Goal: Task Accomplishment & Management: Manage account settings

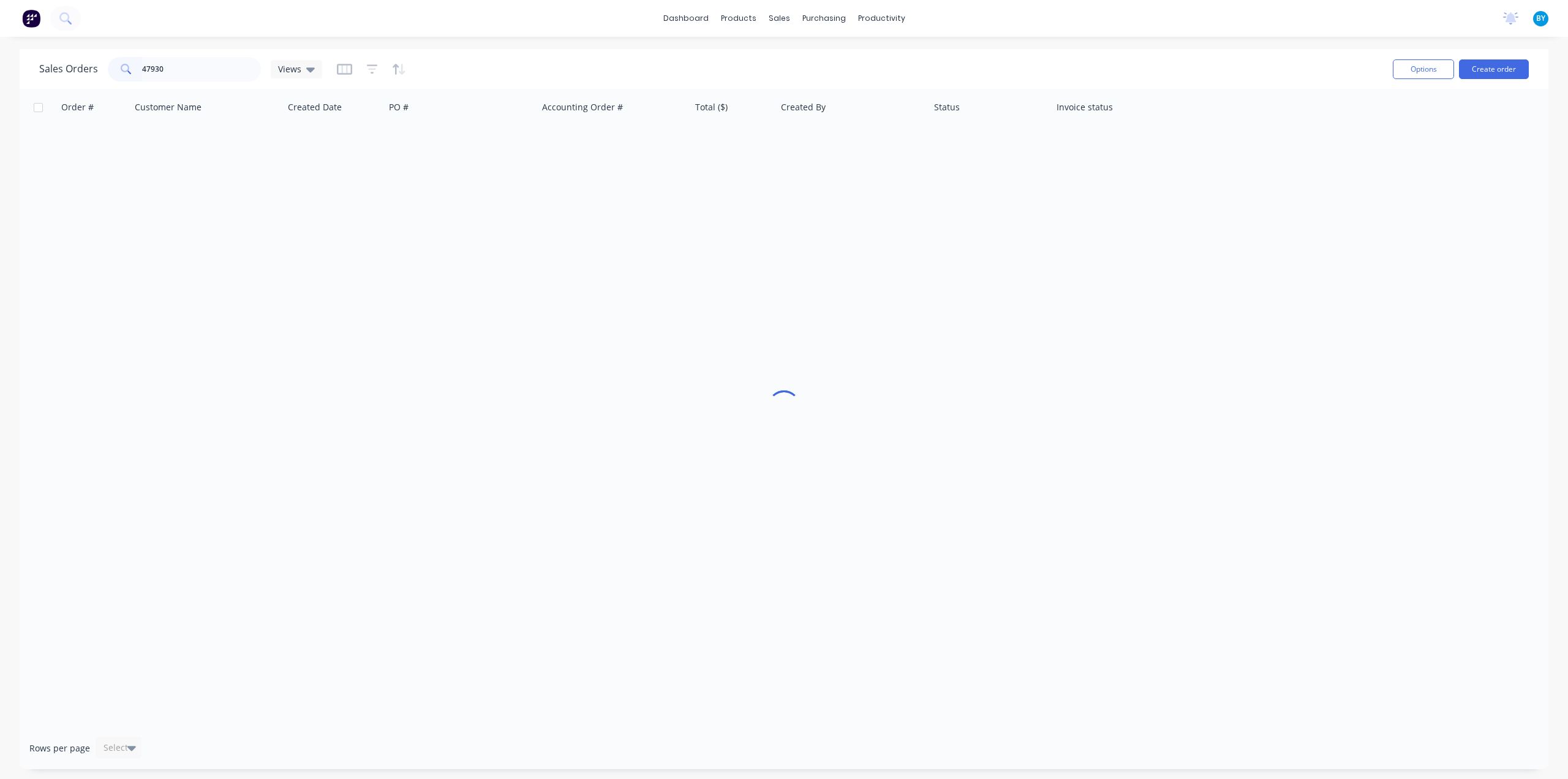
type input "47930"
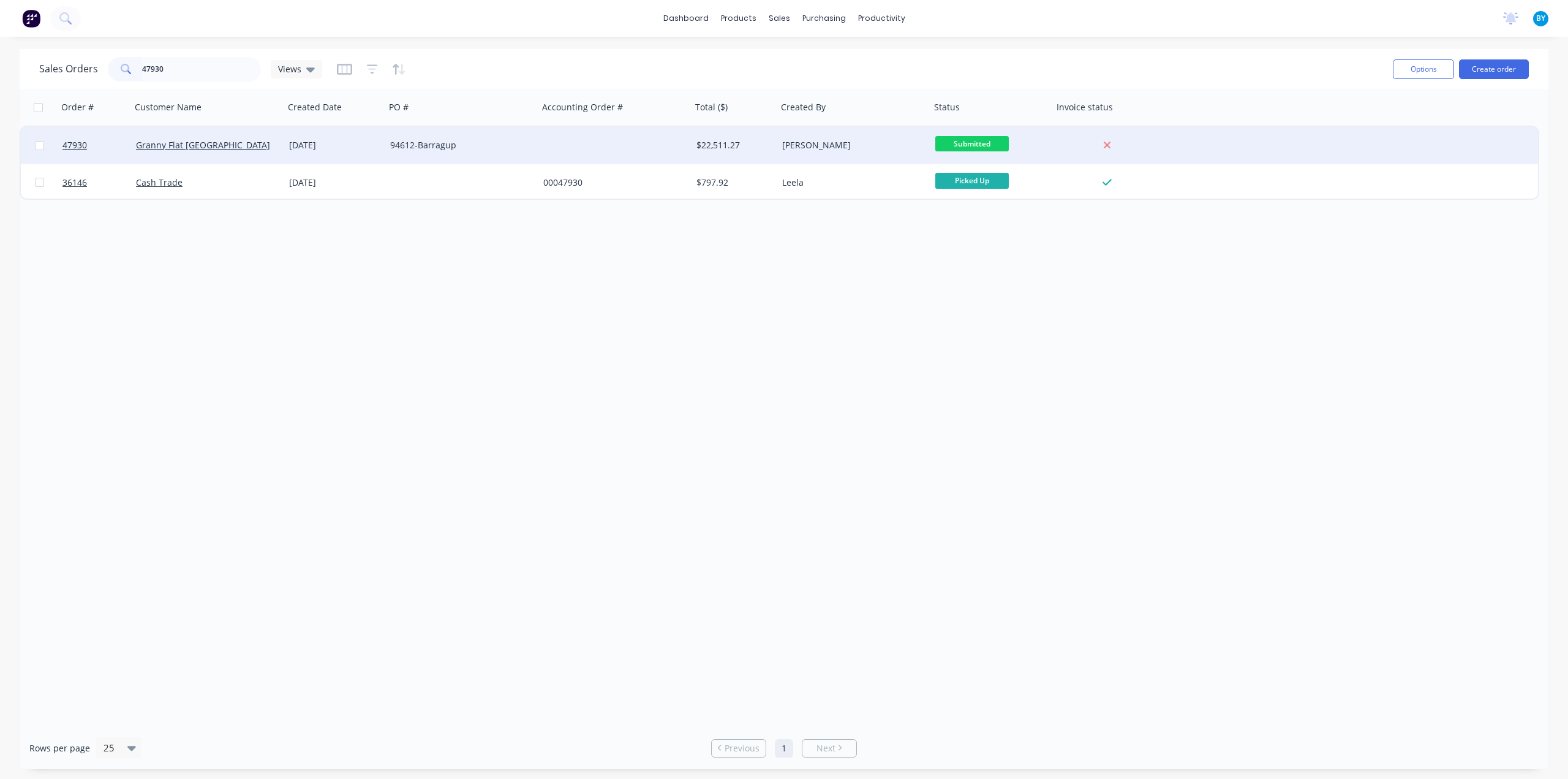
click at [256, 141] on div "Granny Flat [GEOGRAPHIC_DATA]" at bounding box center [203, 145] width 135 height 12
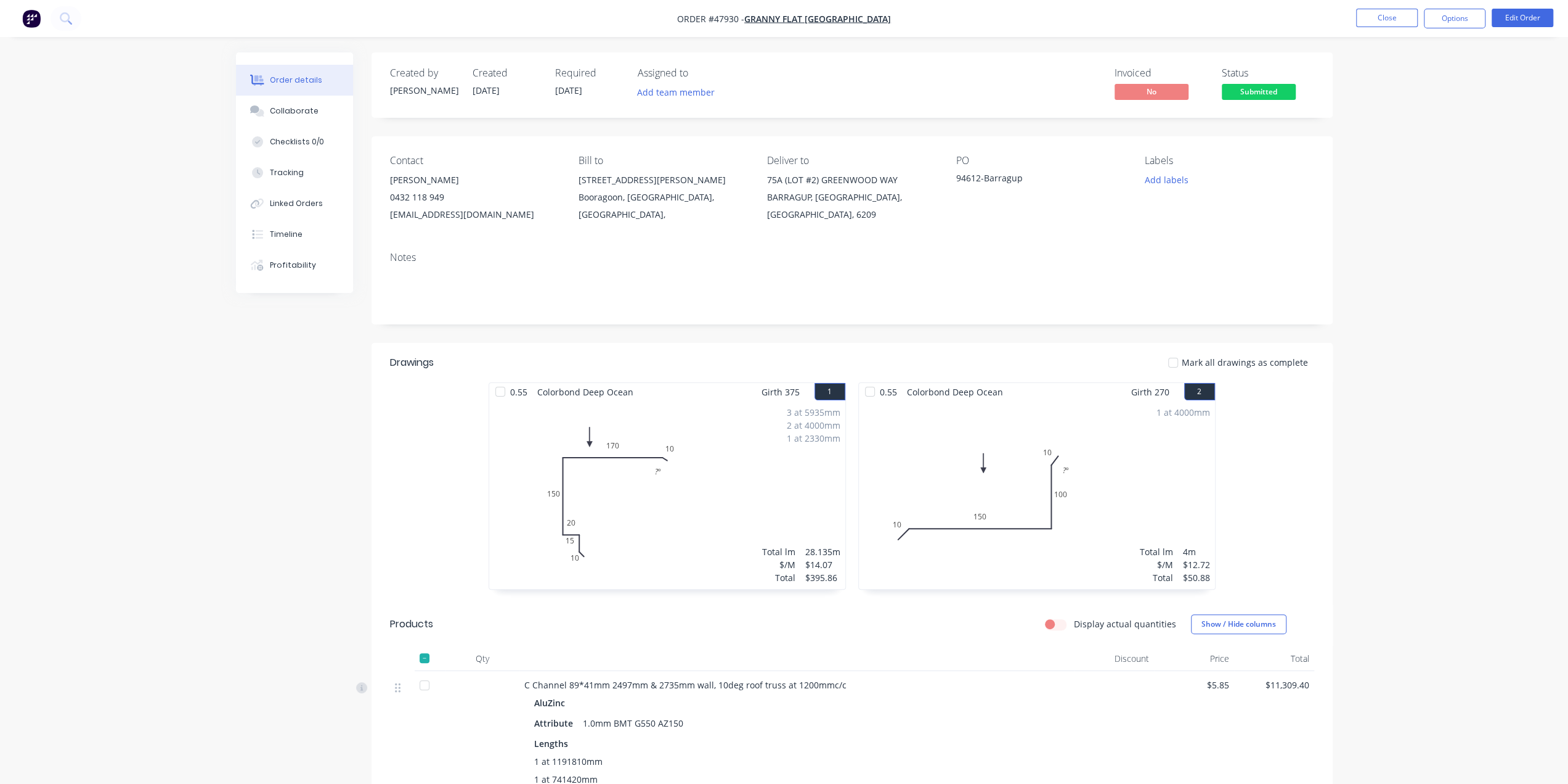
click at [592, 246] on div "Notes" at bounding box center [852, 283] width 961 height 83
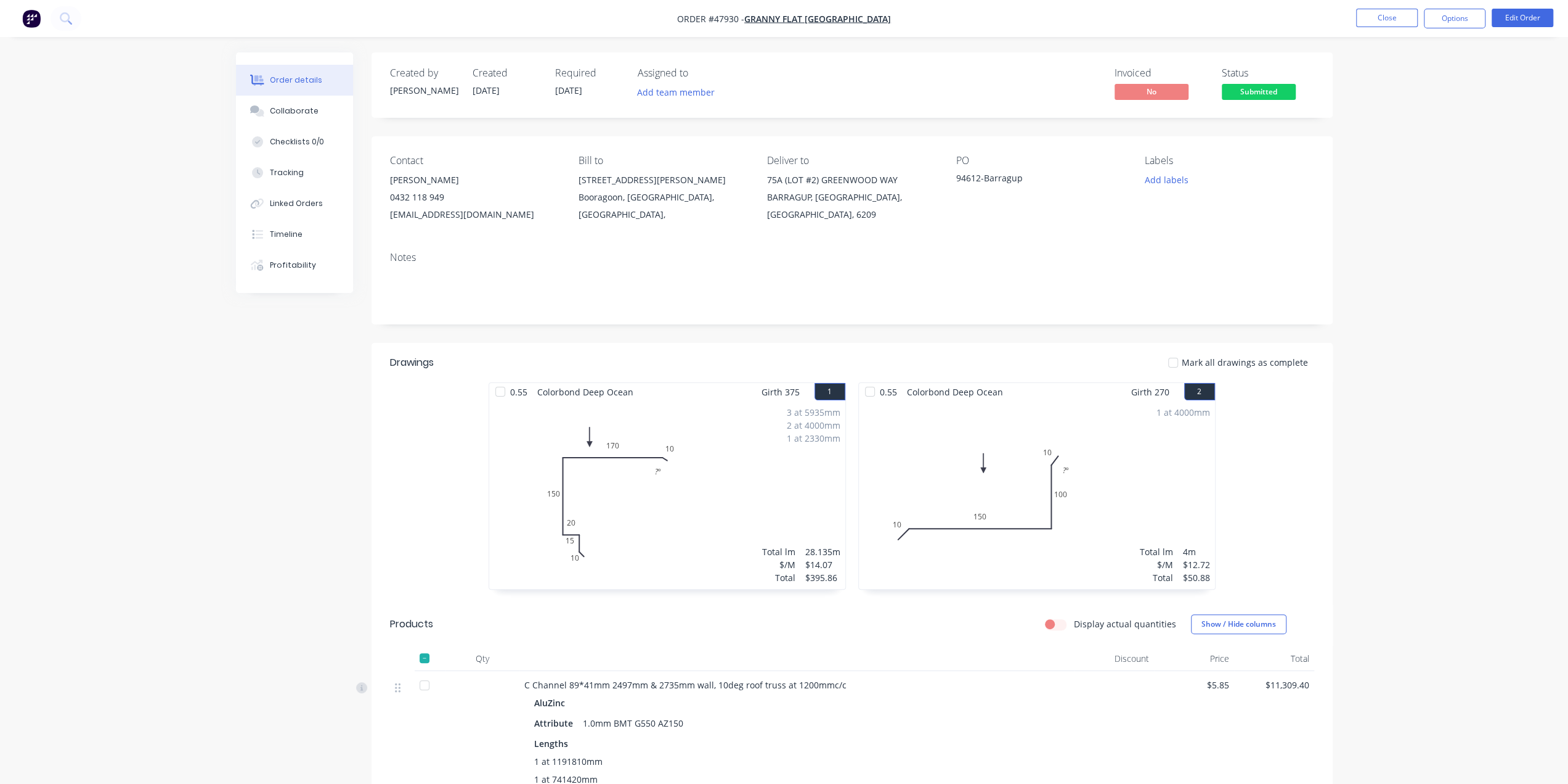
drag, startPoint x: 763, startPoint y: 182, endPoint x: 810, endPoint y: 194, distance: 48.5
click at [810, 194] on div "Contact [PERSON_NAME] [PHONE_NUMBER] [EMAIL_ADDRESS][DOMAIN_NAME] [PERSON_NAME]…" at bounding box center [852, 189] width 961 height 106
copy div "75A (LOT #2) GREENWOOD WAY BARRAGUP"
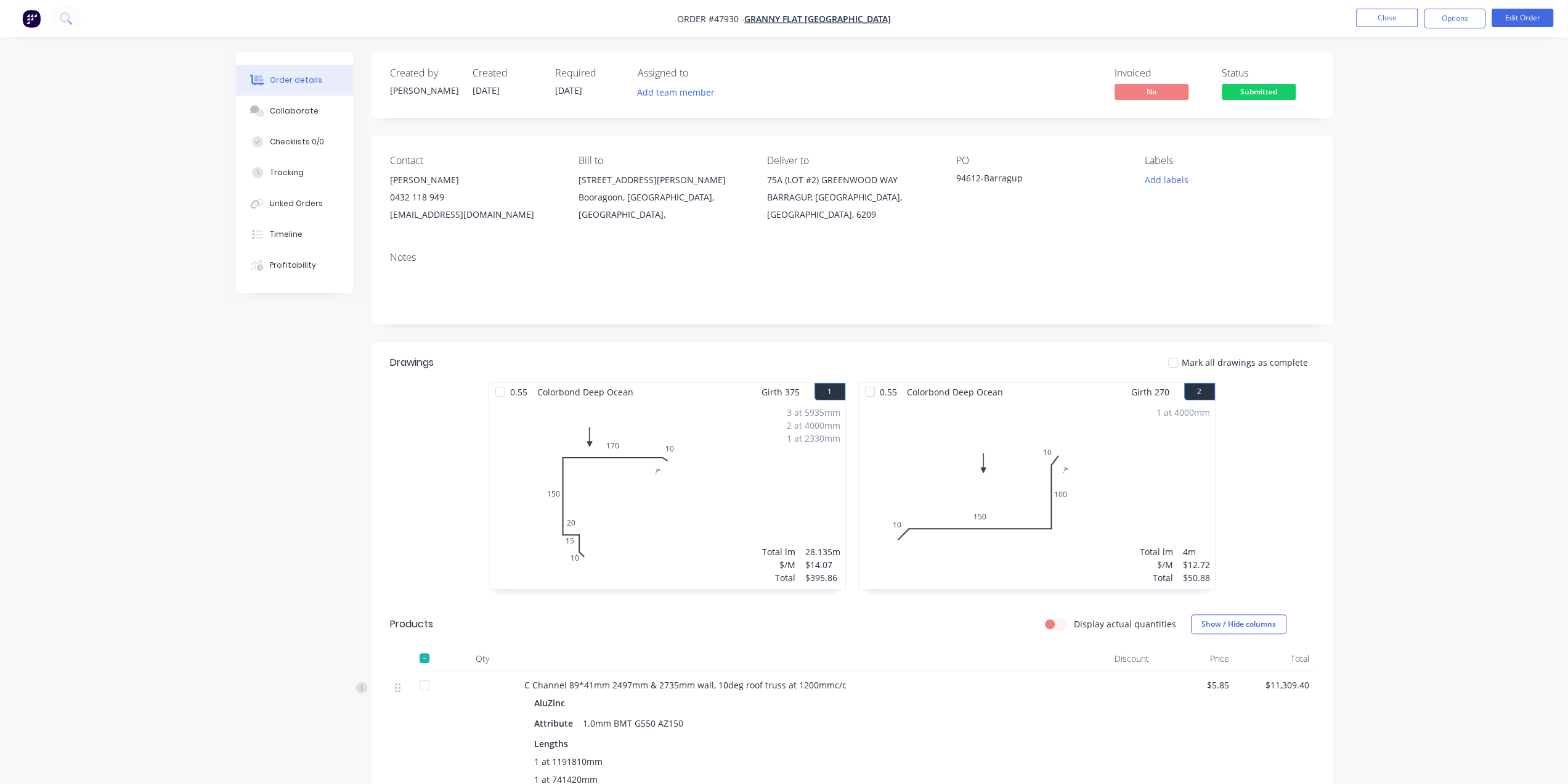
click at [26, 24] on img "button" at bounding box center [31, 18] width 19 height 19
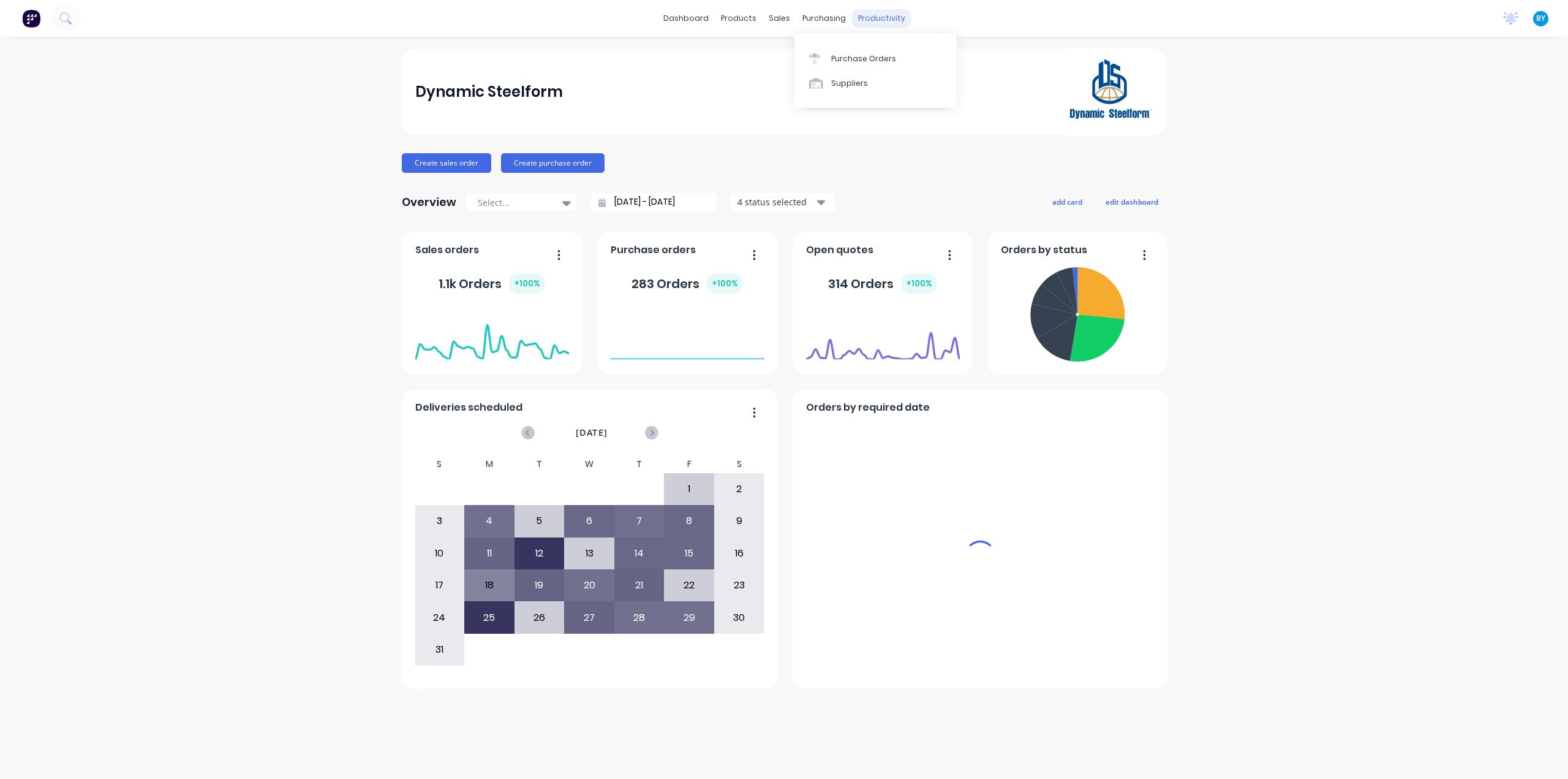
click at [876, 15] on div "productivity" at bounding box center [882, 18] width 59 height 19
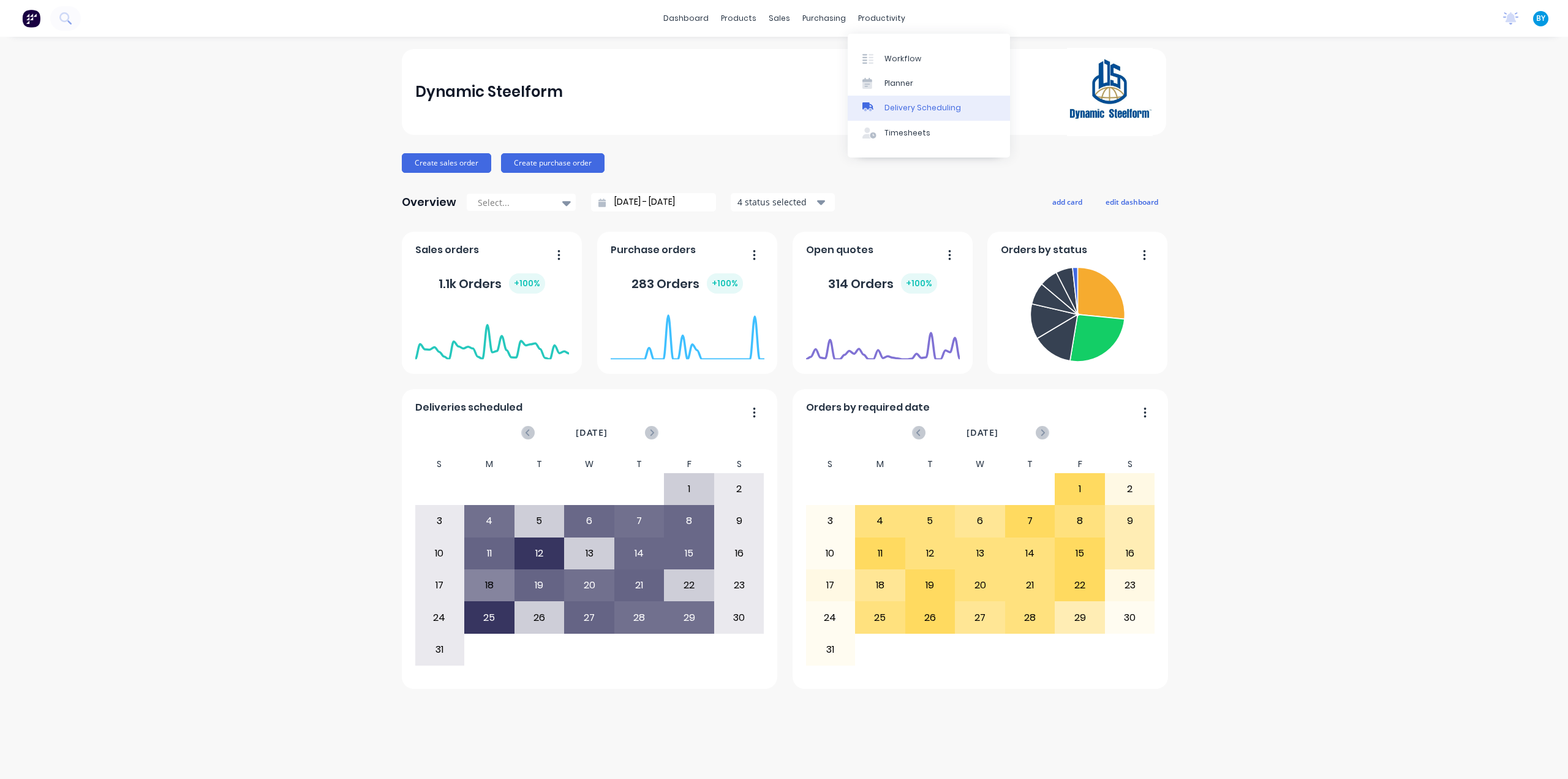
click at [891, 103] on div "Delivery Scheduling" at bounding box center [923, 107] width 77 height 11
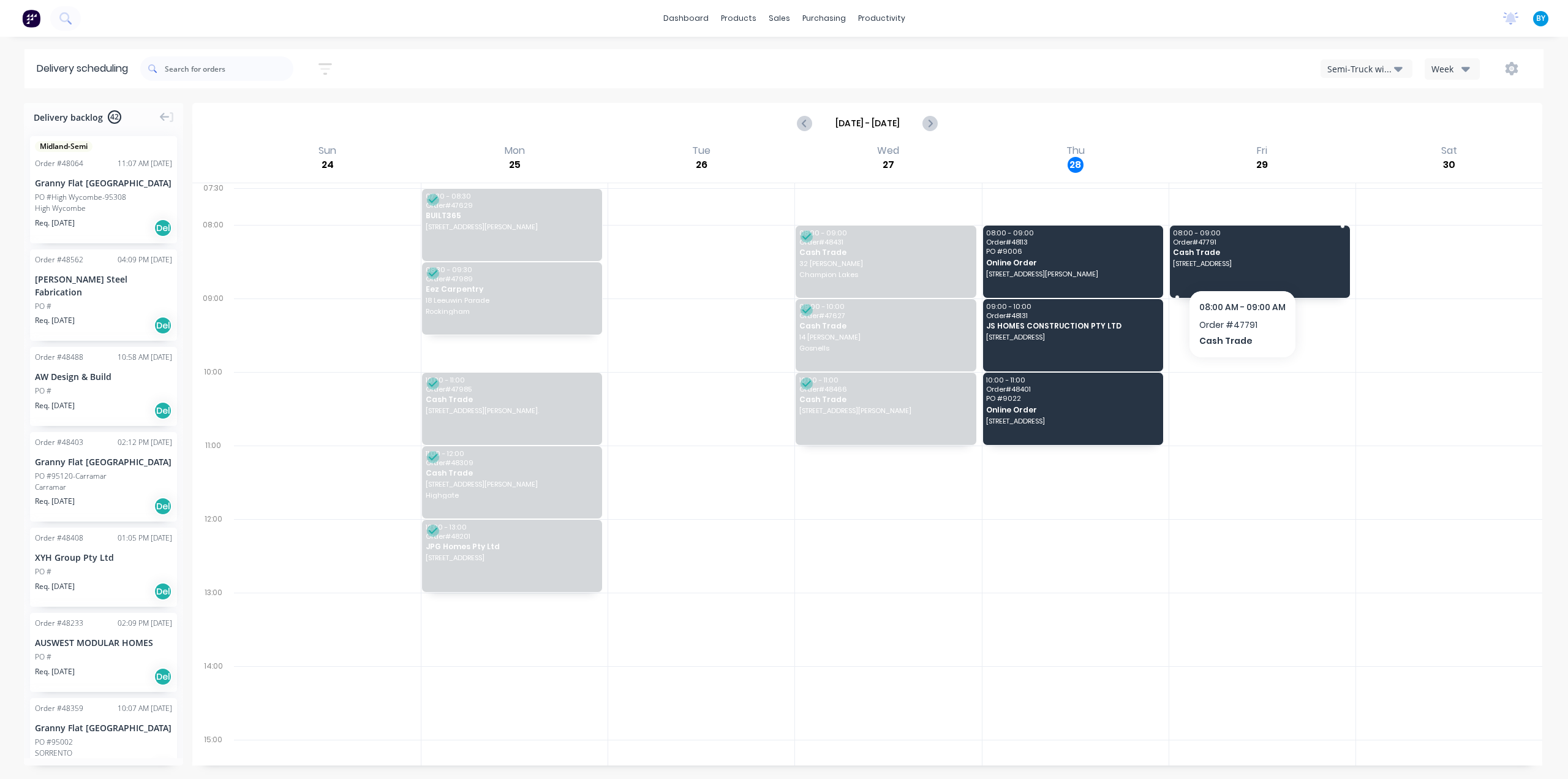
click at [1242, 263] on span "[STREET_ADDRESS]" at bounding box center [1258, 262] width 172 height 7
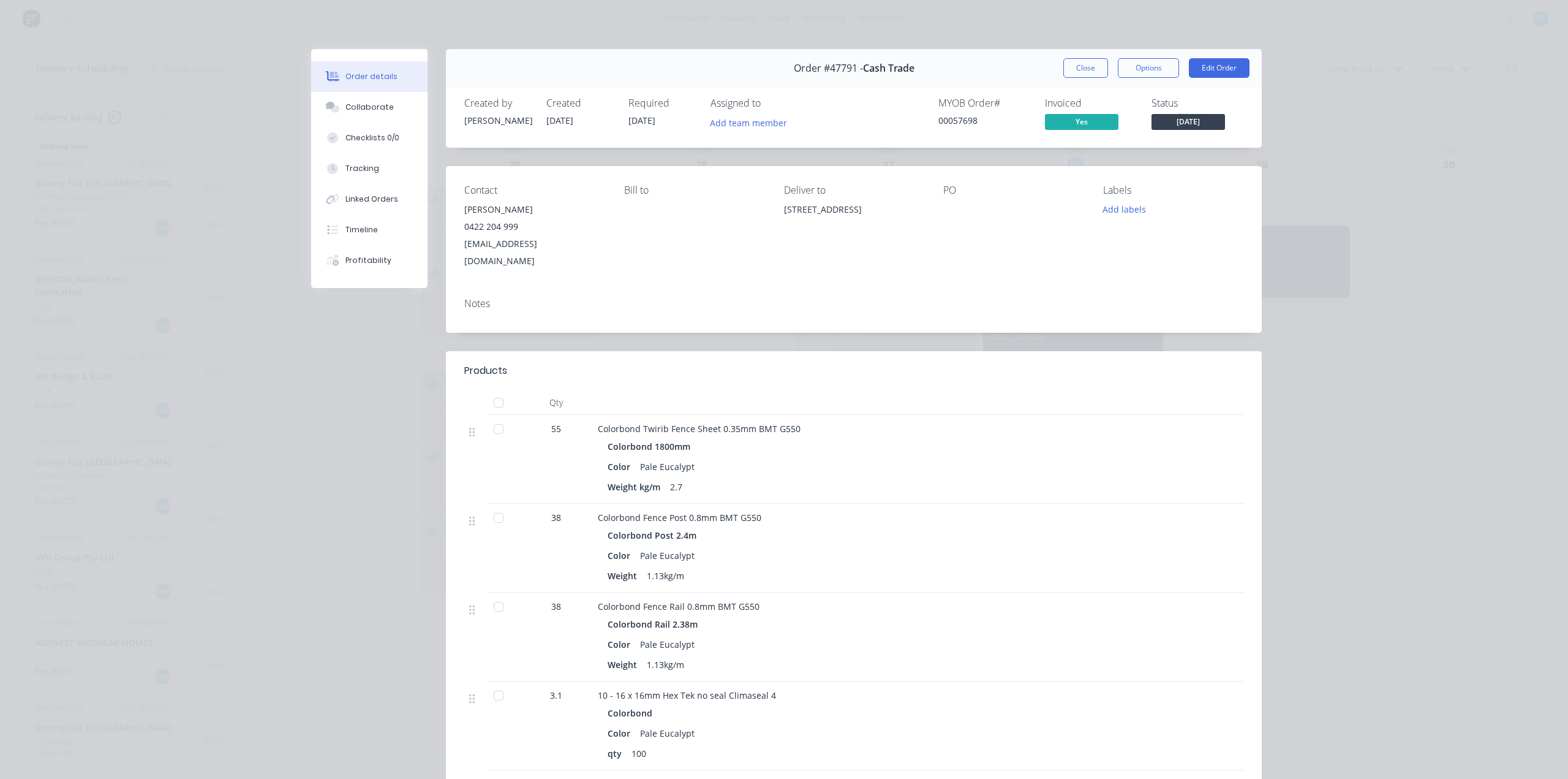
drag, startPoint x: 776, startPoint y: 207, endPoint x: 912, endPoint y: 217, distance: 136.4
click at [912, 217] on div "Contact [PERSON_NAME] Soon [PHONE_NUMBER] [EMAIL_ADDRESS][DOMAIN_NAME] [PERSON_…" at bounding box center [853, 227] width 816 height 122
copy div "[STREET_ADDRESS]"
click at [1071, 64] on button "Close" at bounding box center [1086, 68] width 45 height 20
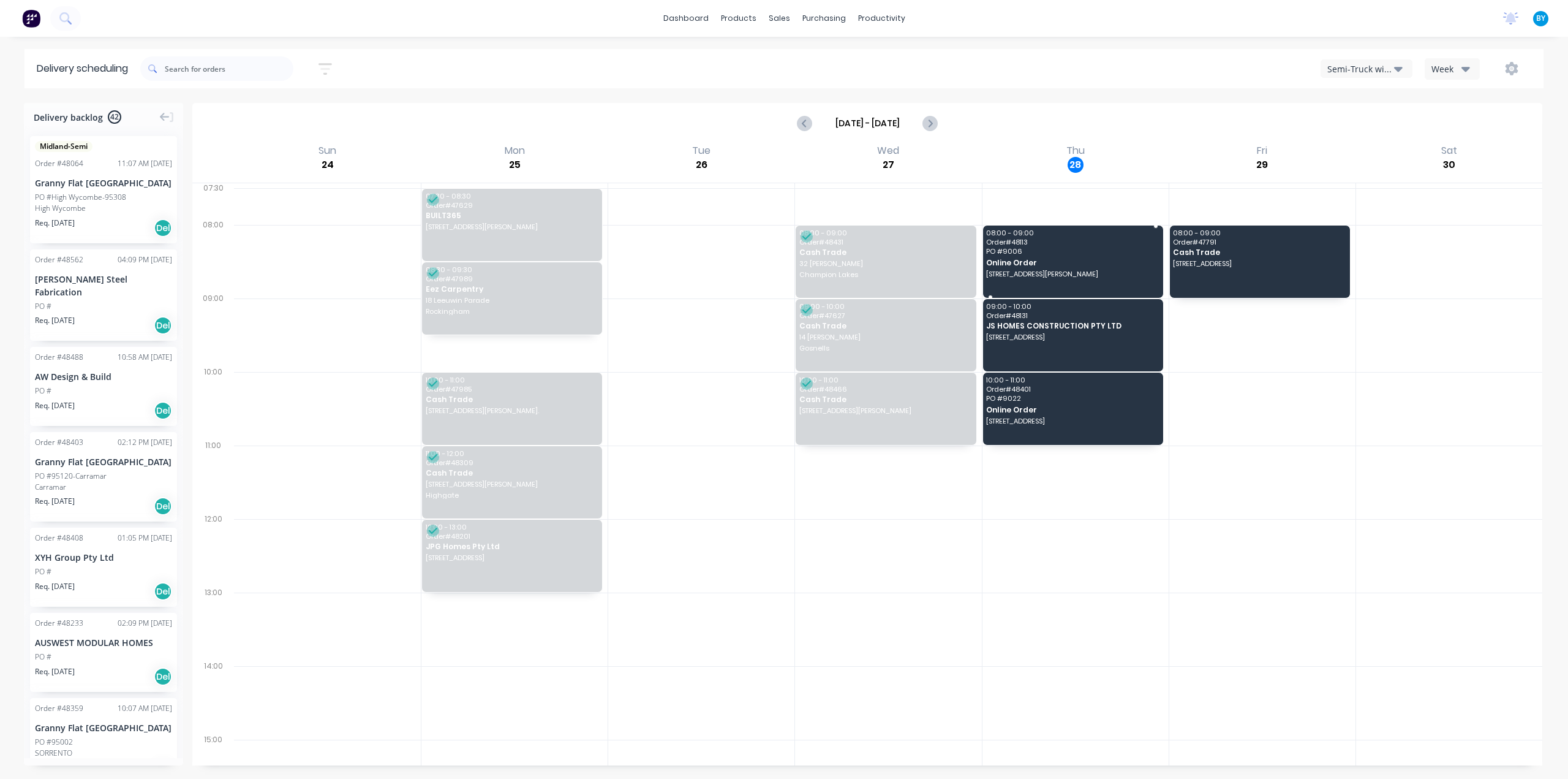
click at [1080, 252] on span "PO # 9006" at bounding box center [1071, 250] width 172 height 7
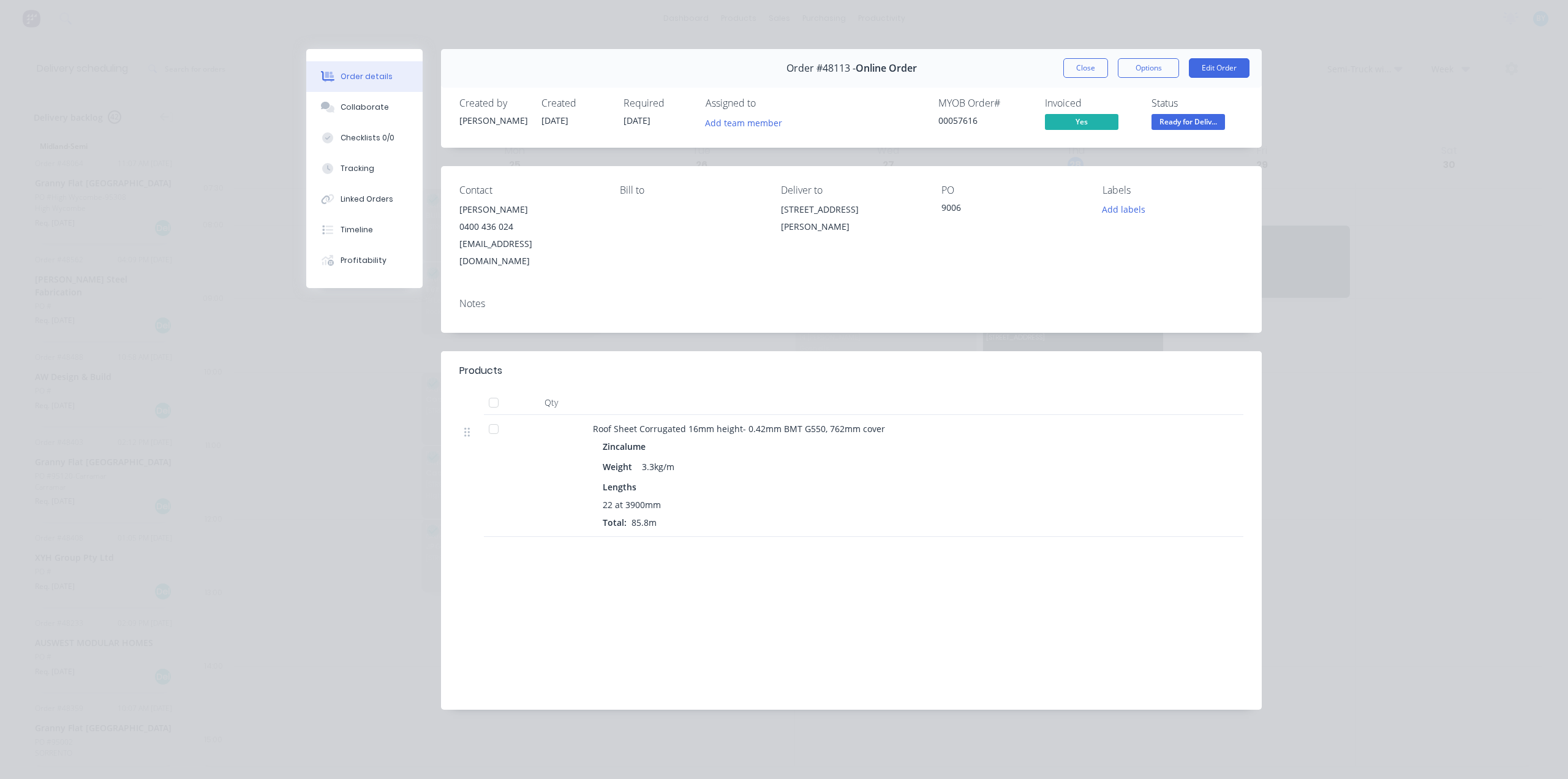
drag, startPoint x: 794, startPoint y: 212, endPoint x: 862, endPoint y: 229, distance: 70.1
click at [880, 222] on div "Contact [PERSON_NAME] [PHONE_NUMBER] [EMAIL_ADDRESS][DOMAIN_NAME] [PERSON_NAME]…" at bounding box center [851, 227] width 821 height 122
copy div "[STREET_ADDRESS][PERSON_NAME]"
click at [1084, 63] on button "Close" at bounding box center [1086, 68] width 45 height 20
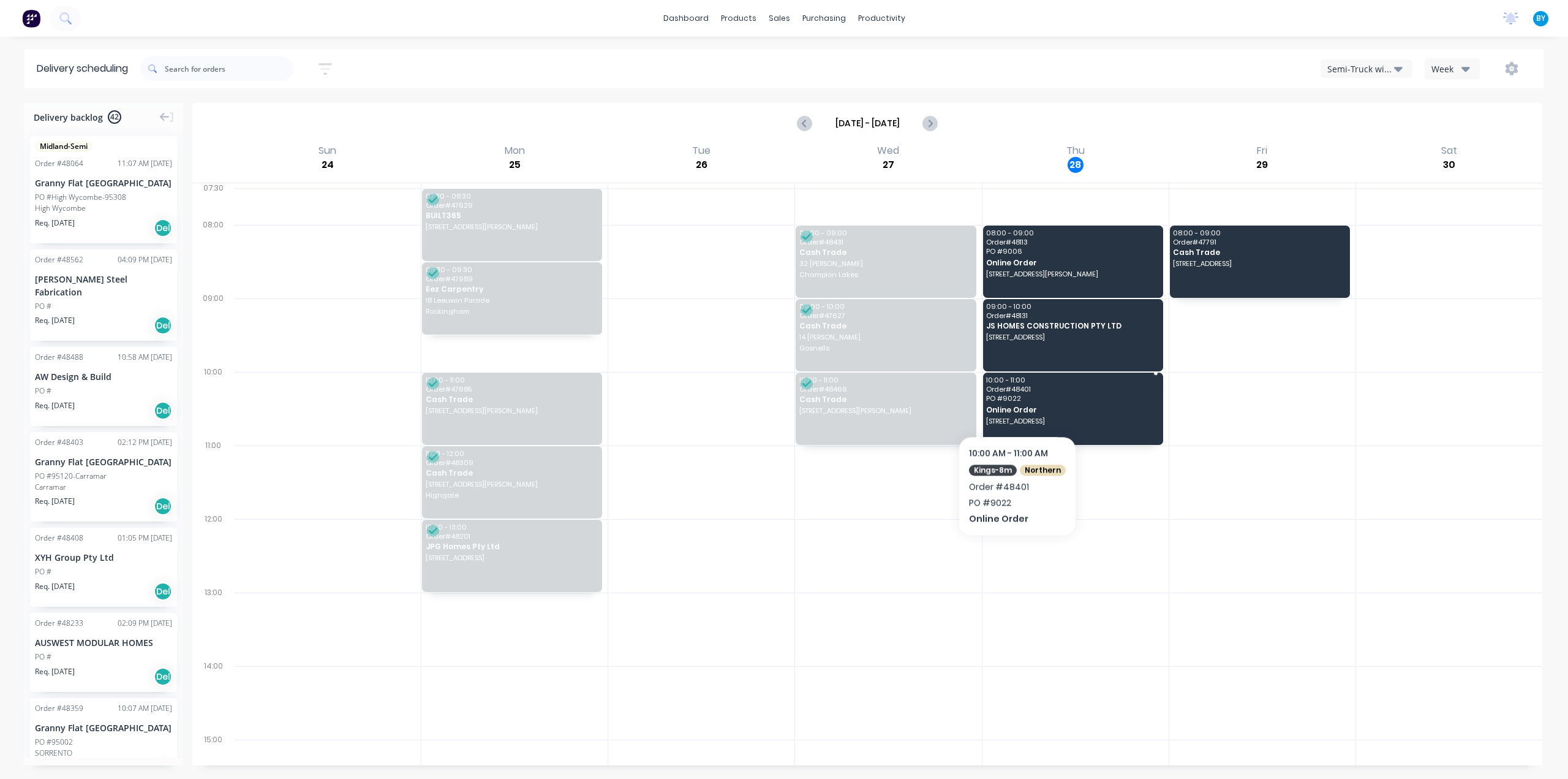
click at [1015, 398] on span "PO # 9022" at bounding box center [1071, 398] width 172 height 7
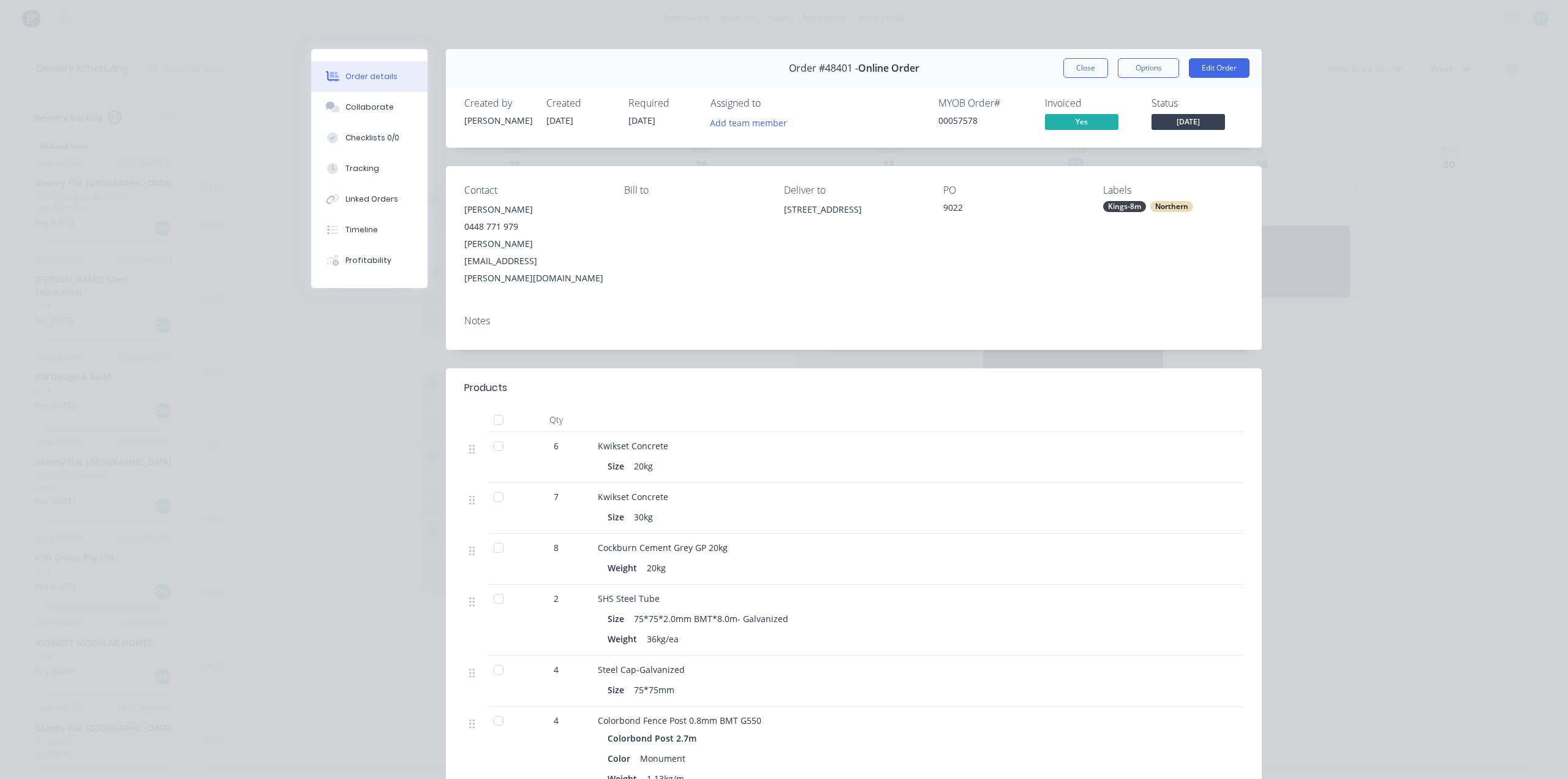
drag, startPoint x: 771, startPoint y: 212, endPoint x: 912, endPoint y: 227, distance: 141.8
click at [916, 212] on div "Contact [PERSON_NAME] [PHONE_NUMBER] [PERSON_NAME][EMAIL_ADDRESS][PERSON_NAME][…" at bounding box center [853, 236] width 816 height 139
copy div "[STREET_ADDRESS]"
click at [1081, 71] on button "Close" at bounding box center [1086, 68] width 45 height 20
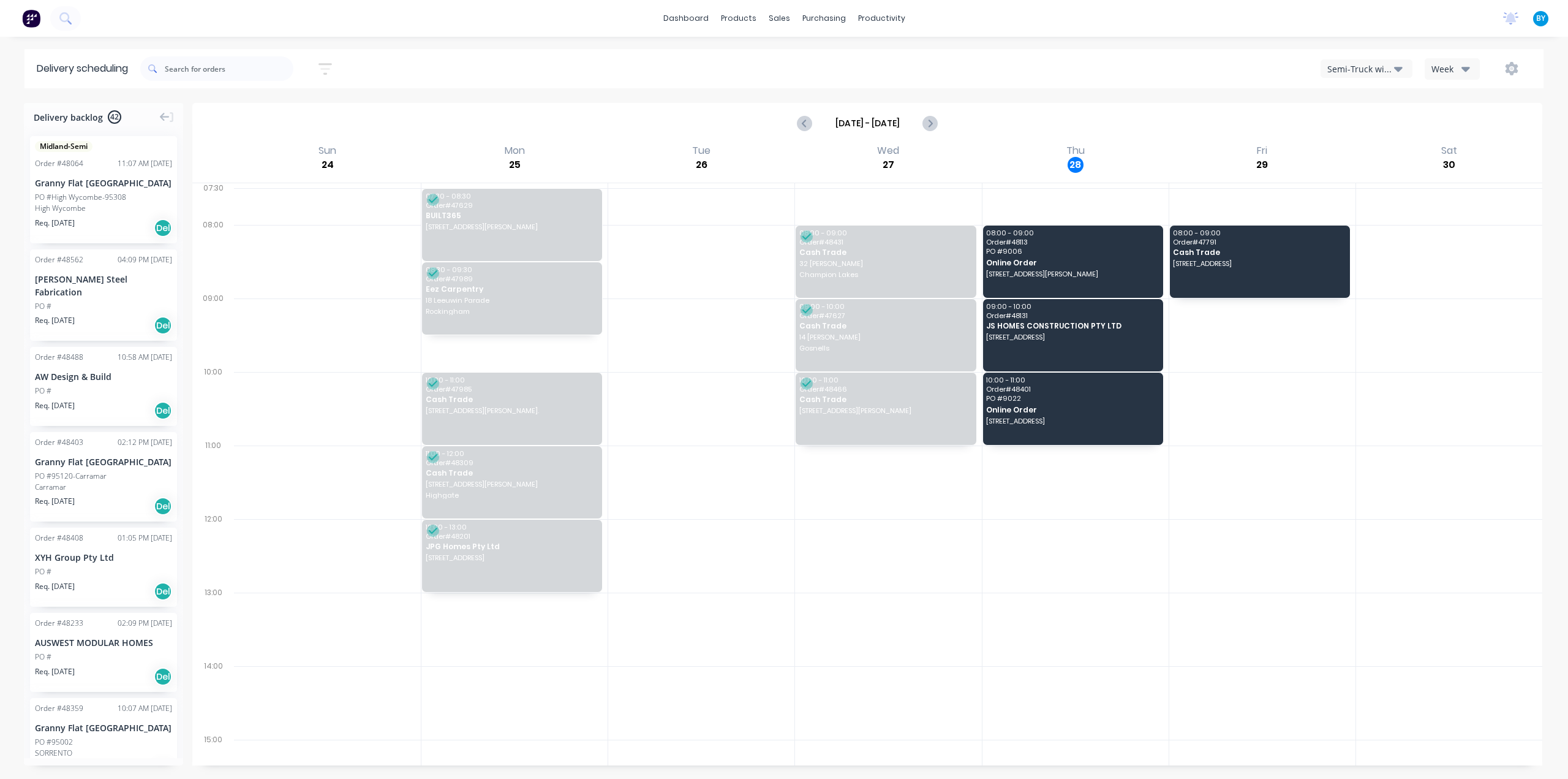
click at [1351, 67] on div "Semi-Truck with Hiab" at bounding box center [1361, 69] width 67 height 13
click at [1362, 153] on div "Utes Delivery" at bounding box center [1380, 148] width 121 height 25
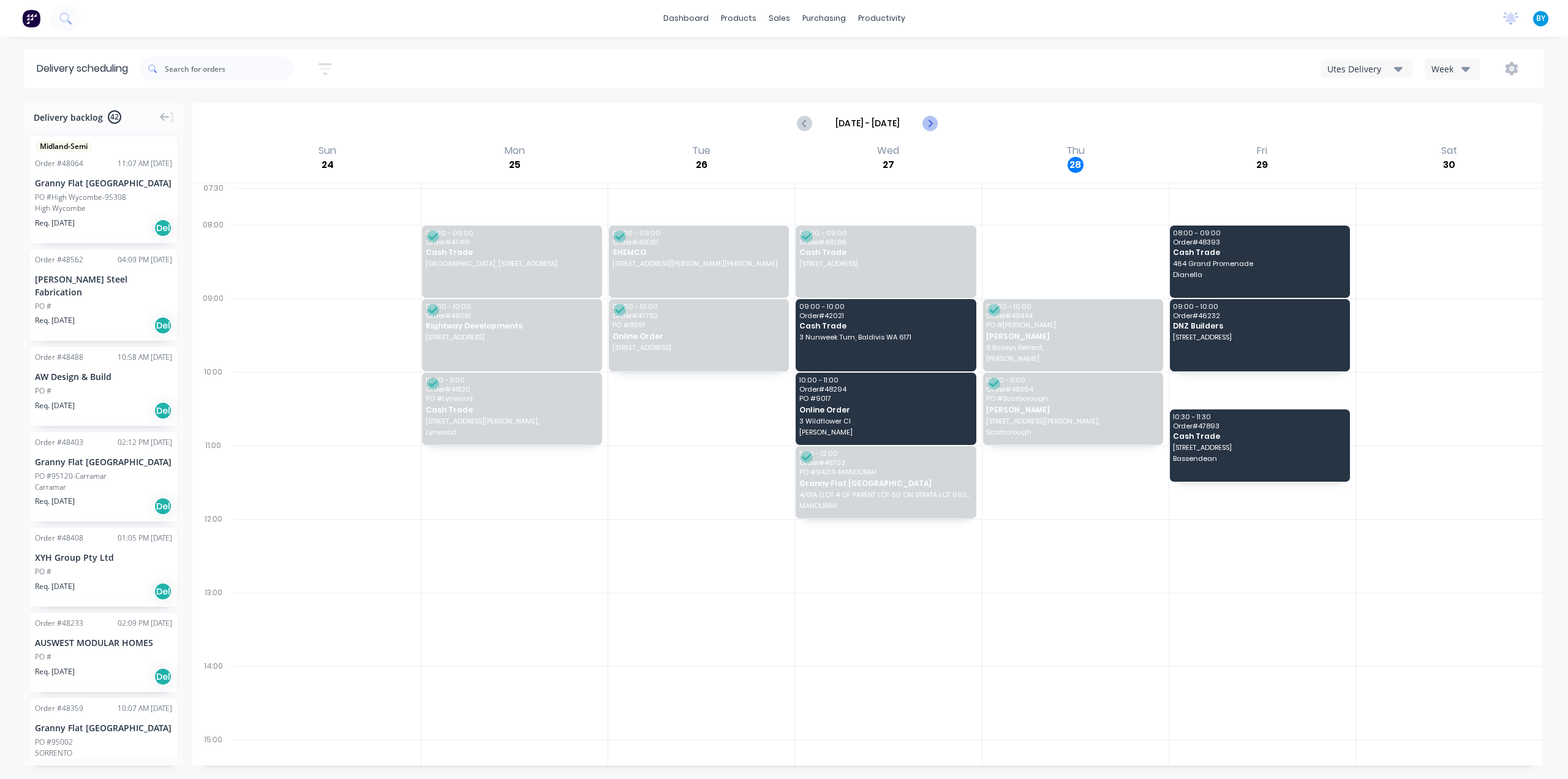
click at [932, 121] on icon "Next page" at bounding box center [929, 123] width 15 height 15
type input "[DATE] - [DATE]"
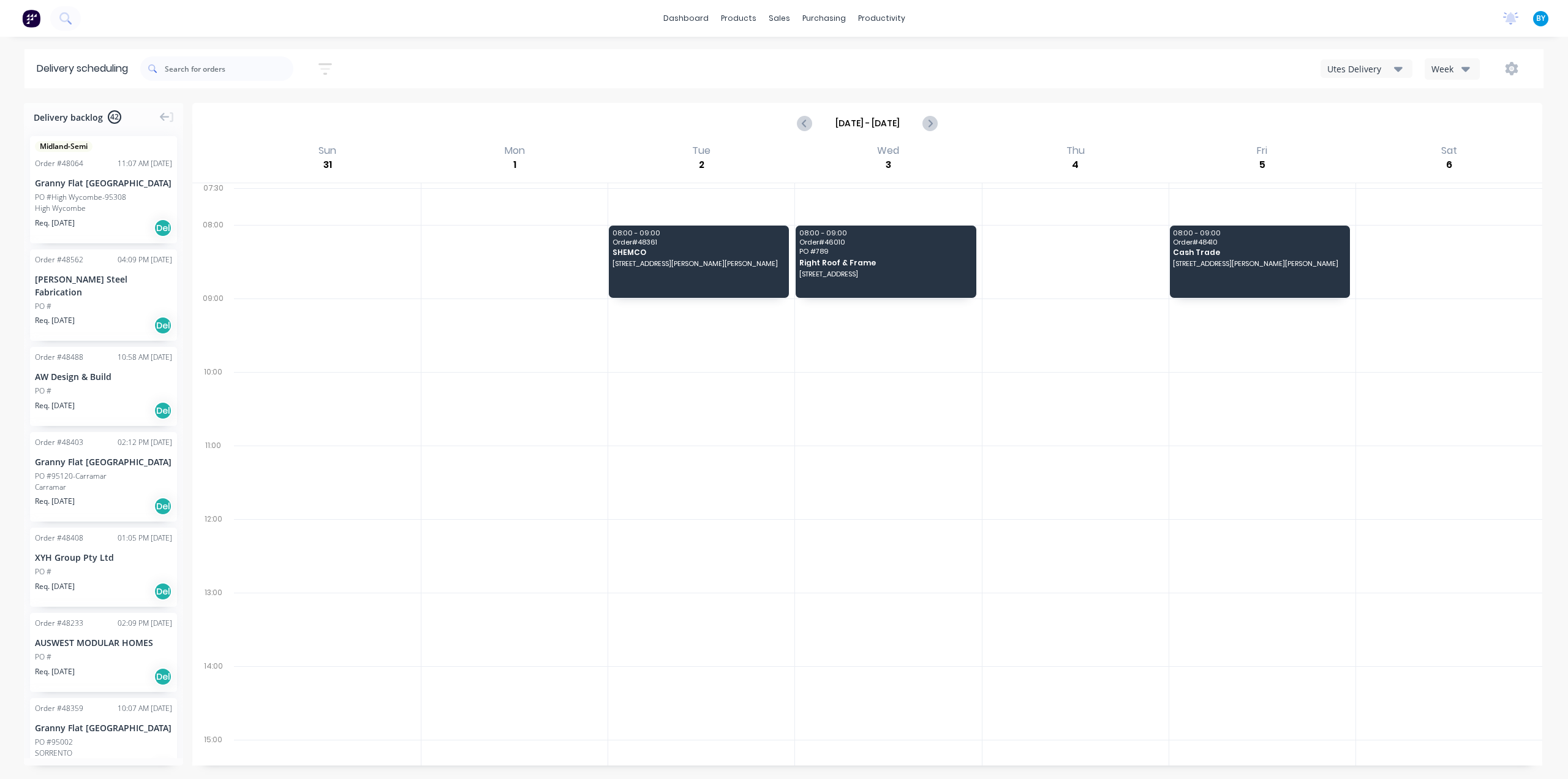
click at [479, 321] on div at bounding box center [514, 335] width 187 height 74
click at [484, 324] on div at bounding box center [514, 335] width 187 height 74
click at [872, 343] on div at bounding box center [889, 335] width 187 height 74
click at [910, 344] on div at bounding box center [889, 335] width 187 height 74
click at [1224, 610] on div at bounding box center [1263, 629] width 187 height 74
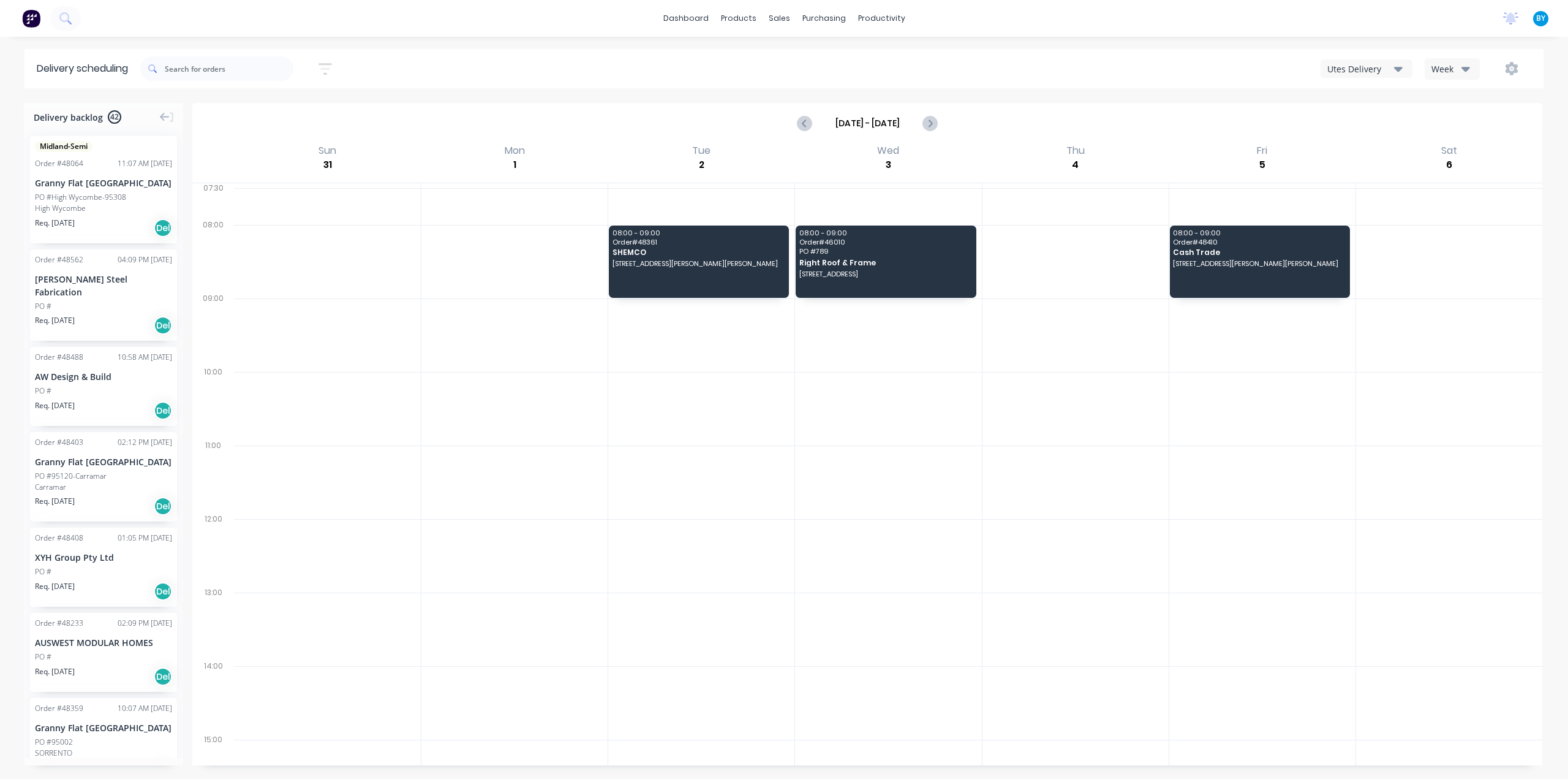
click at [1286, 434] on div at bounding box center [1263, 409] width 187 height 74
click at [1129, 430] on div at bounding box center [1075, 409] width 187 height 74
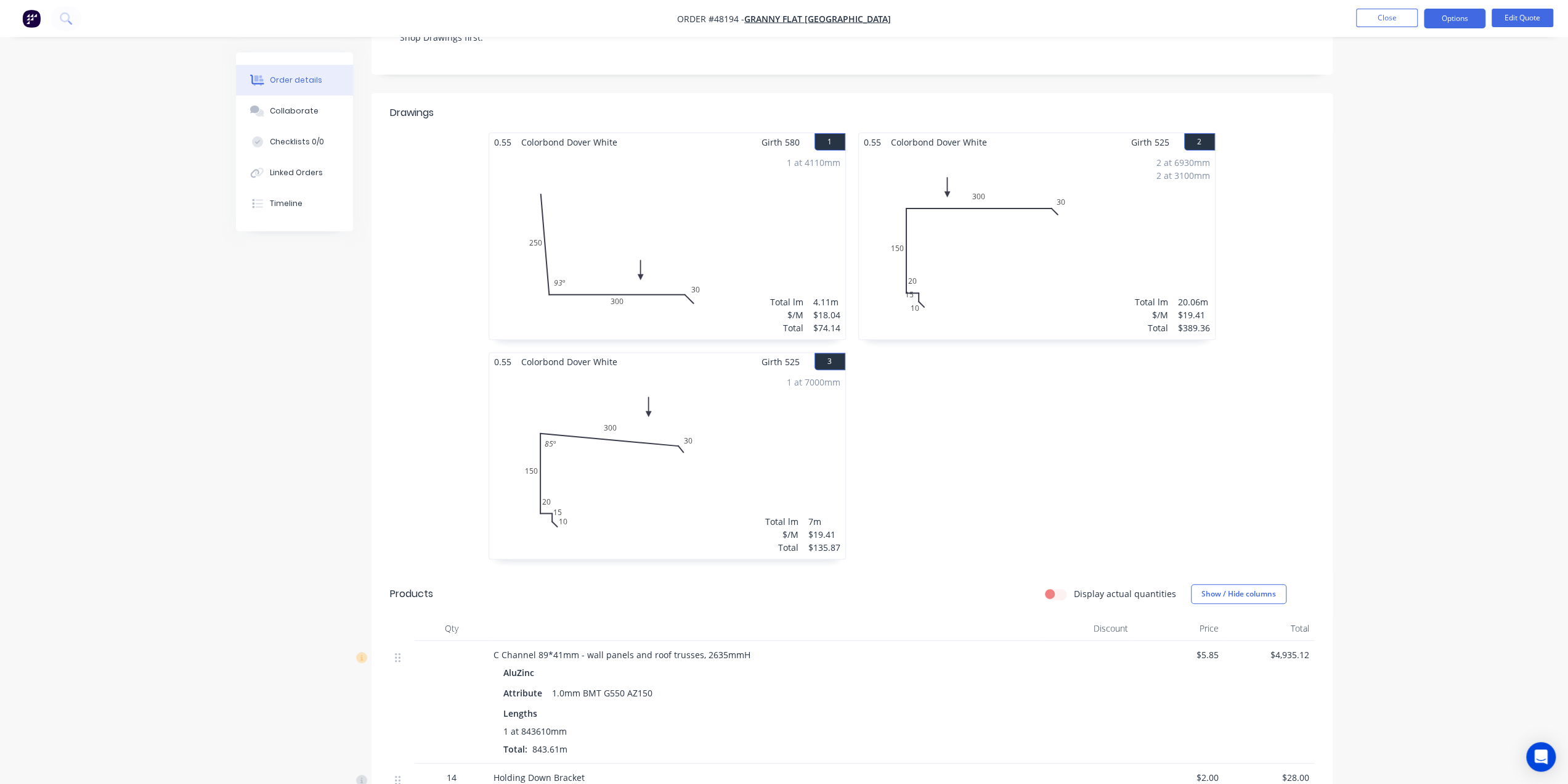
scroll to position [534, 0]
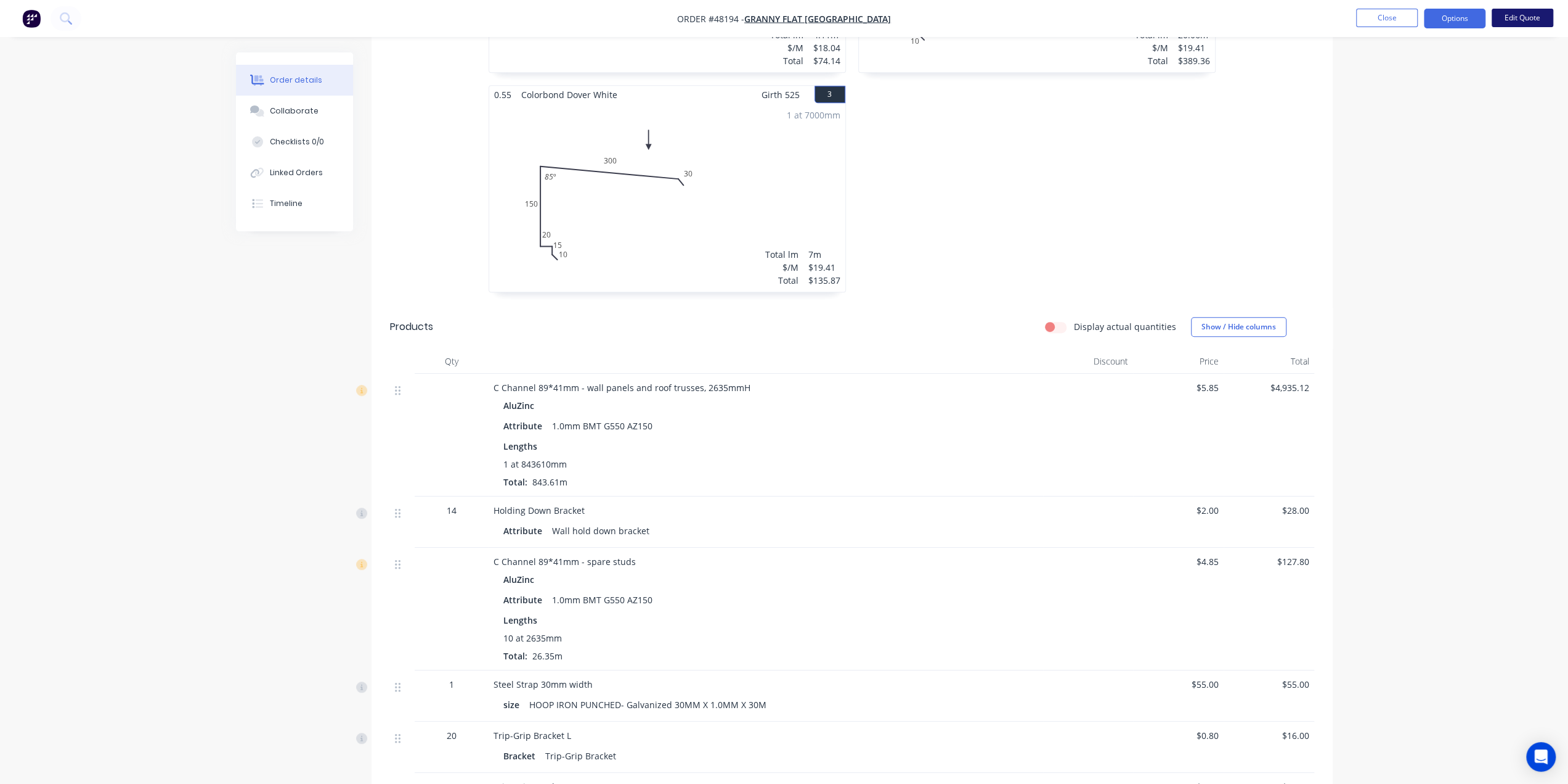
click at [1515, 18] on button "Edit Quote" at bounding box center [1523, 18] width 61 height 19
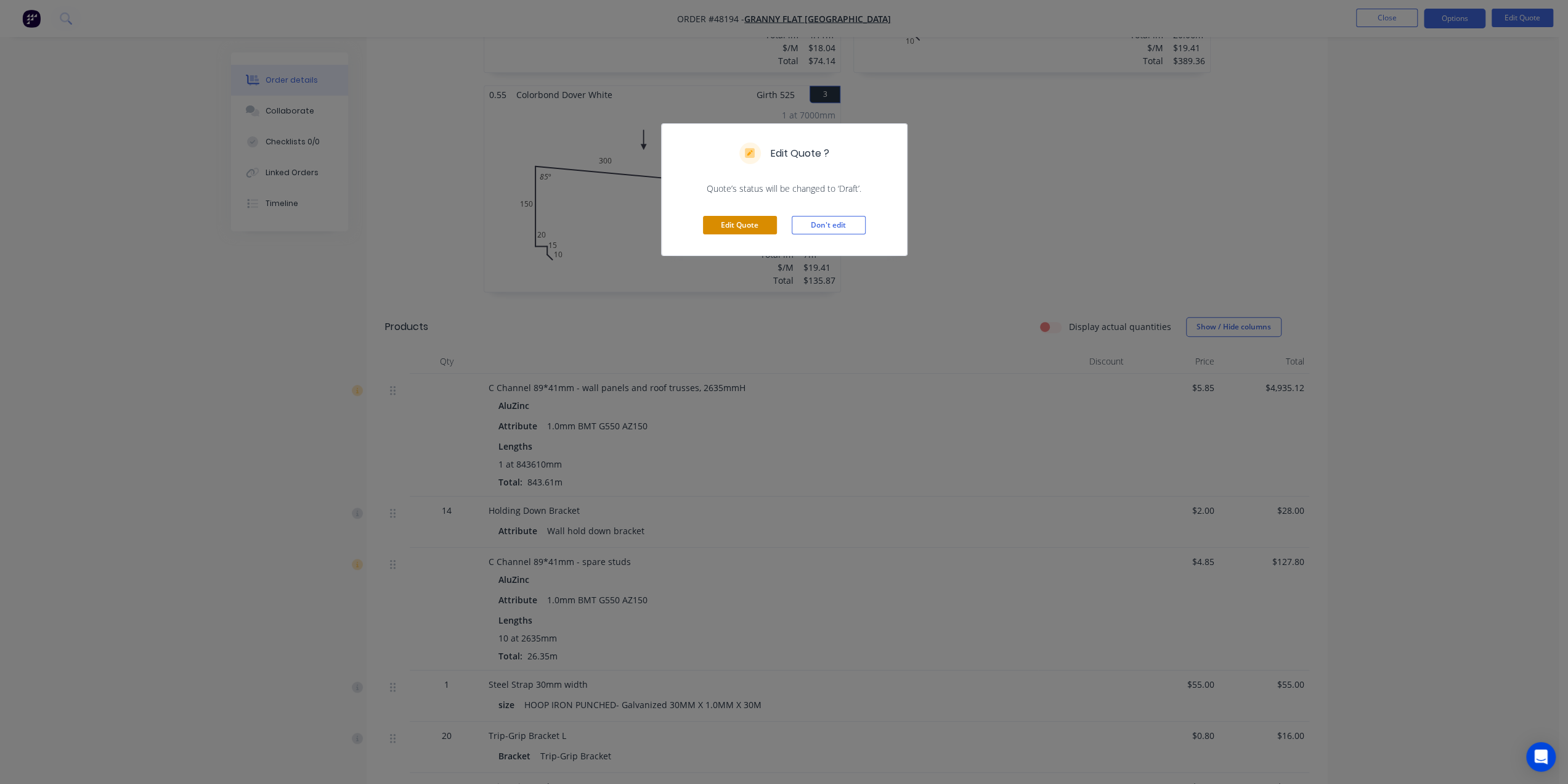
click at [743, 228] on button "Edit Quote" at bounding box center [740, 224] width 74 height 19
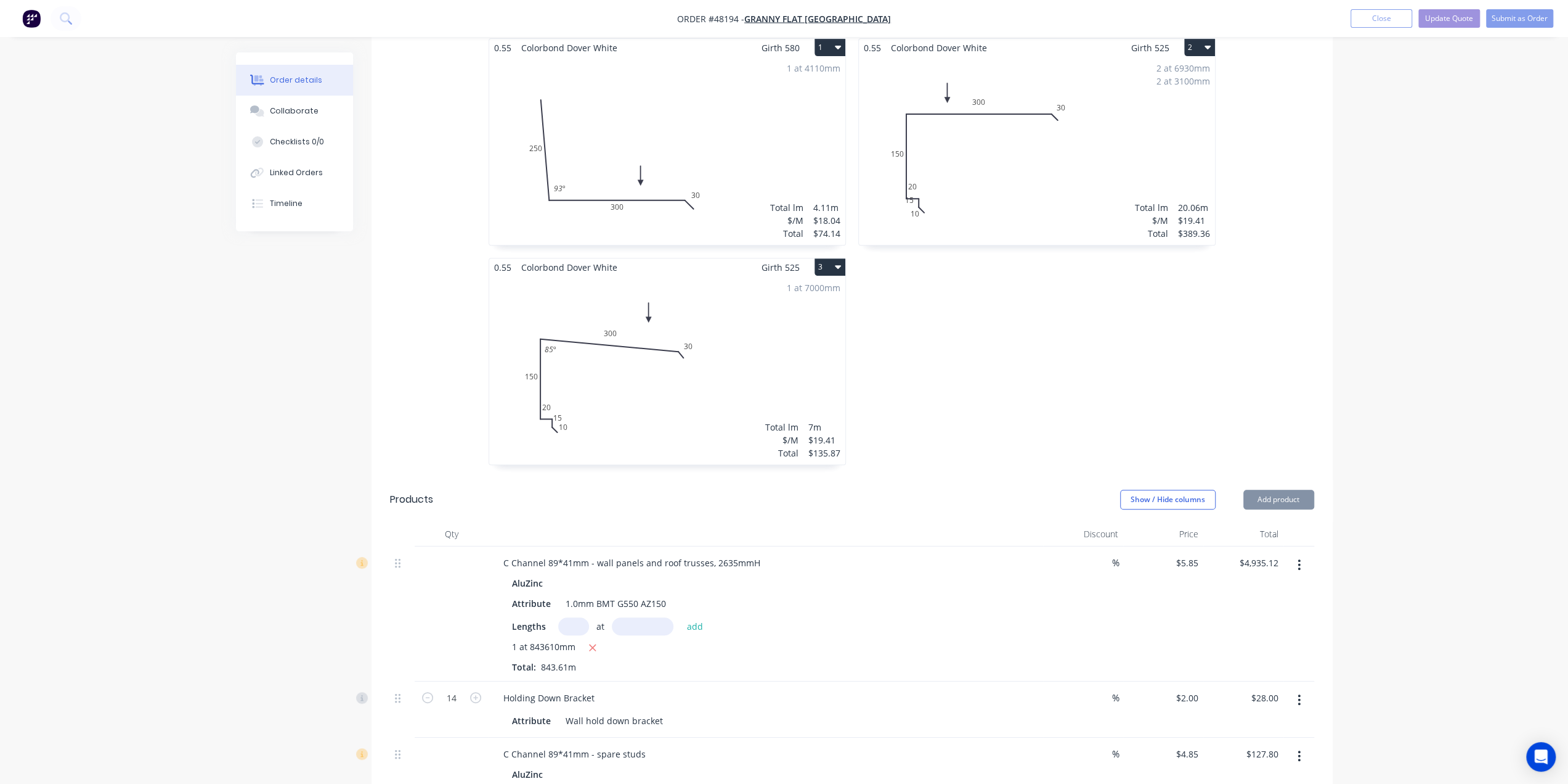
scroll to position [493, 0]
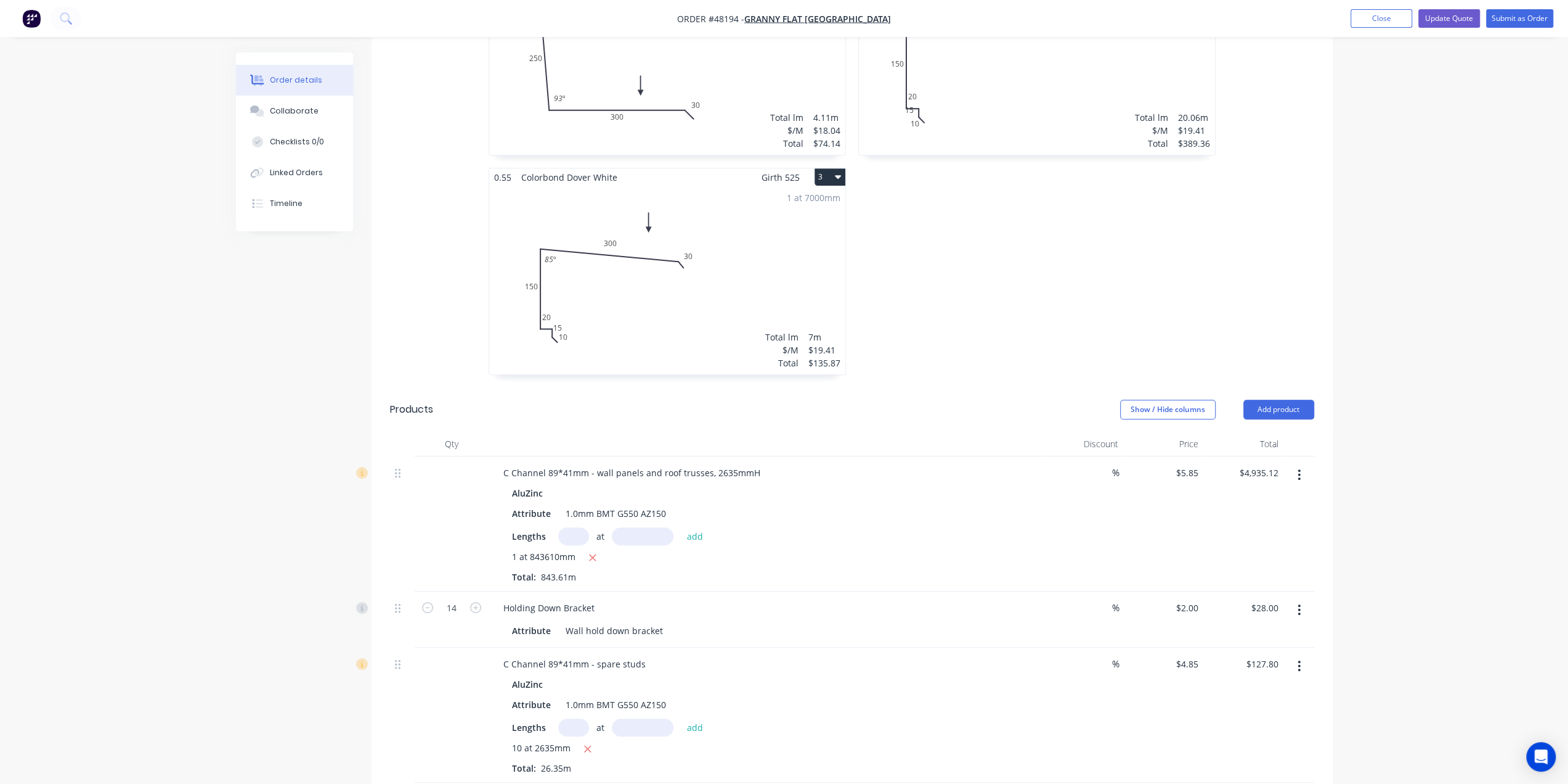
click at [1300, 470] on icon "button" at bounding box center [1299, 475] width 2 height 11
click at [1283, 498] on div "Edit" at bounding box center [1256, 507] width 95 height 18
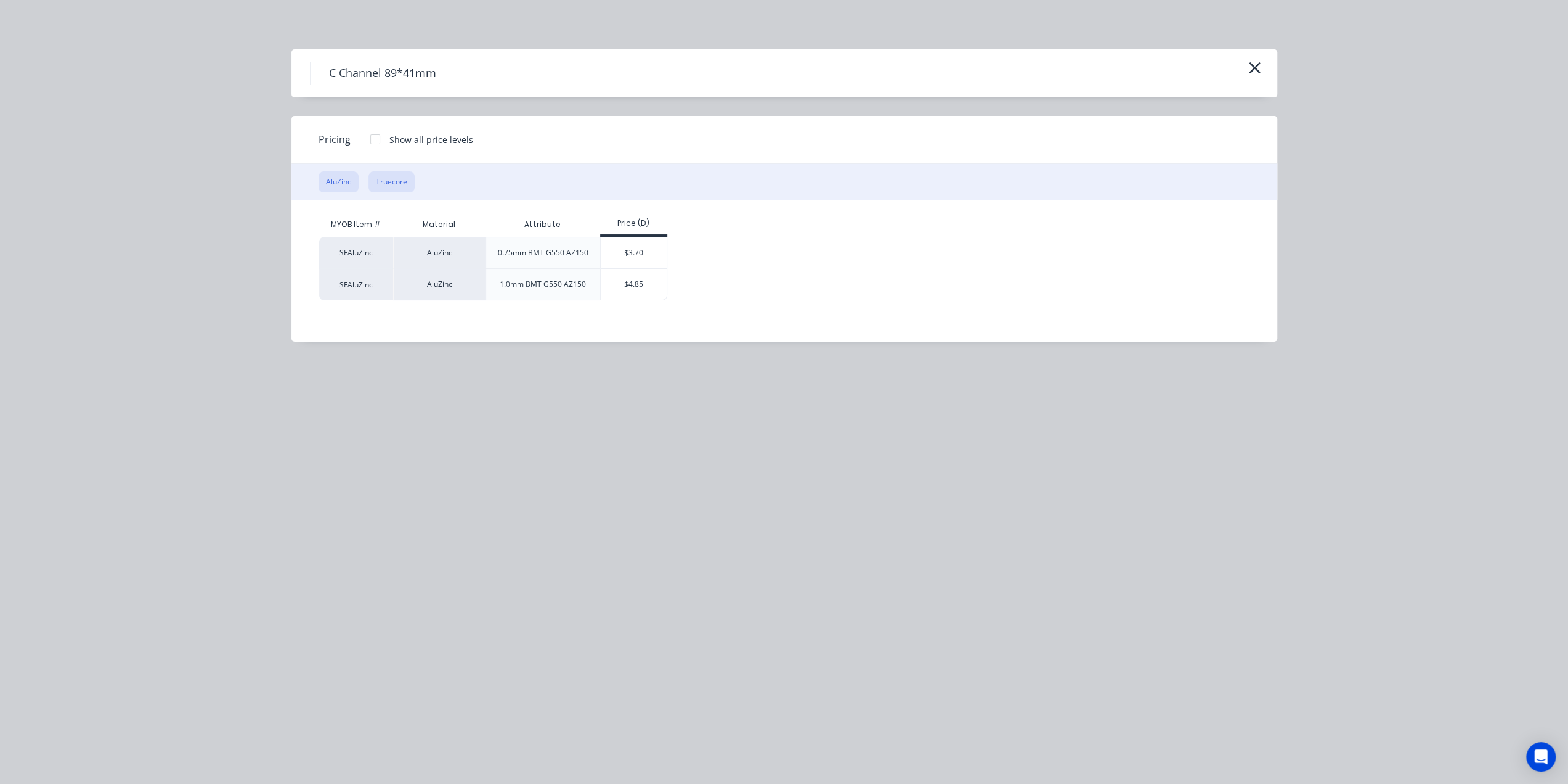
click at [385, 171] on button "Truecore" at bounding box center [391, 181] width 46 height 21
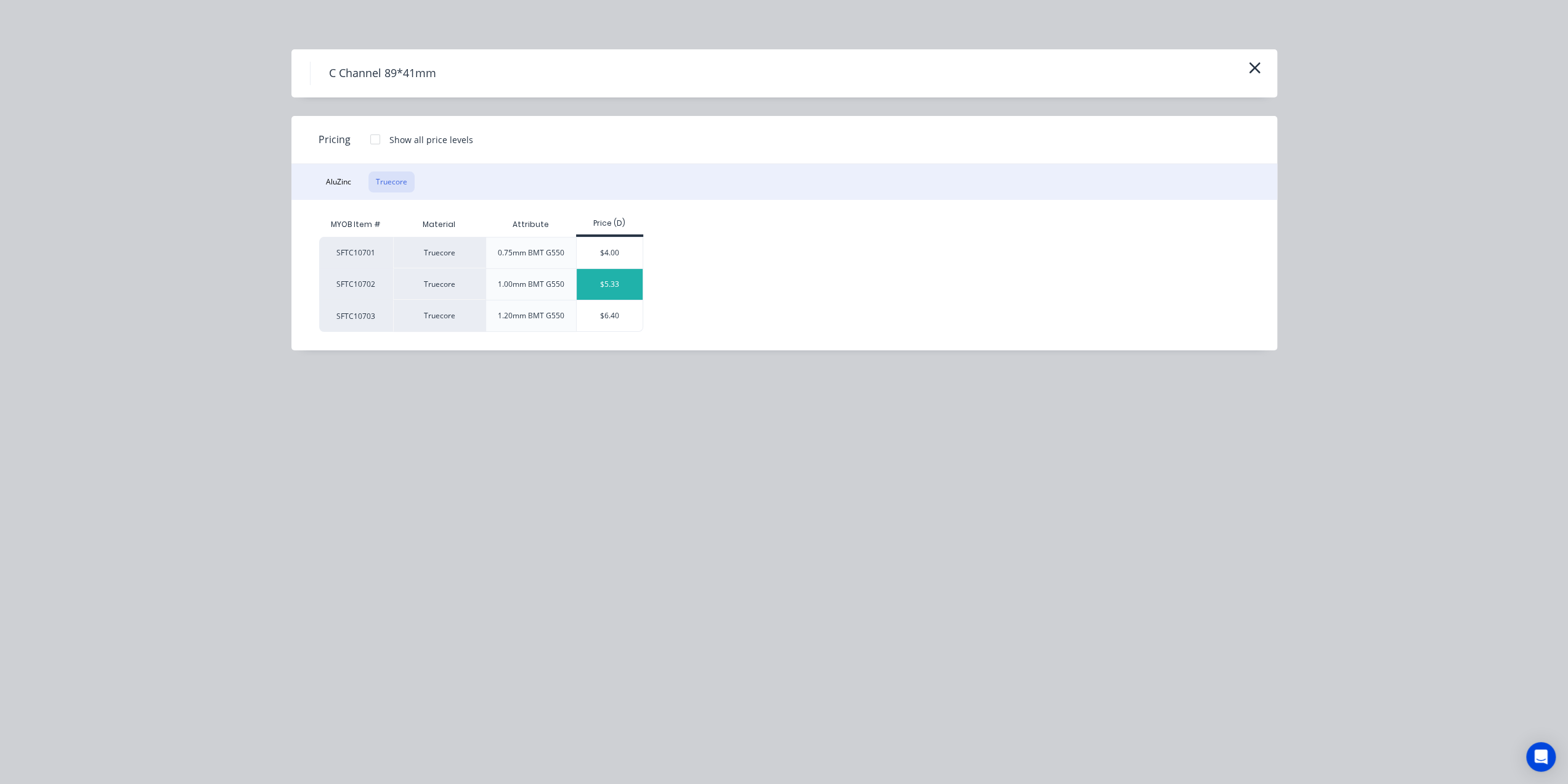
click at [602, 282] on div "$5.33" at bounding box center [610, 284] width 66 height 31
type input "$5.33"
type input "$4,496.44"
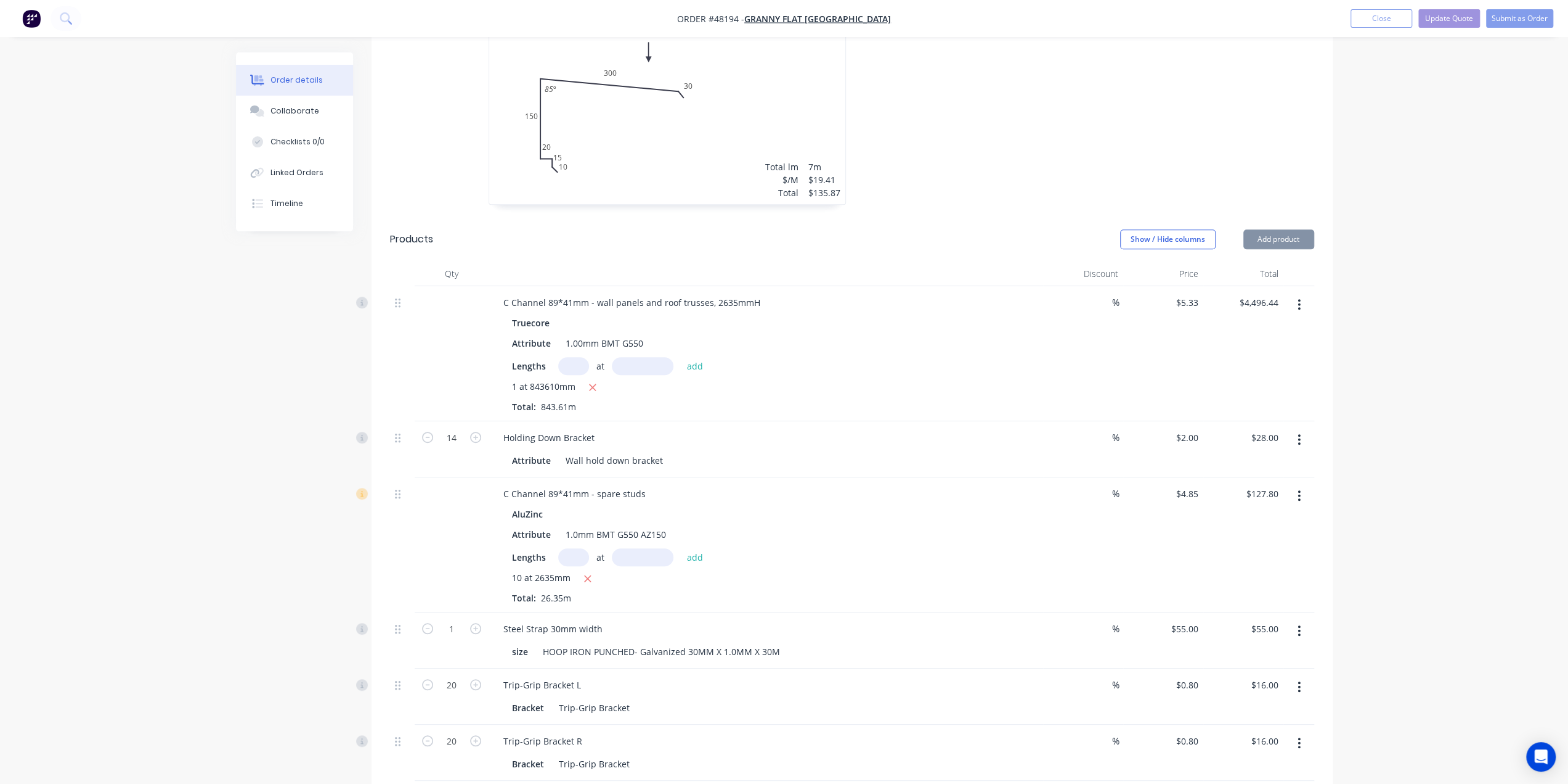
scroll to position [740, 0]
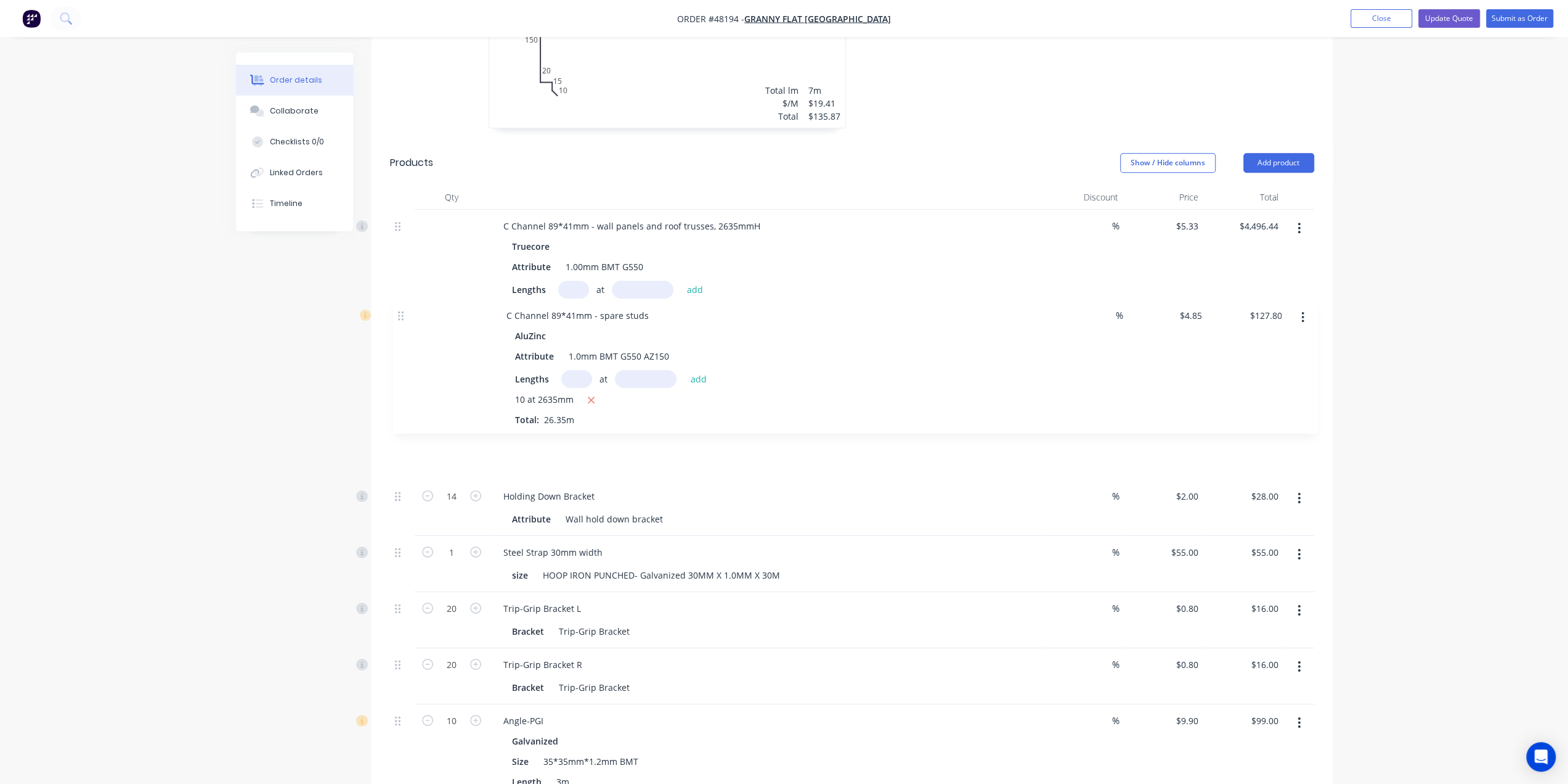
drag, startPoint x: 394, startPoint y: 365, endPoint x: 398, endPoint y: 295, distance: 70.1
type input "127.80"
click at [1281, 352] on input "127.80" at bounding box center [1267, 361] width 34 height 18
type input "$4.8501"
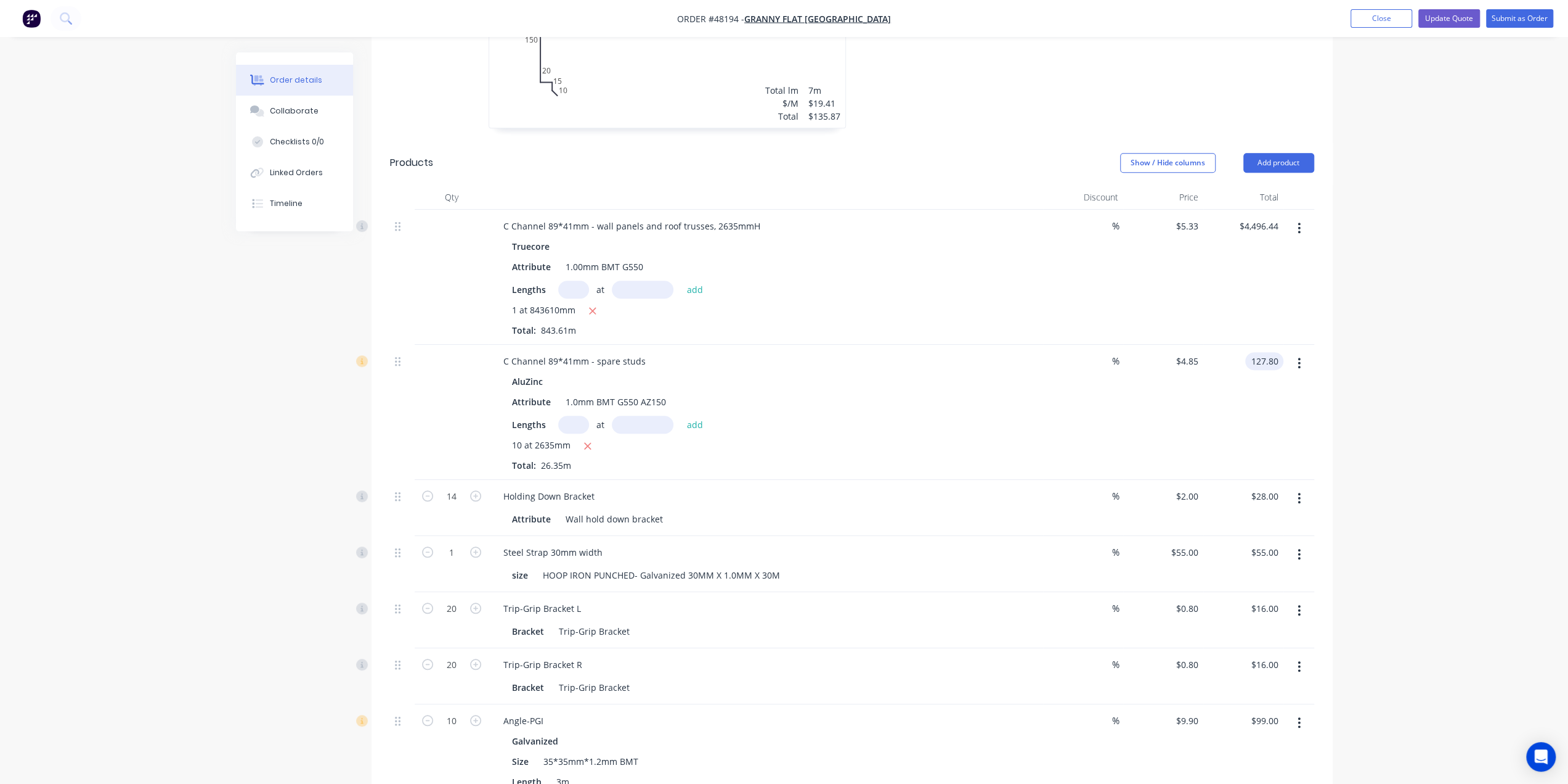
type input "$127.80"
click at [1301, 356] on icon "button" at bounding box center [1299, 363] width 3 height 14
click at [1275, 387] on div "Edit" at bounding box center [1256, 395] width 95 height 18
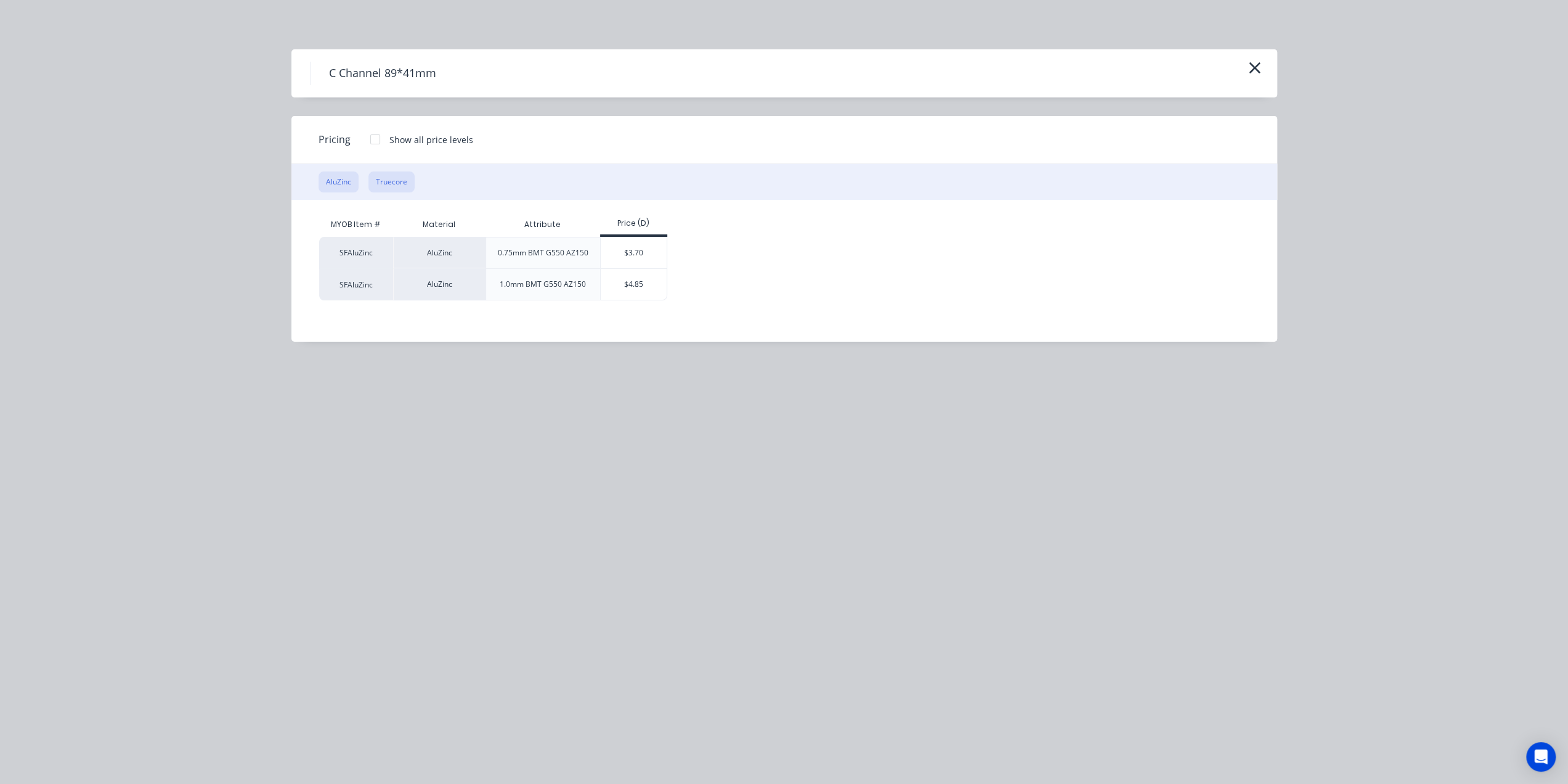
click at [384, 179] on button "Truecore" at bounding box center [391, 181] width 46 height 21
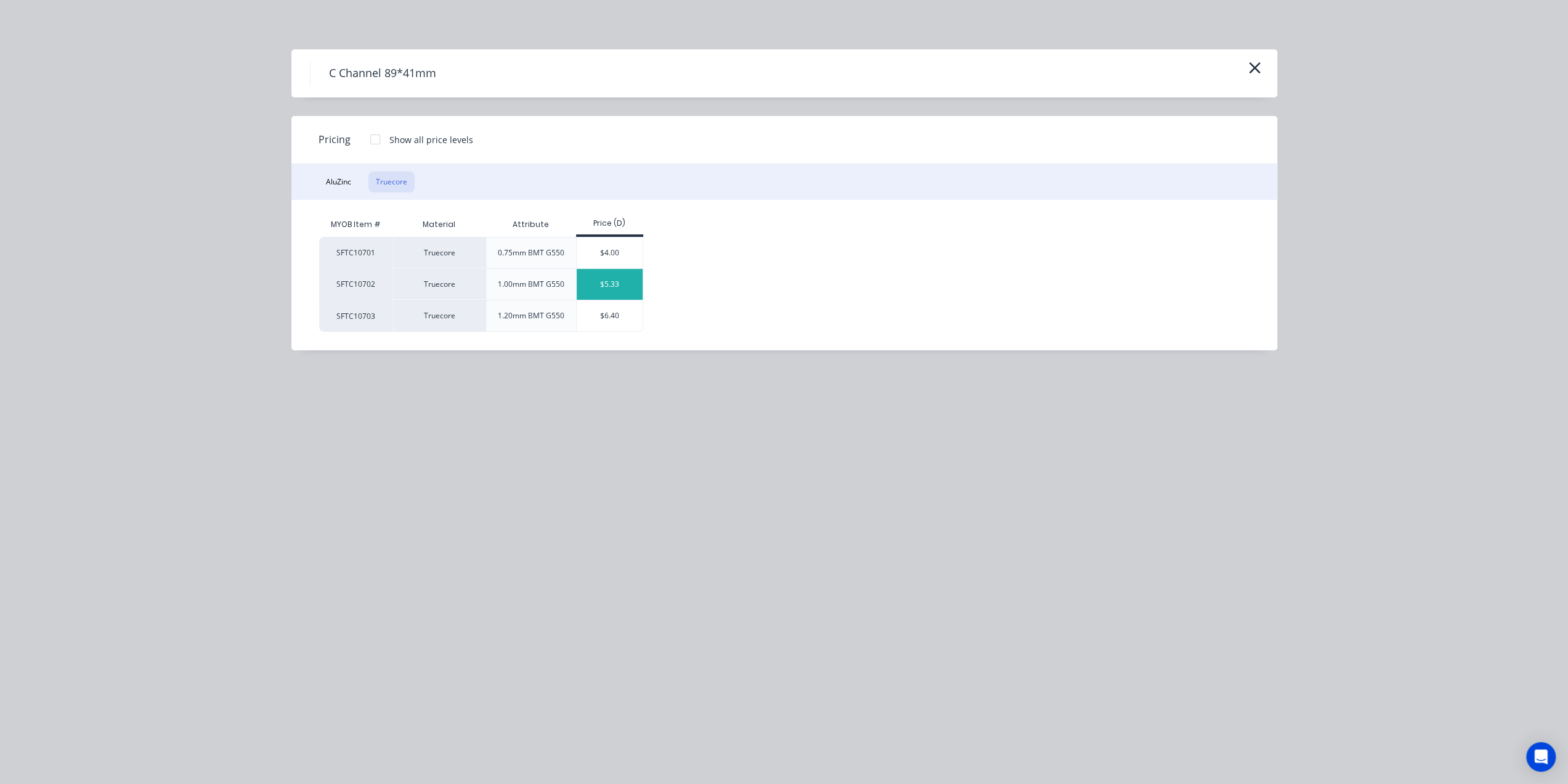
click at [599, 290] on div "$5.33" at bounding box center [610, 284] width 66 height 31
type input "$5.33"
type input "$140.45"
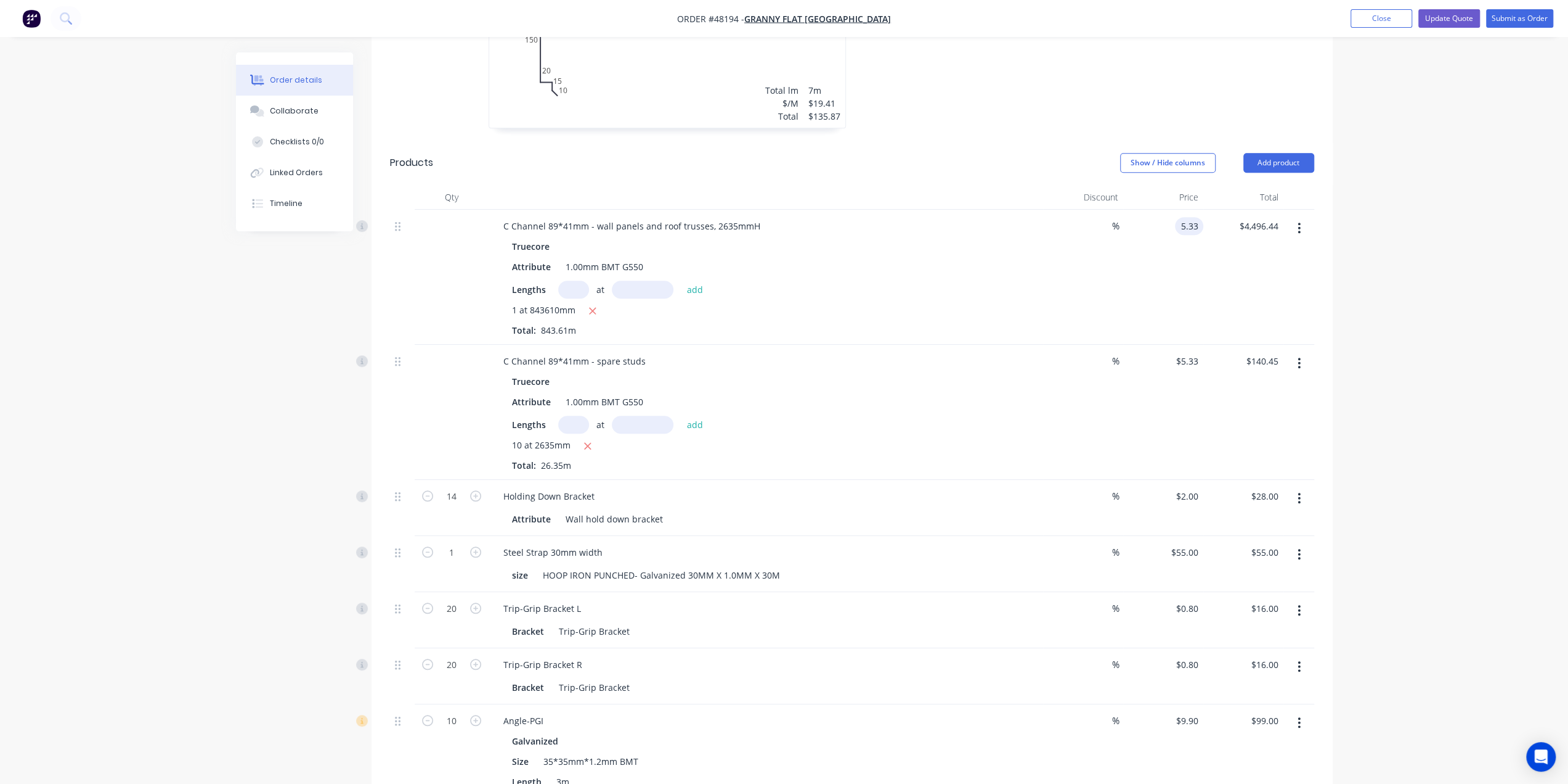
click at [1185, 218] on input "5.33" at bounding box center [1192, 226] width 24 height 18
type input "$6.20"
type input "$5,230.38"
type input "$6.20"
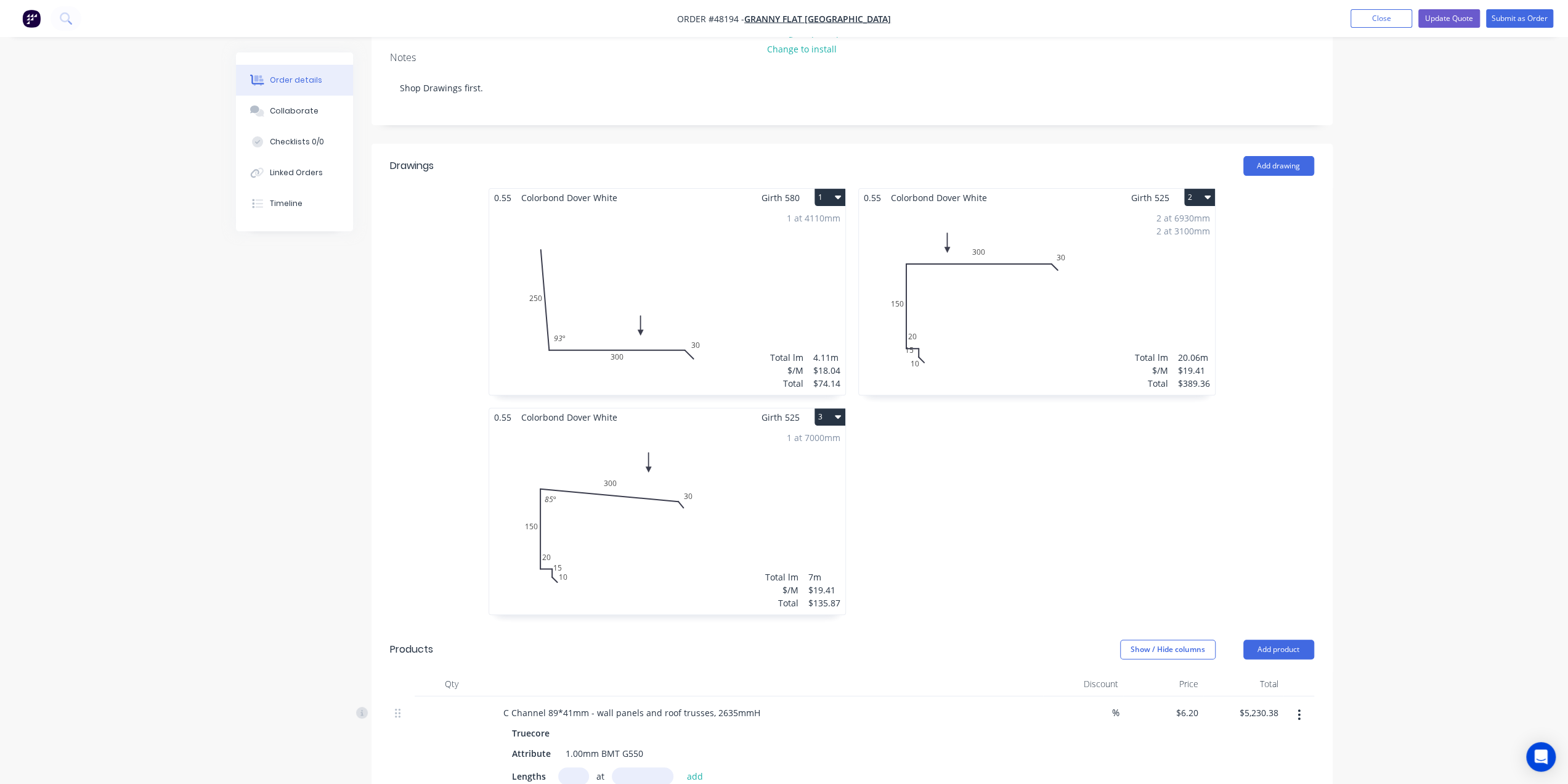
scroll to position [143, 0]
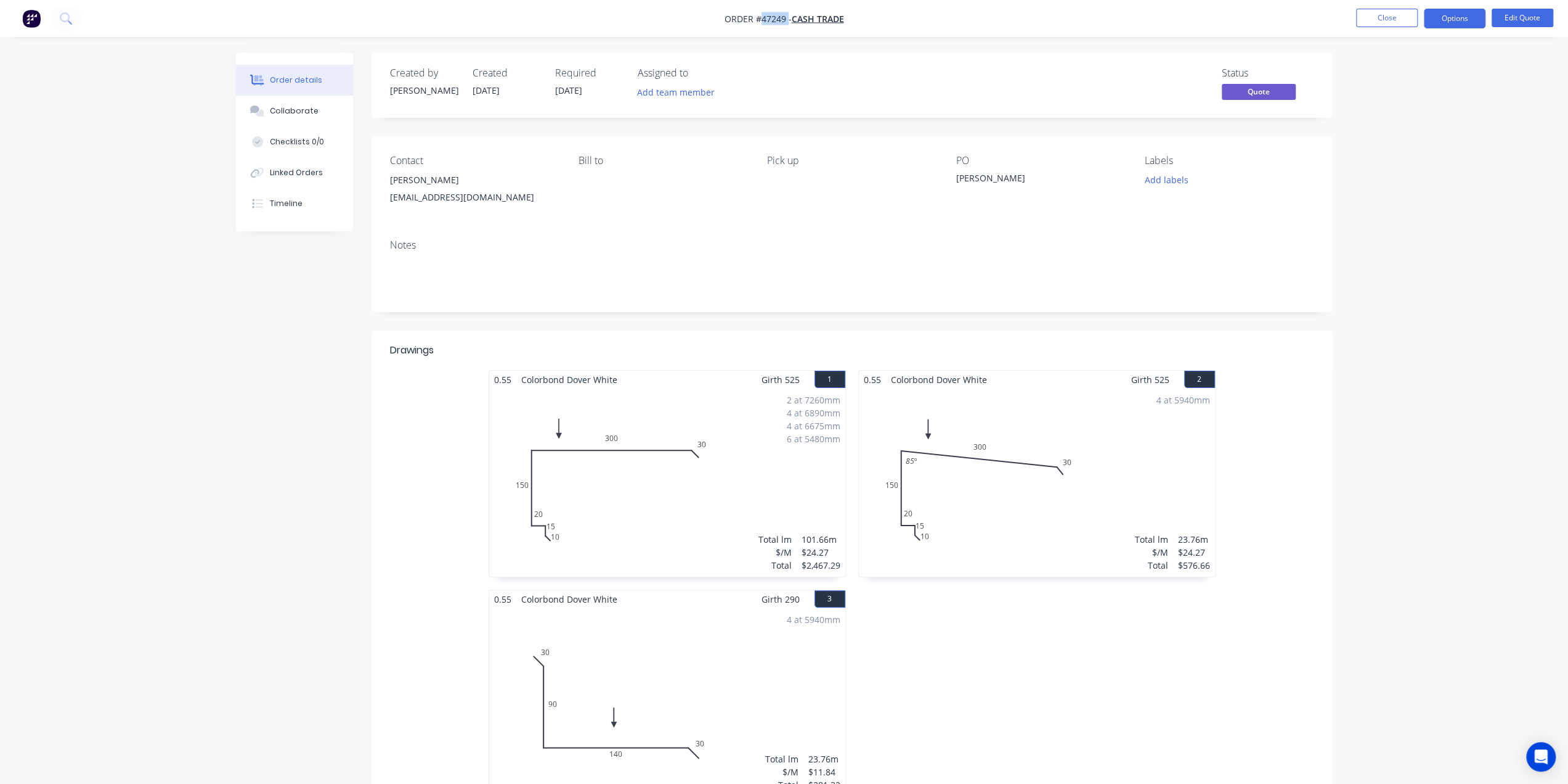
click at [37, 14] on img "button" at bounding box center [31, 18] width 19 height 19
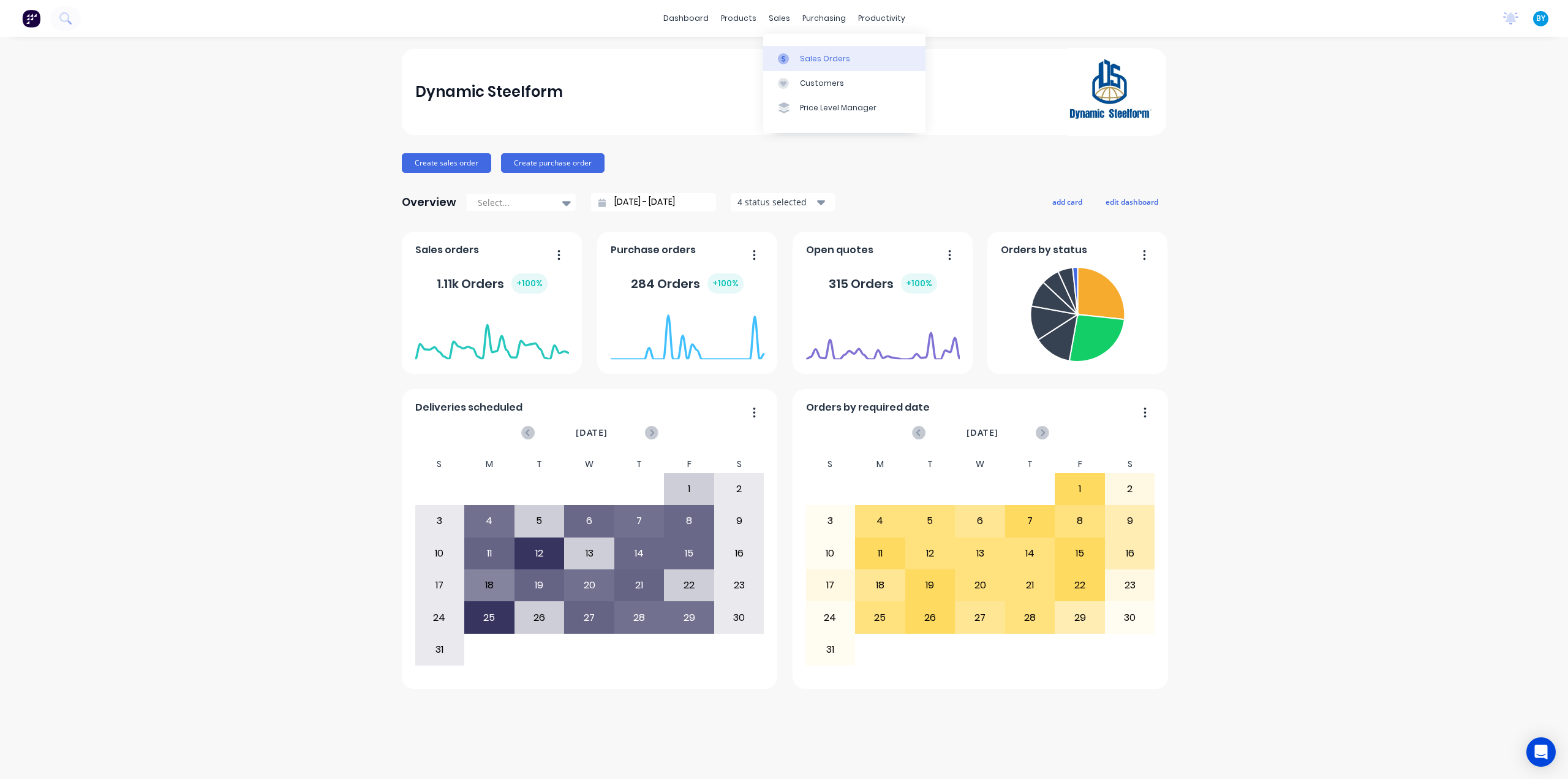
click at [793, 59] on div at bounding box center [786, 58] width 19 height 11
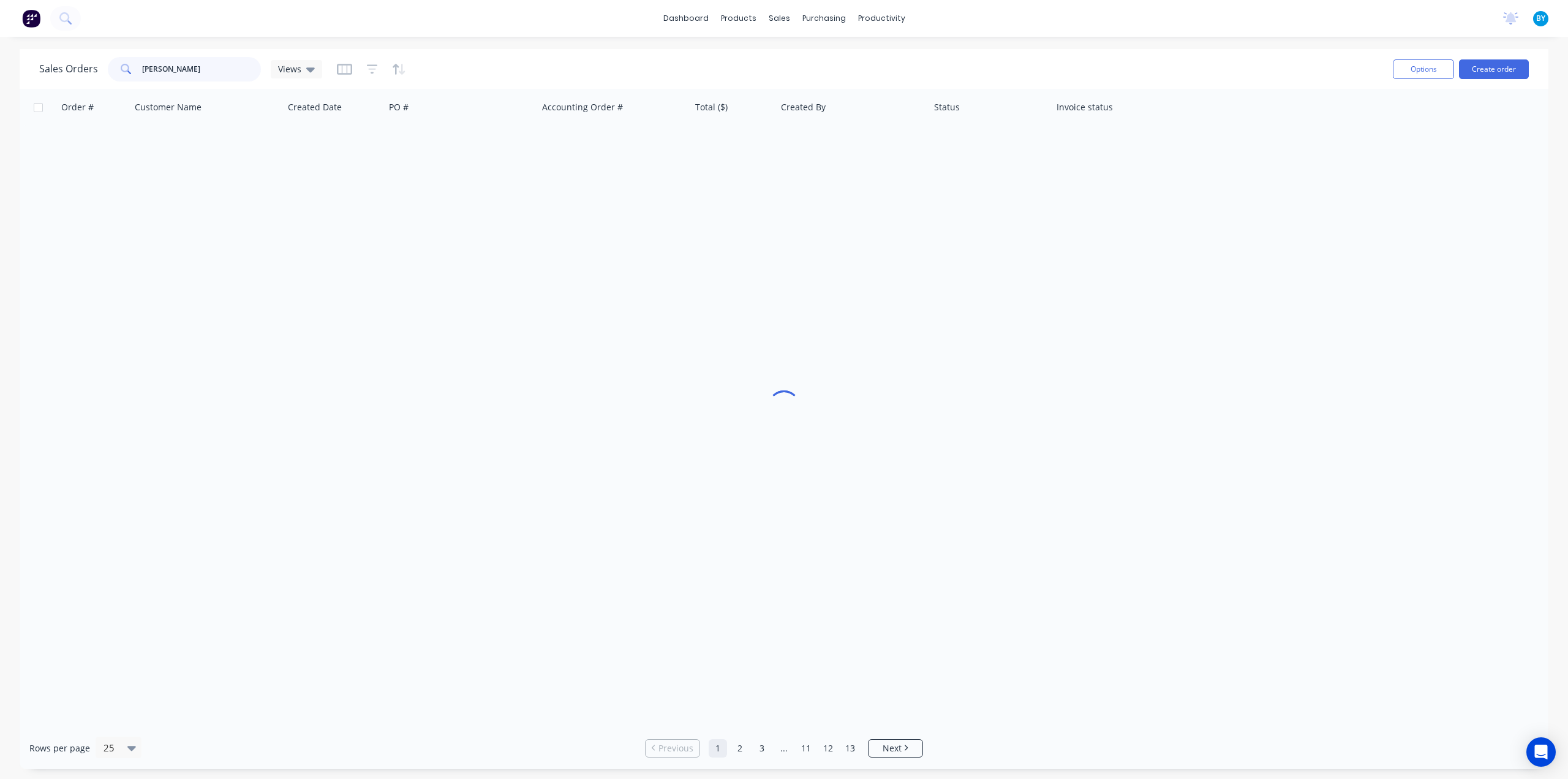
drag, startPoint x: 177, startPoint y: 64, endPoint x: 2, endPoint y: 64, distance: 175.0
click at [2, 63] on div "Sales Orders daniel Views Options Create order Order # Customer Name Created Da…" at bounding box center [784, 409] width 1568 height 720
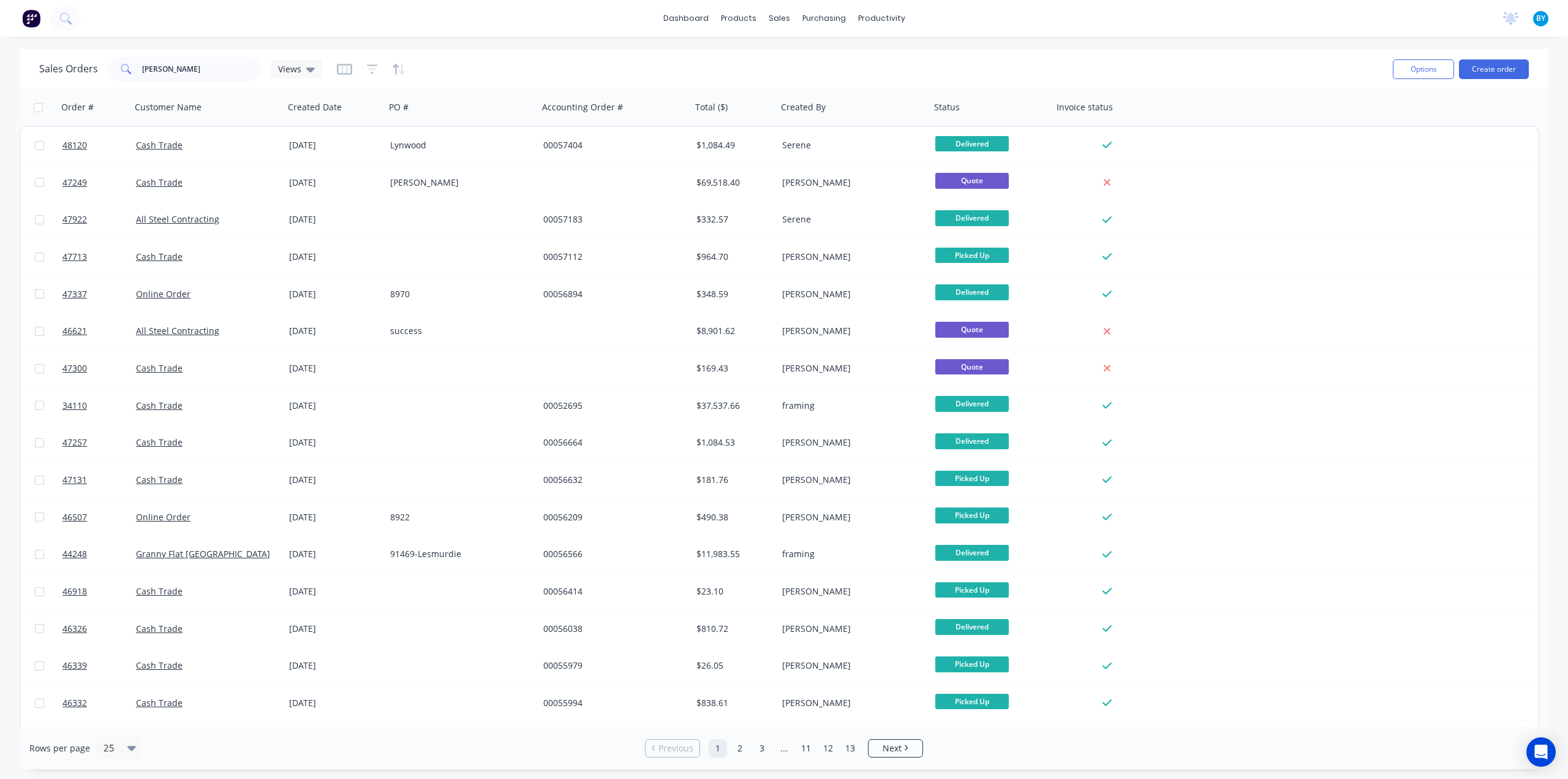
click at [1396, 41] on div "dashboard products sales purchasing productivity dashboard products Product Cat…" at bounding box center [784, 389] width 1568 height 779
drag, startPoint x: 206, startPoint y: 64, endPoint x: 45, endPoint y: 64, distance: 161.0
click at [45, 64] on div "Sales Orders daniel Views" at bounding box center [181, 69] width 283 height 25
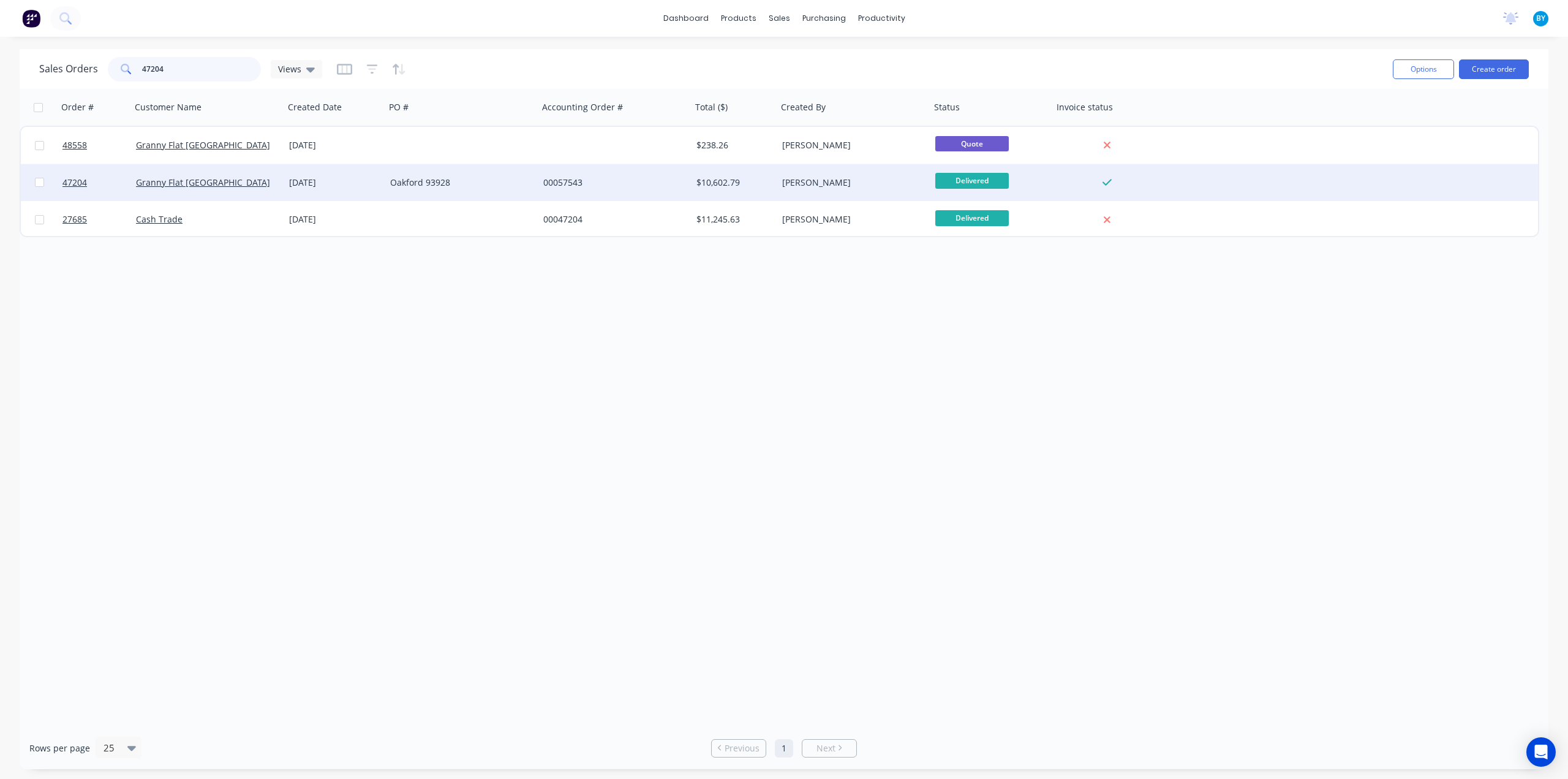
type input "47204"
click at [244, 182] on div "Granny Flat [GEOGRAPHIC_DATA]" at bounding box center [203, 183] width 135 height 12
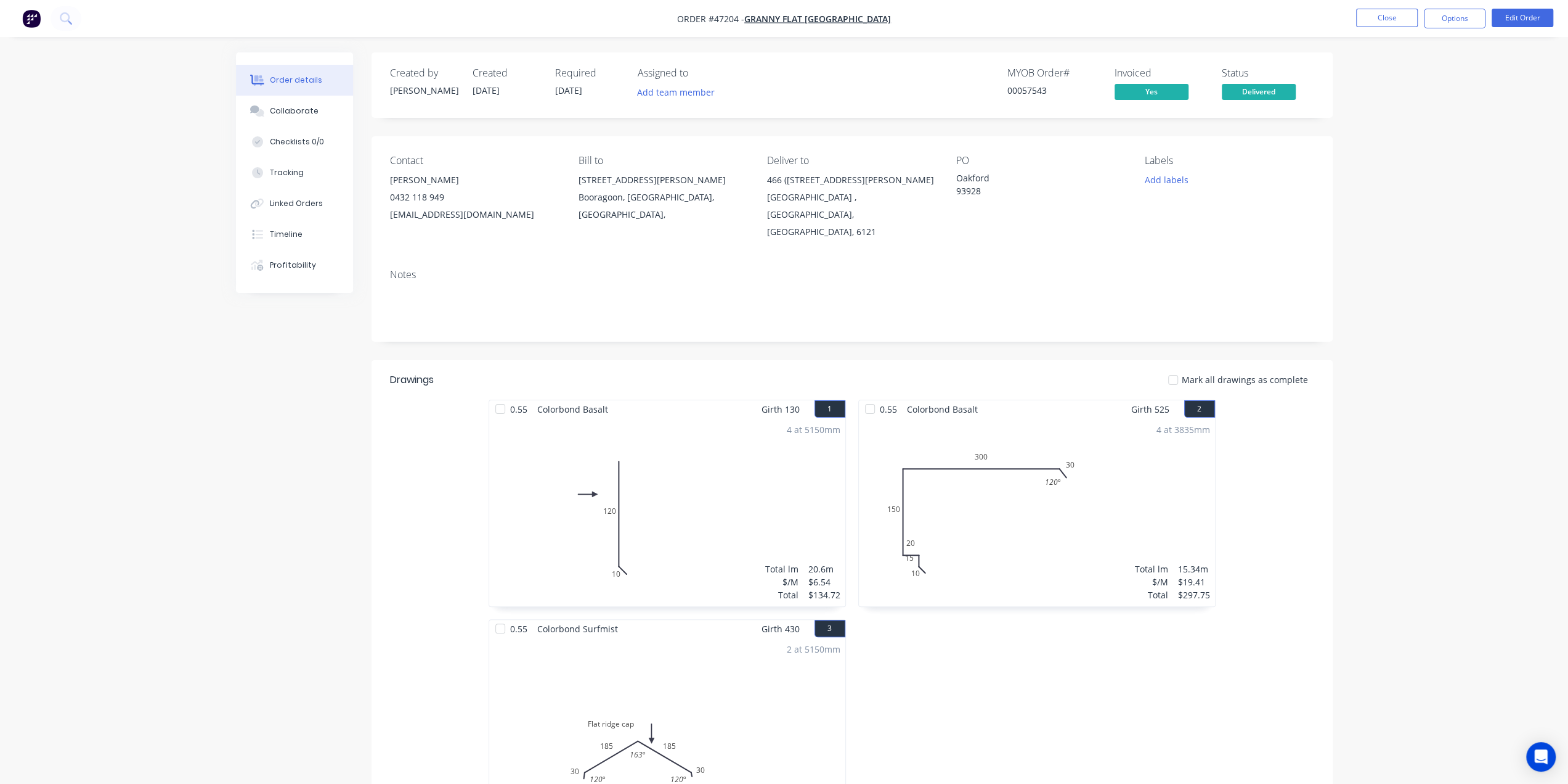
click at [986, 176] on div "Oakford 93928" at bounding box center [1033, 184] width 154 height 26
click at [1515, 7] on nav "Order #47204 - Granny Flat WA Close Options Edit Order" at bounding box center [784, 18] width 1568 height 37
click at [1518, 18] on button "Edit Order" at bounding box center [1523, 18] width 61 height 19
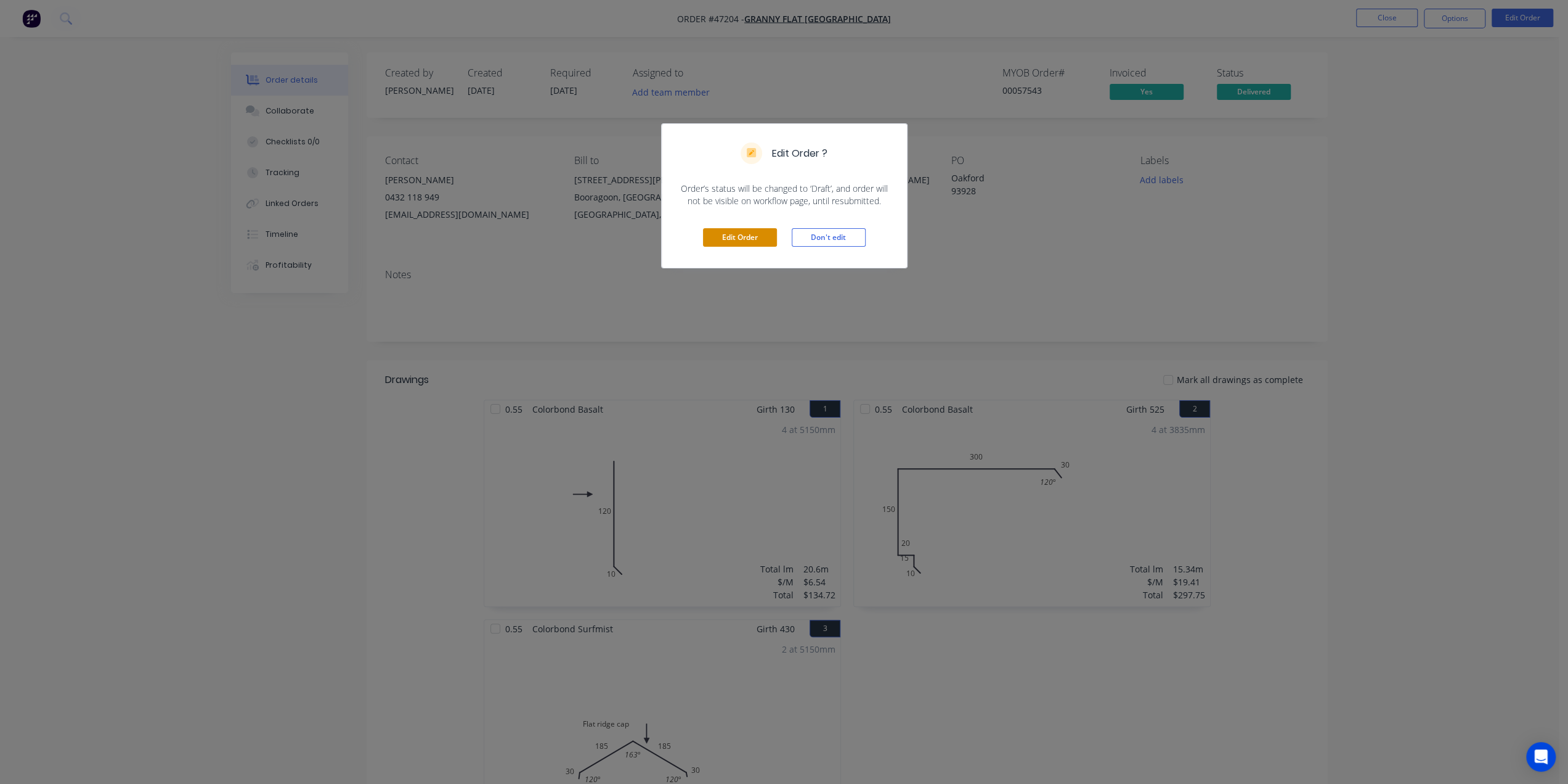
click at [726, 235] on button "Edit Order" at bounding box center [740, 237] width 74 height 19
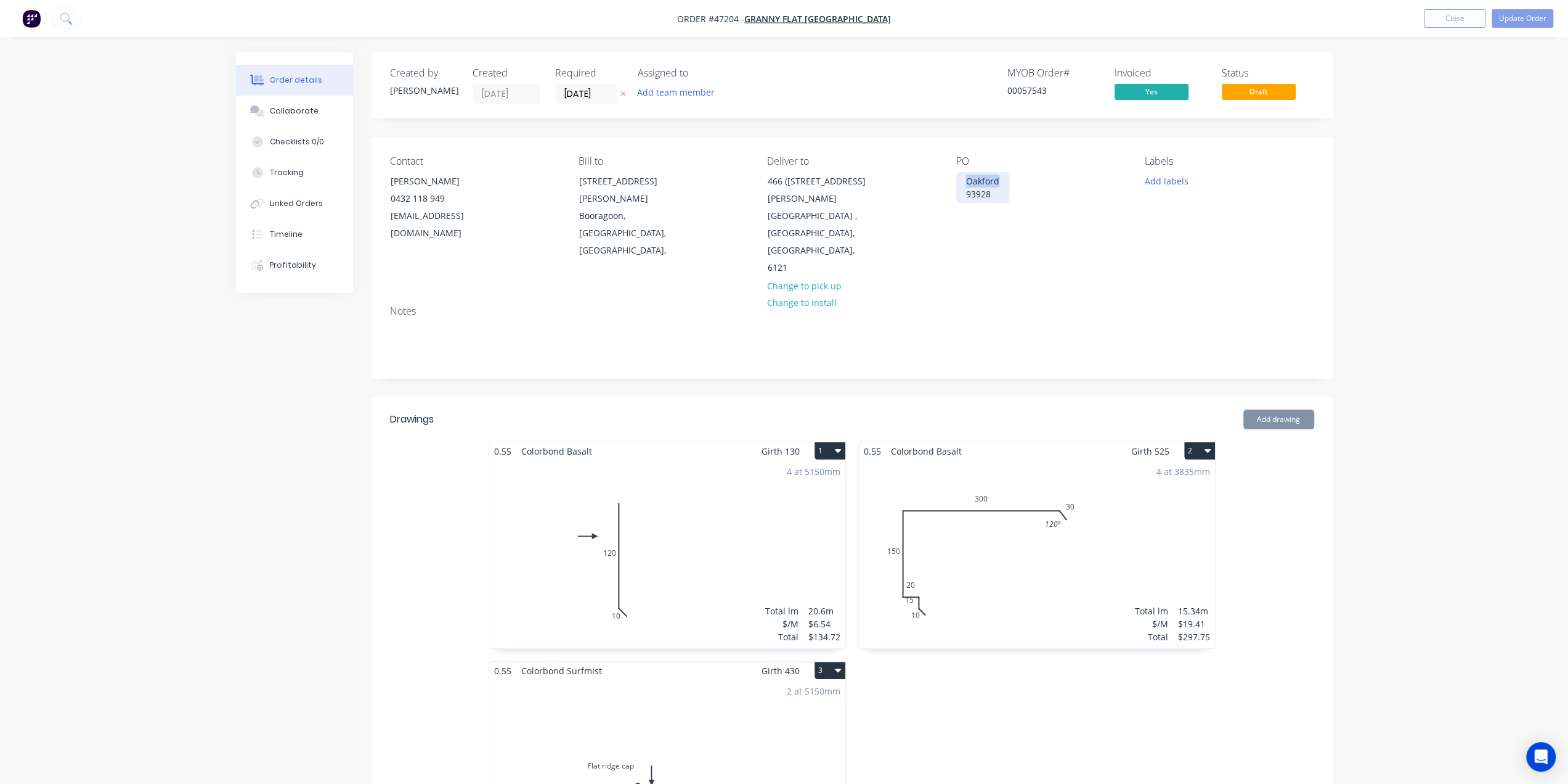
drag, startPoint x: 998, startPoint y: 180, endPoint x: 937, endPoint y: 167, distance: 62.4
click at [937, 167] on div "Contact Kiran Shanker 0432 118 949 kiran@grannyflatswa.com Bill to 92 McCoy st …" at bounding box center [852, 216] width 961 height 158
click at [1521, 17] on button "Update Order" at bounding box center [1523, 18] width 61 height 19
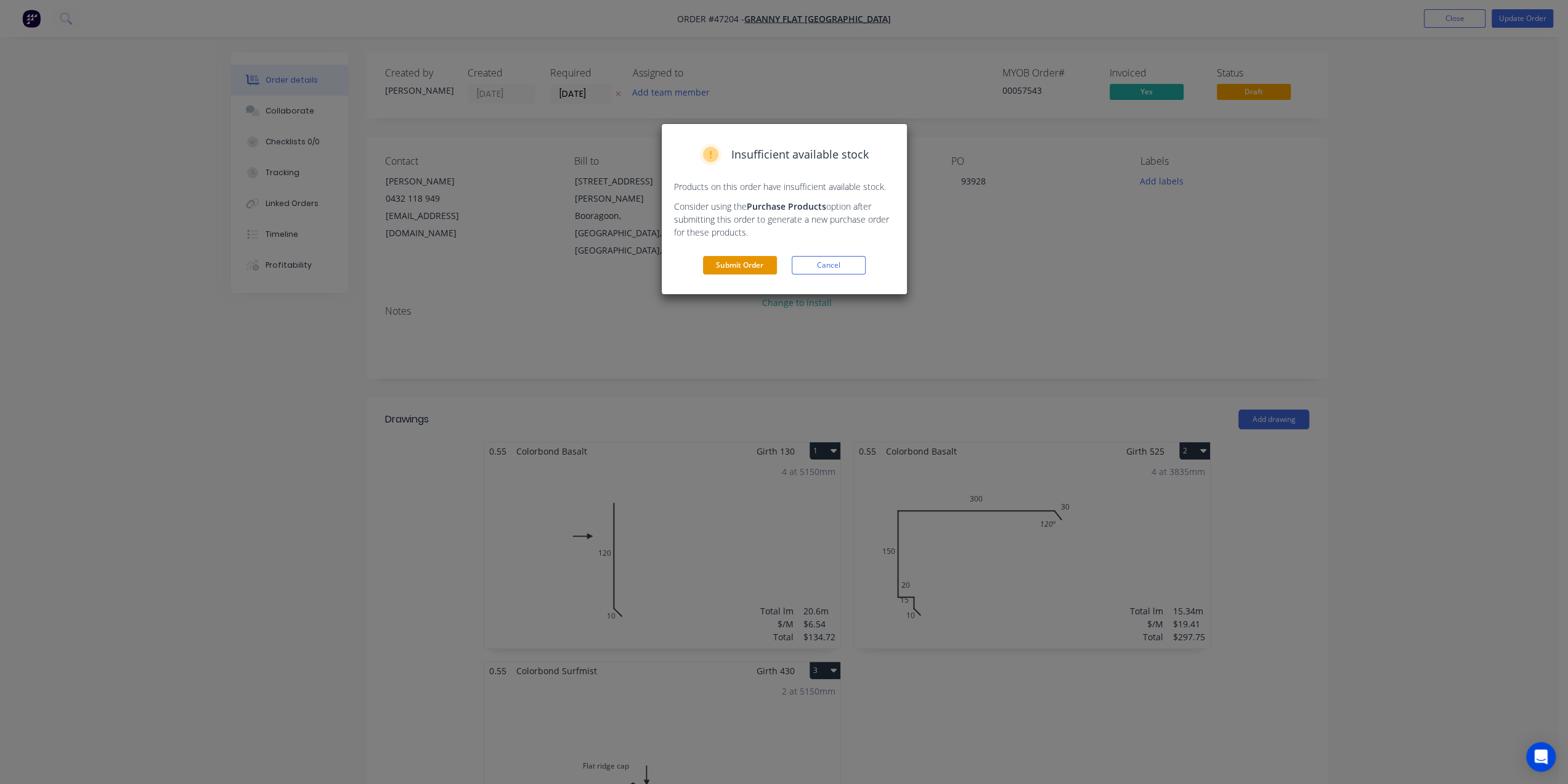
click at [736, 266] on button "Submit Order" at bounding box center [740, 265] width 74 height 19
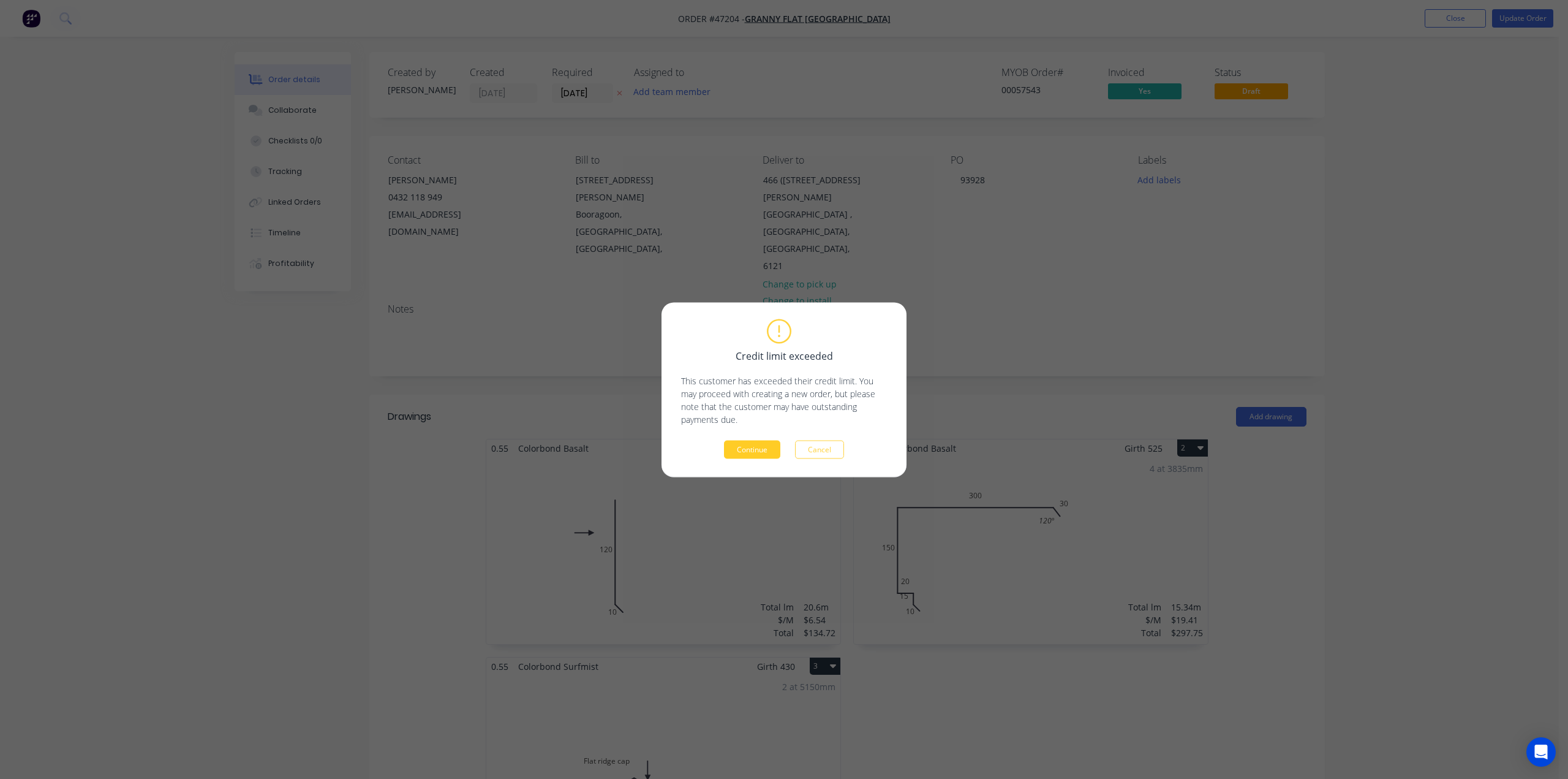
click at [743, 447] on button "Continue" at bounding box center [751, 449] width 56 height 19
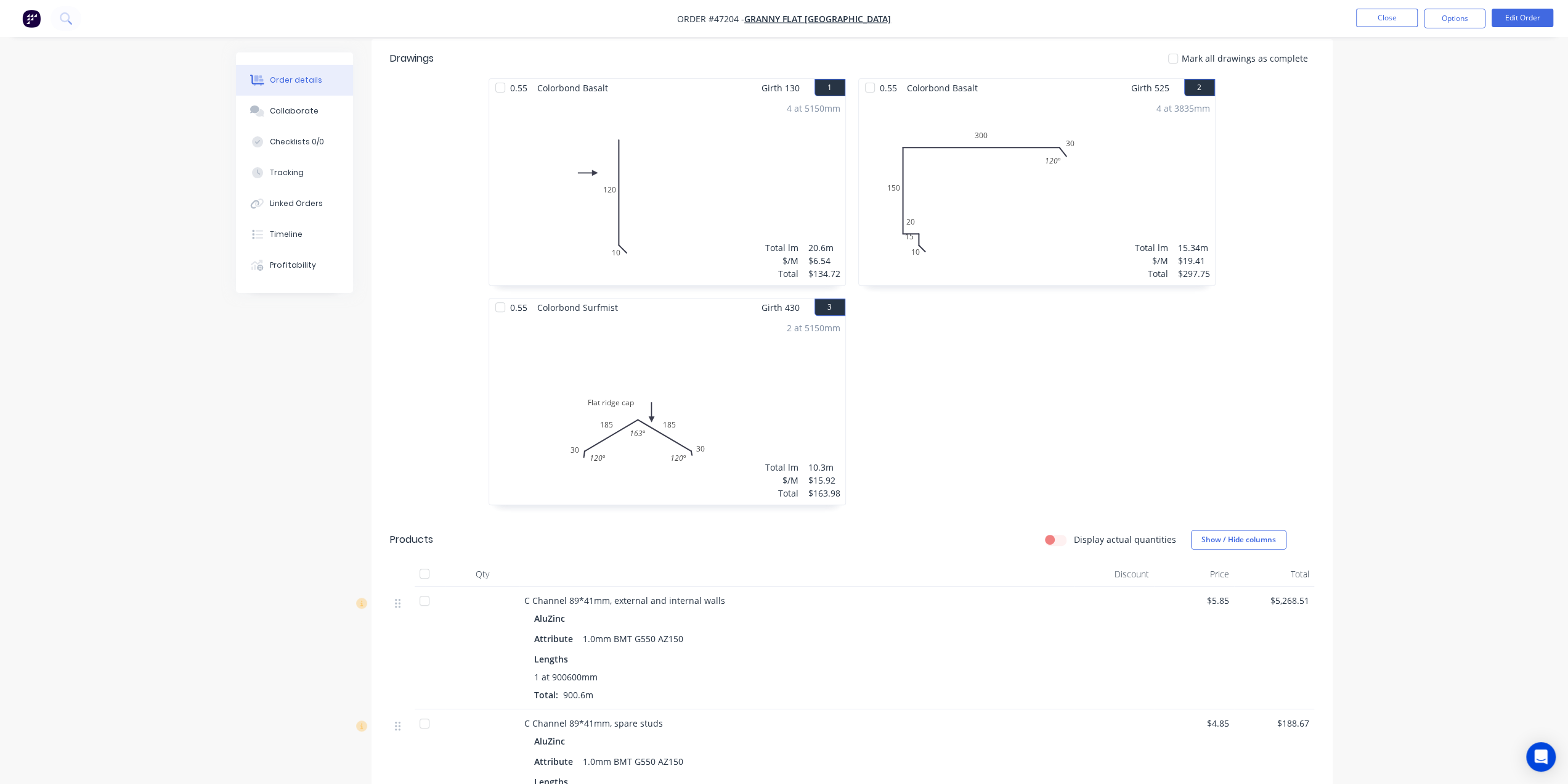
scroll to position [432, 0]
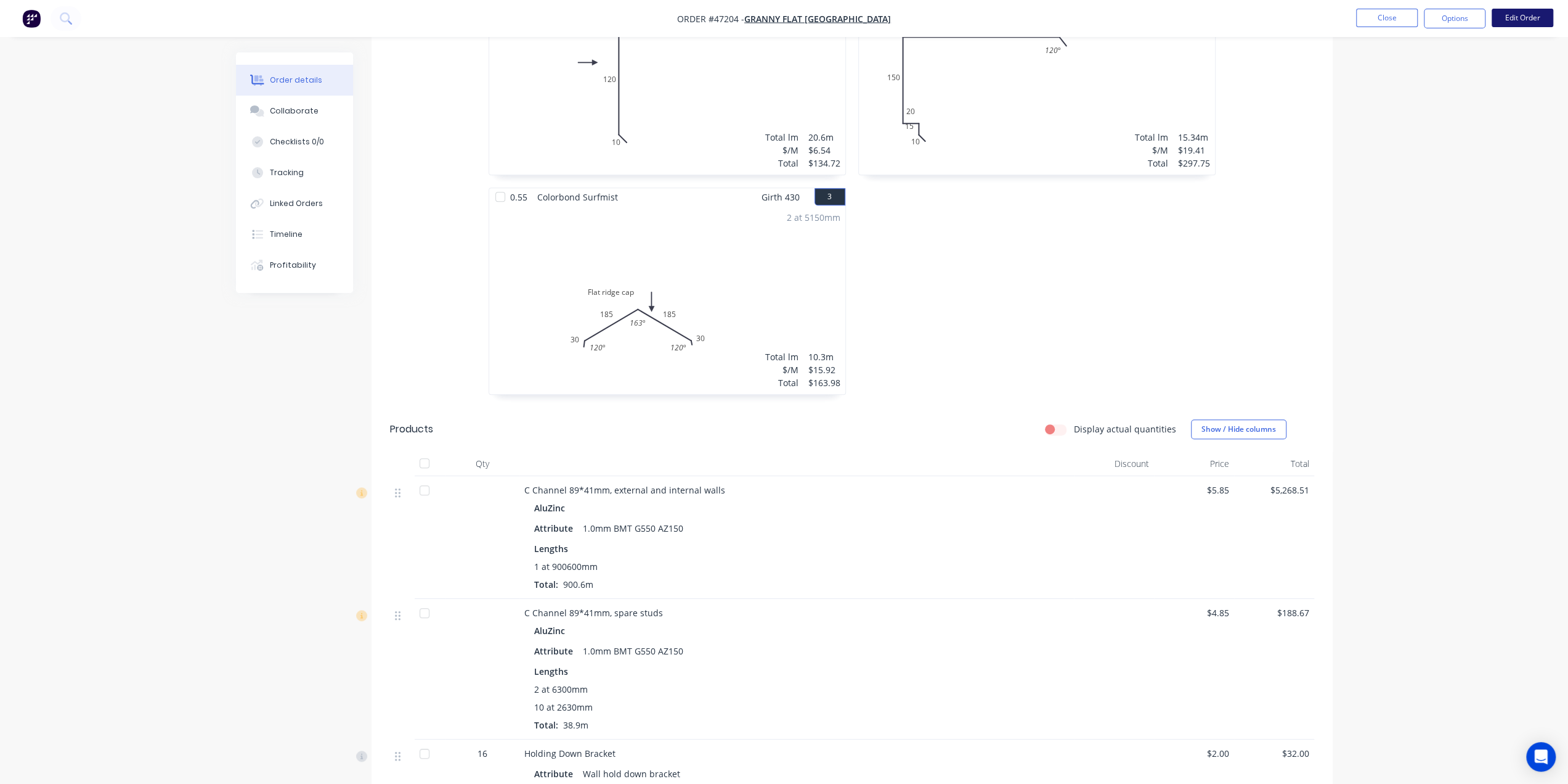
click at [1543, 9] on button "Edit Order" at bounding box center [1523, 18] width 61 height 19
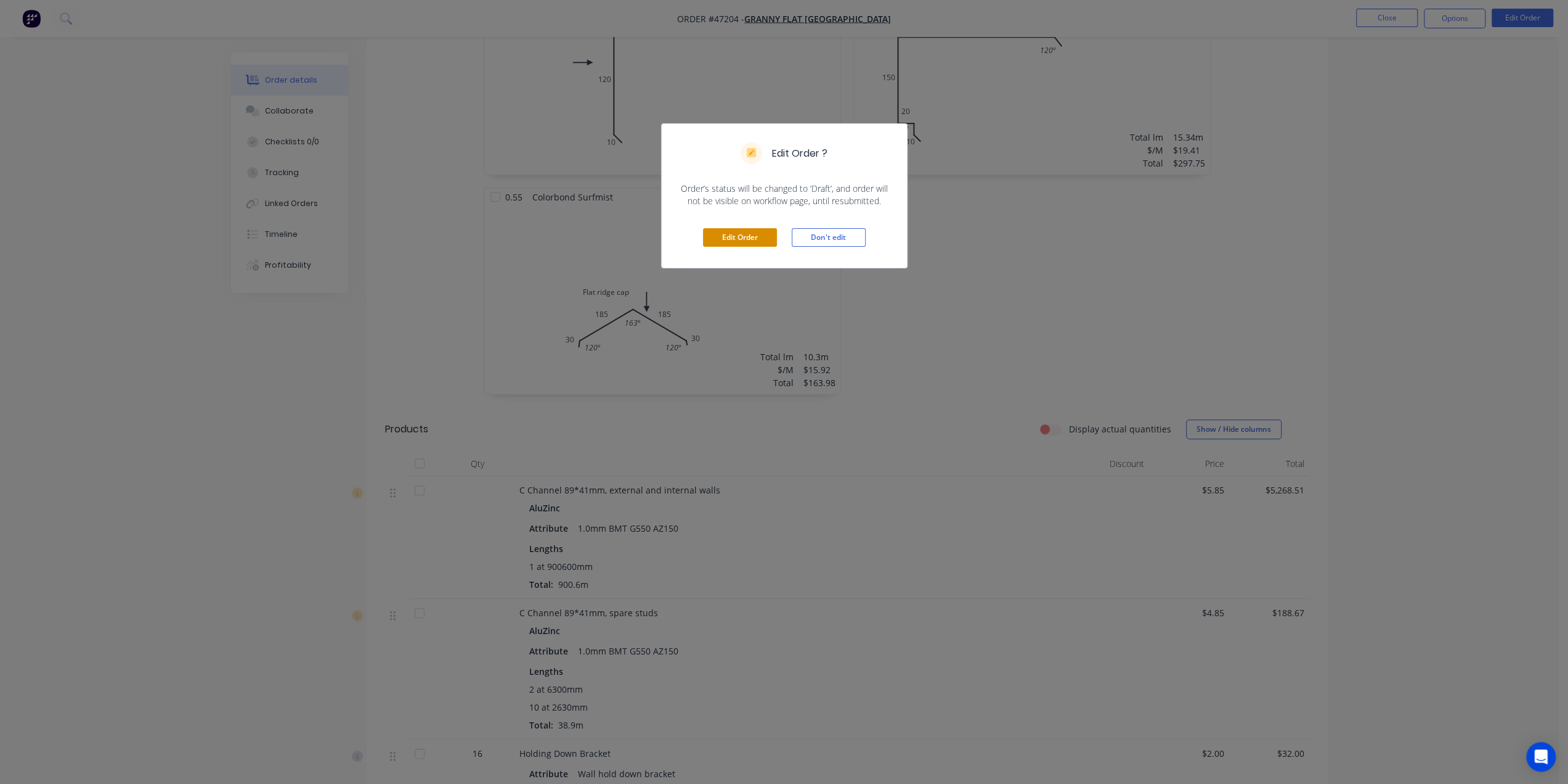
click at [750, 235] on button "Edit Order" at bounding box center [740, 237] width 74 height 19
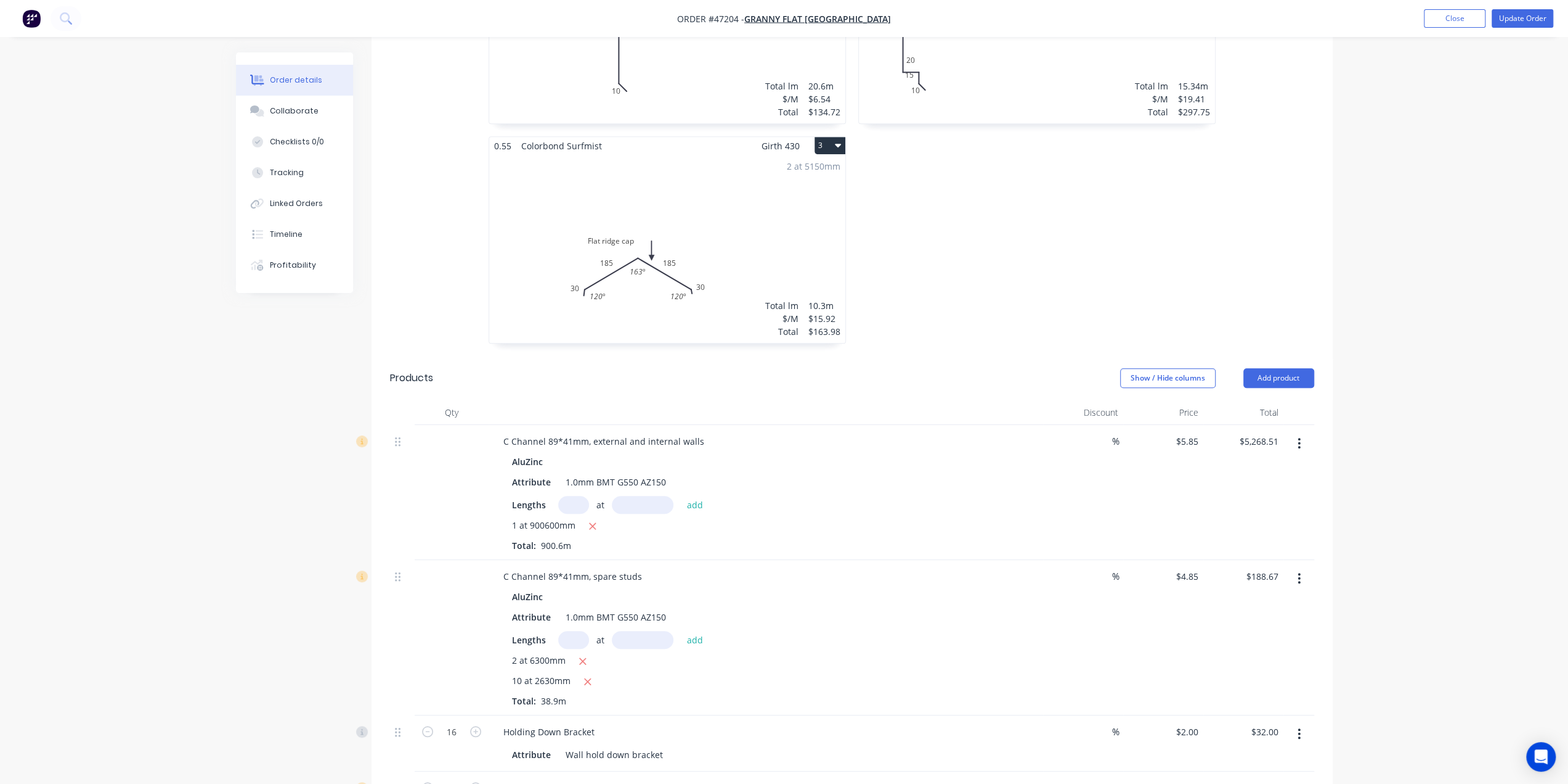
scroll to position [534, 0]
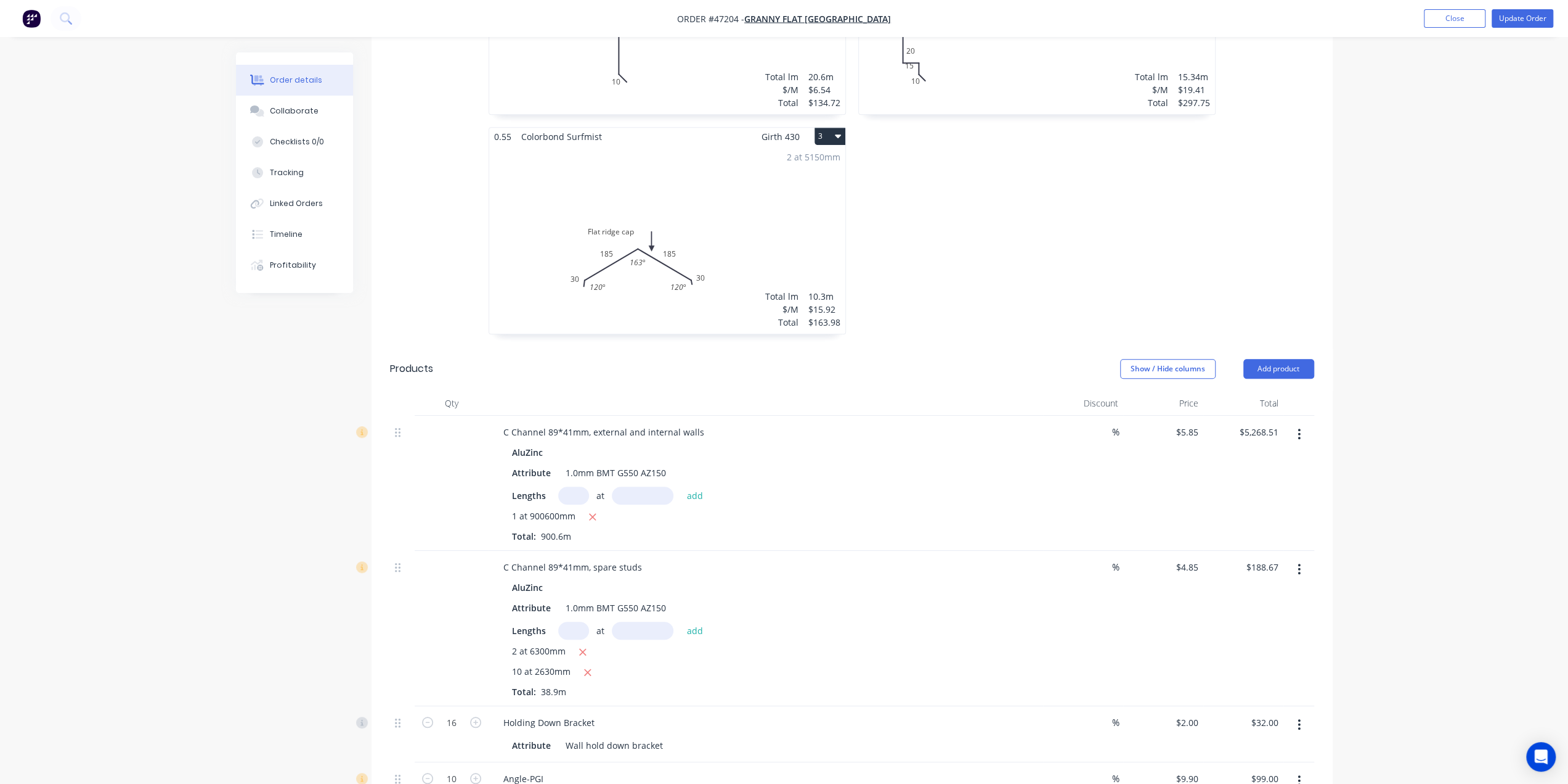
click at [1300, 563] on icon "button" at bounding box center [1299, 569] width 3 height 14
click at [1226, 592] on div "Edit" at bounding box center [1256, 601] width 95 height 18
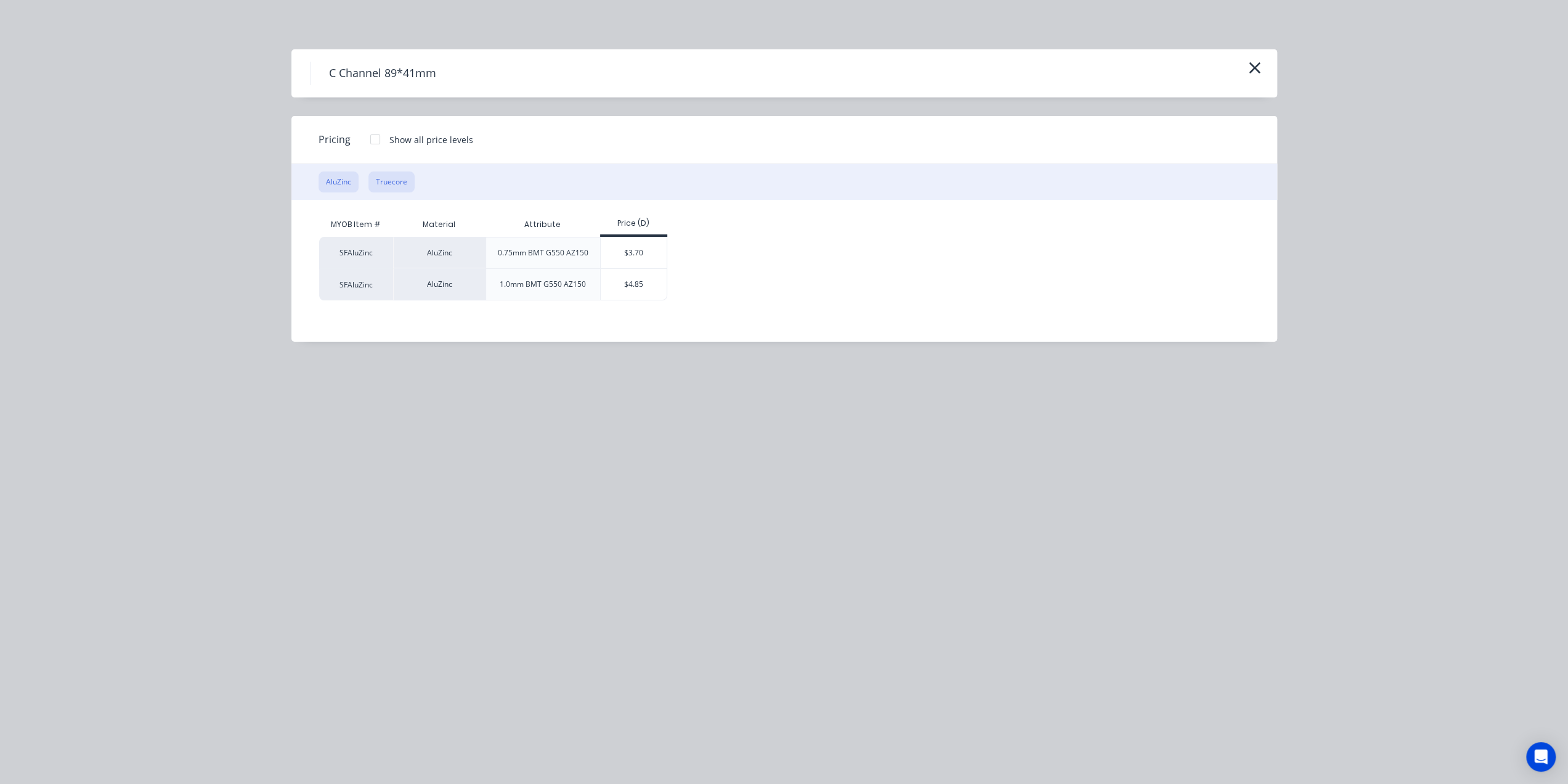
click at [397, 181] on button "Truecore" at bounding box center [391, 181] width 46 height 21
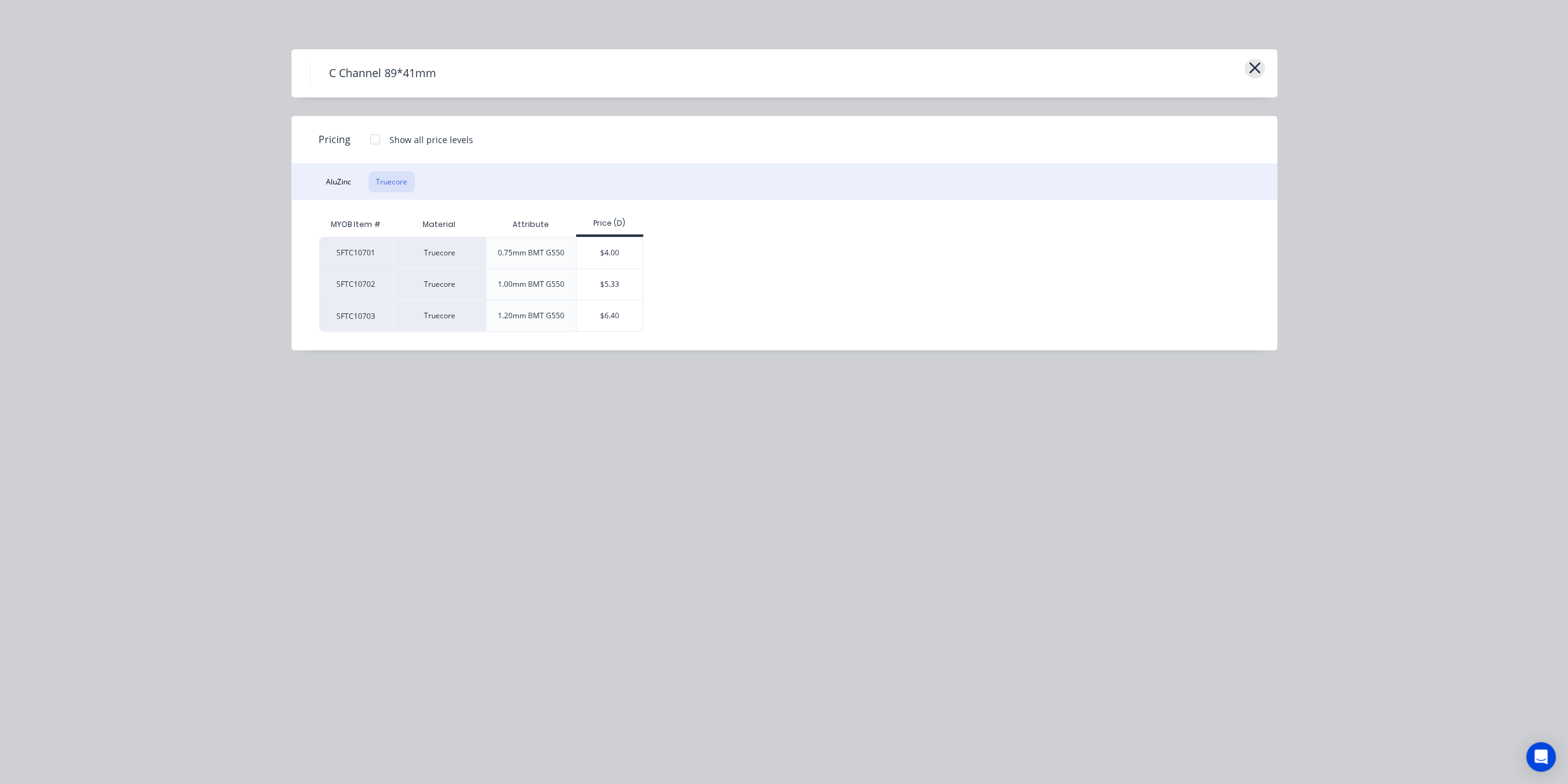
click at [1264, 68] on button "button" at bounding box center [1255, 68] width 21 height 20
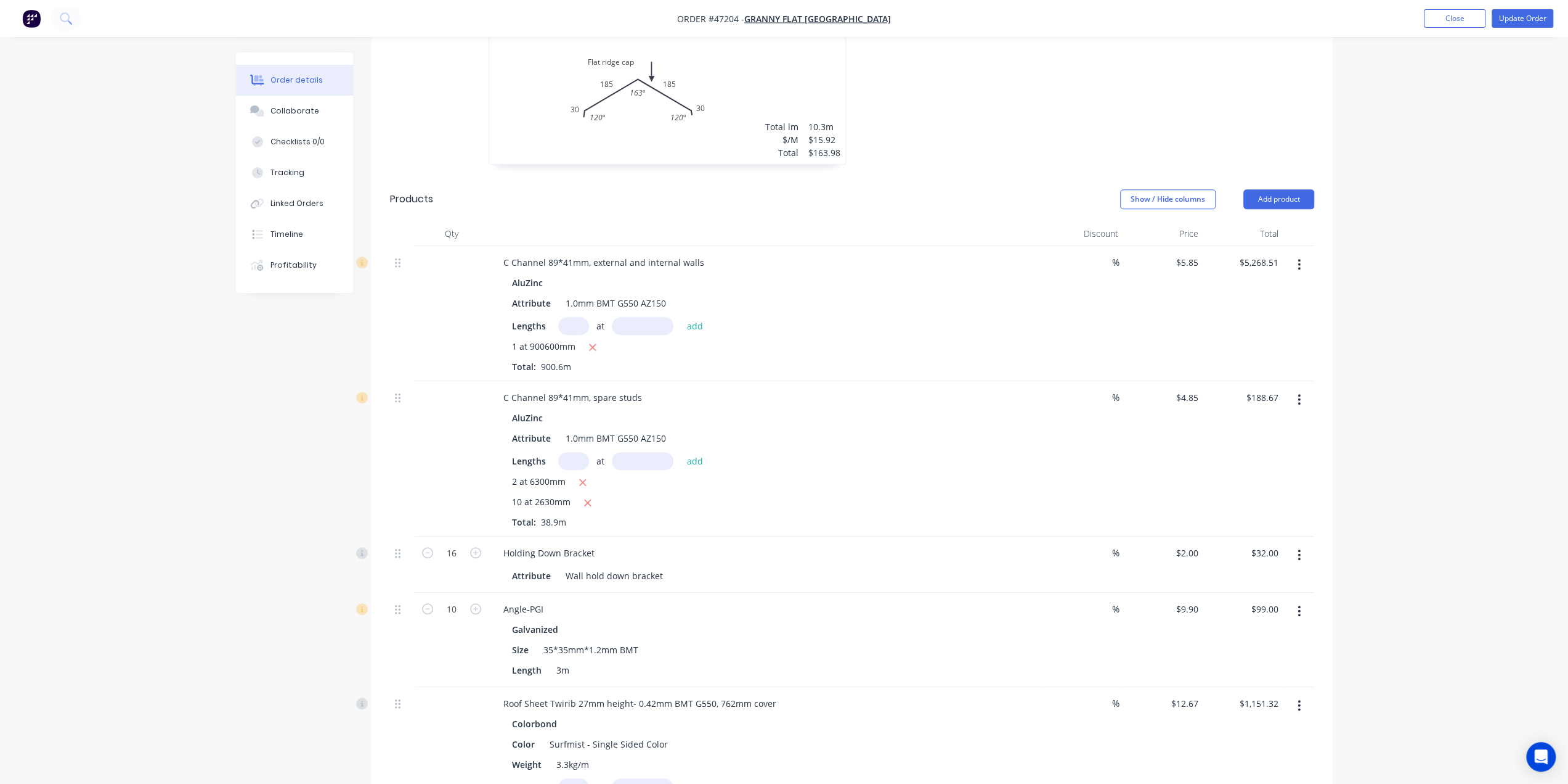
scroll to position [719, 0]
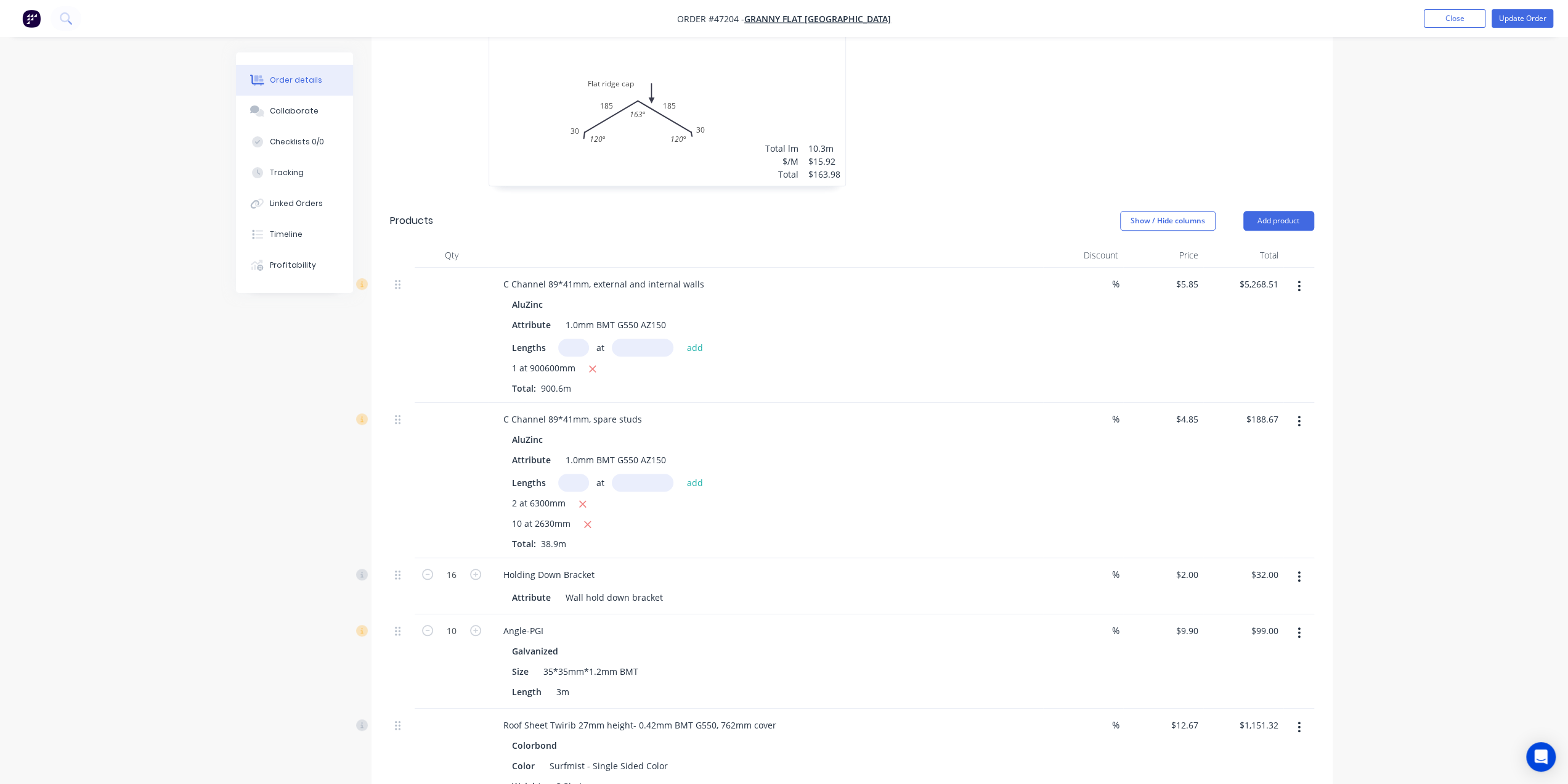
scroll to position [802, 0]
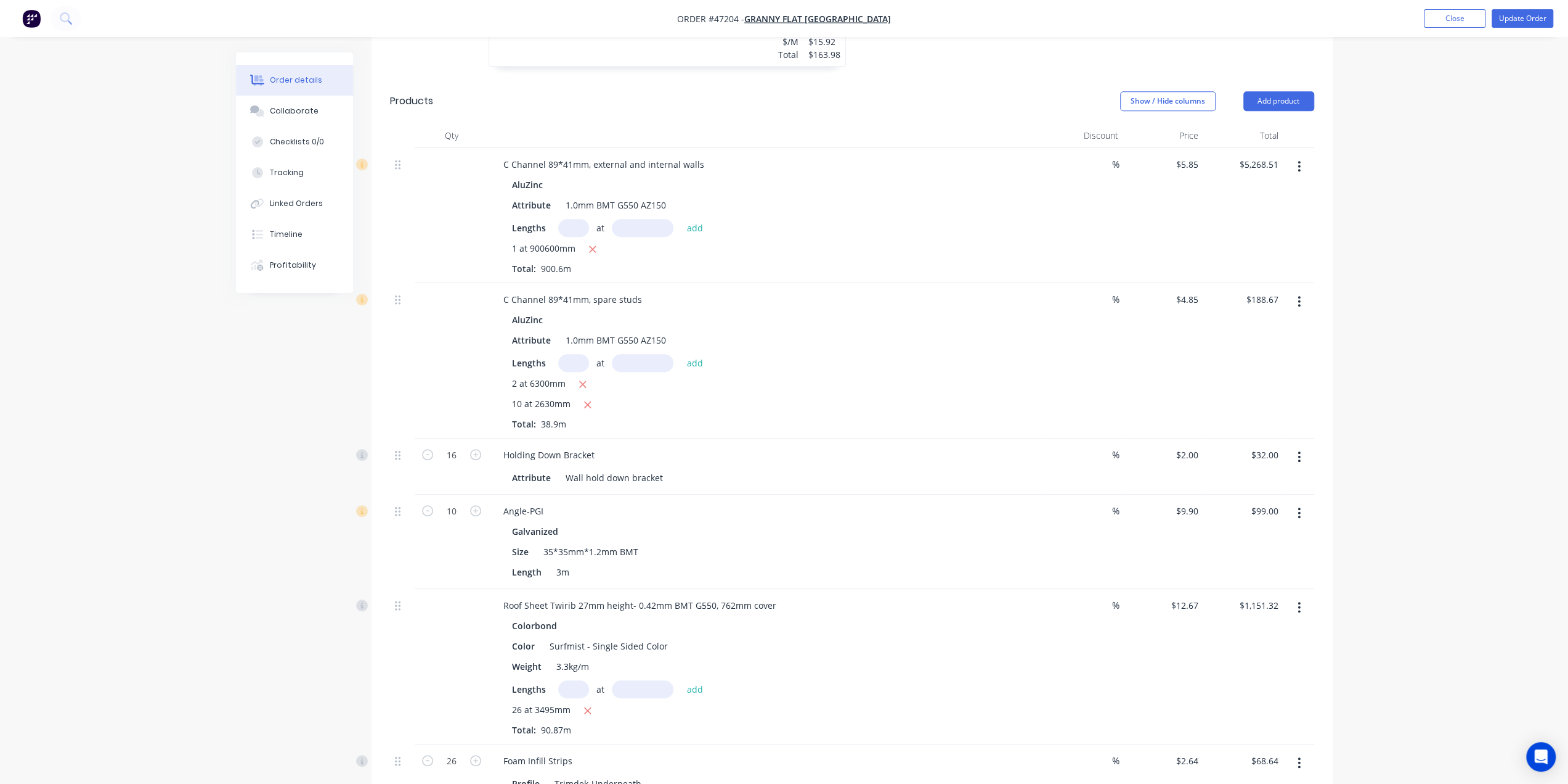
click at [1300, 296] on icon "button" at bounding box center [1299, 301] width 2 height 11
click at [1261, 325] on div "Edit" at bounding box center [1256, 334] width 95 height 18
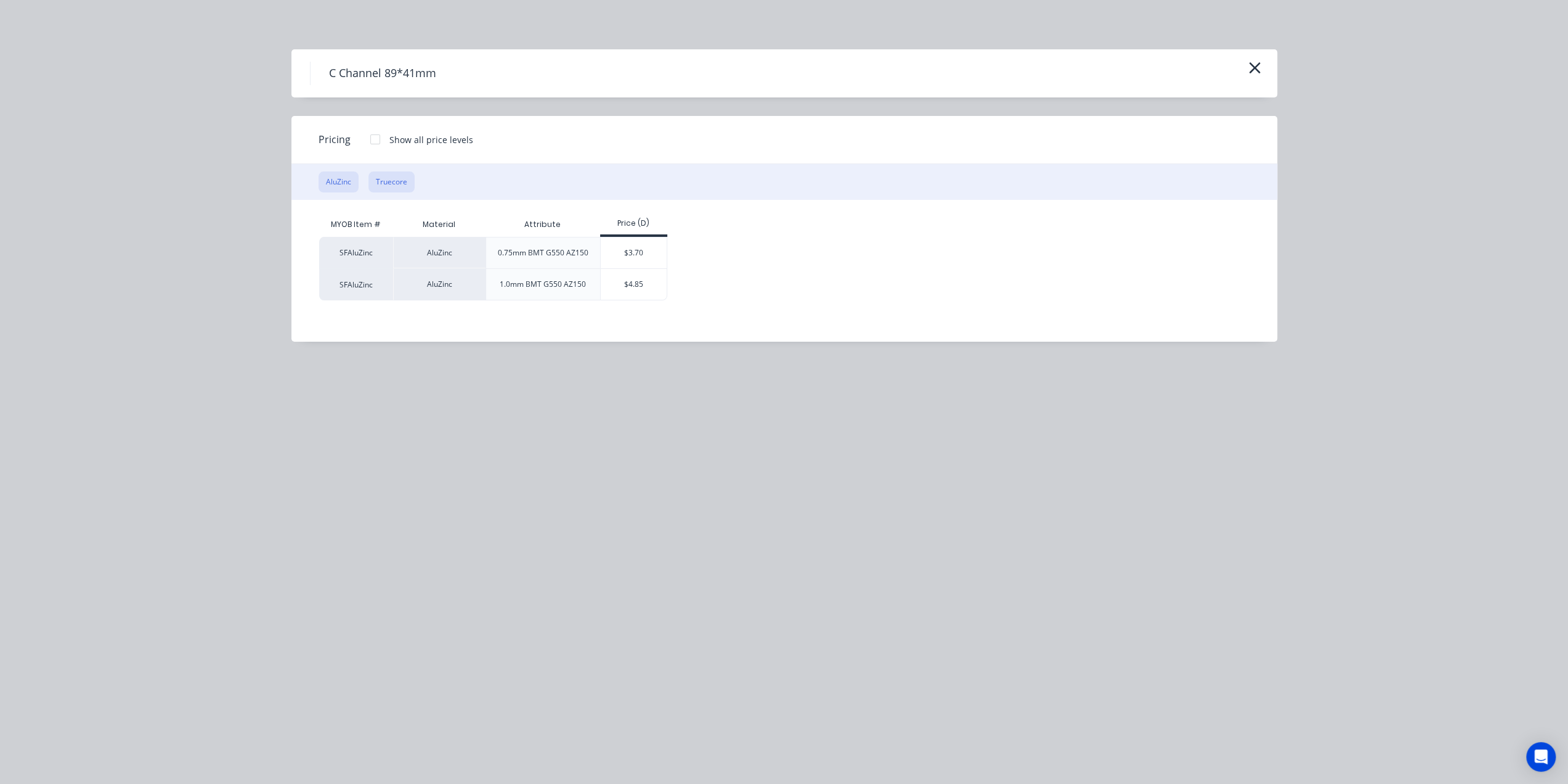
click at [389, 177] on button "Truecore" at bounding box center [391, 181] width 46 height 21
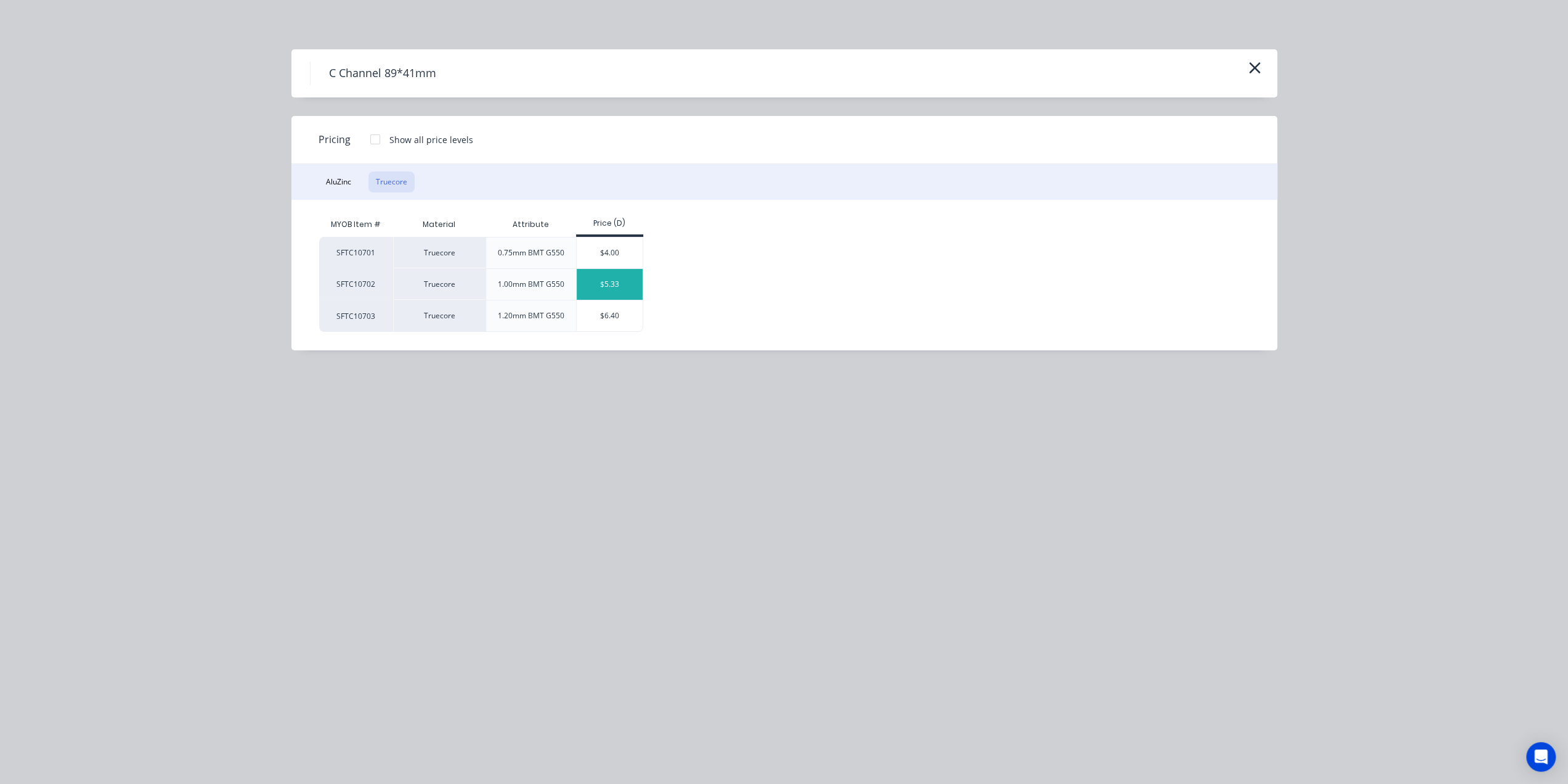
click at [609, 292] on div "$5.33" at bounding box center [610, 284] width 66 height 31
type input "$5.33"
type input "$207.34"
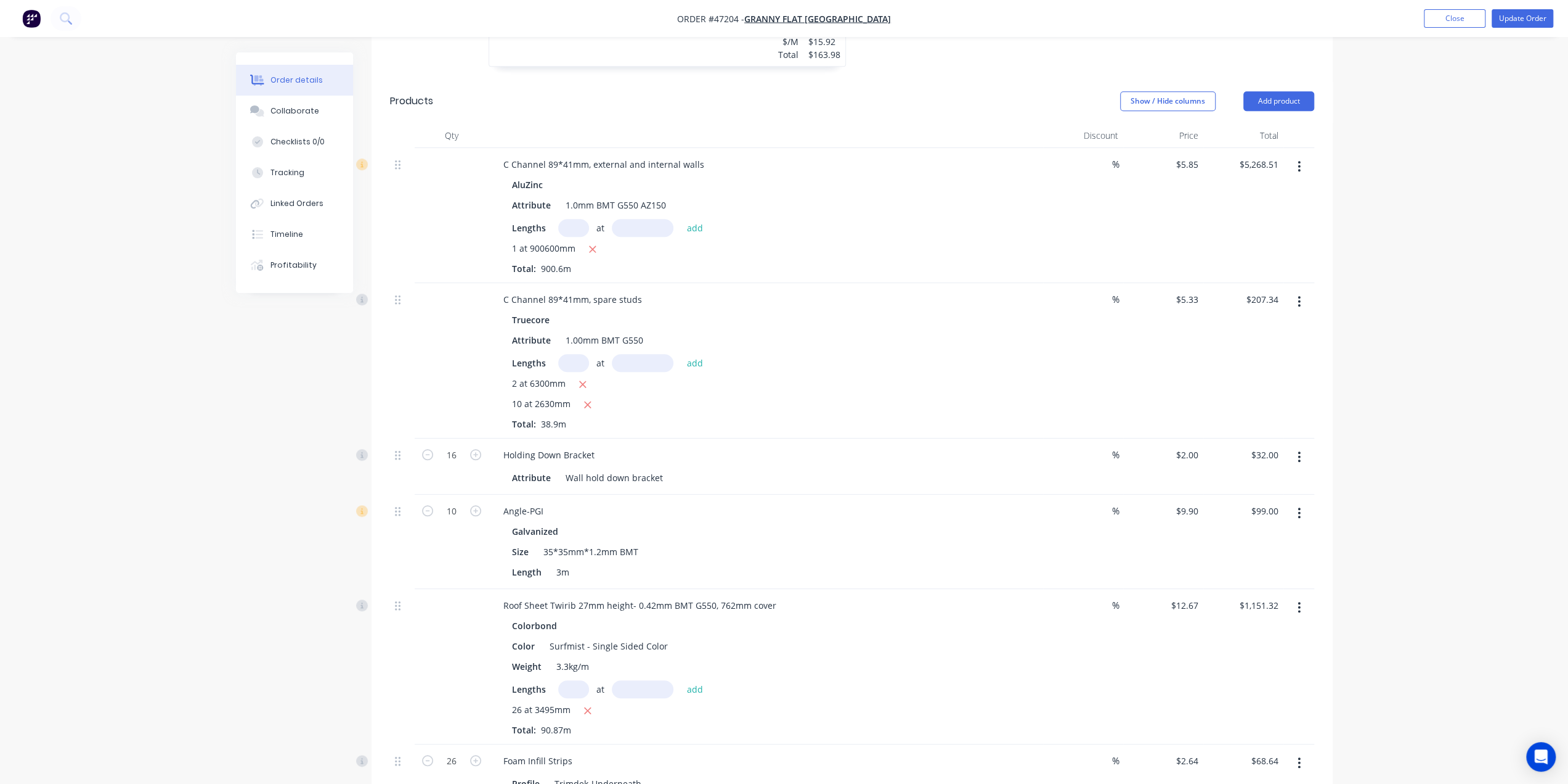
click at [1299, 160] on icon "button" at bounding box center [1299, 167] width 3 height 14
click at [1234, 190] on div "Edit" at bounding box center [1256, 199] width 95 height 18
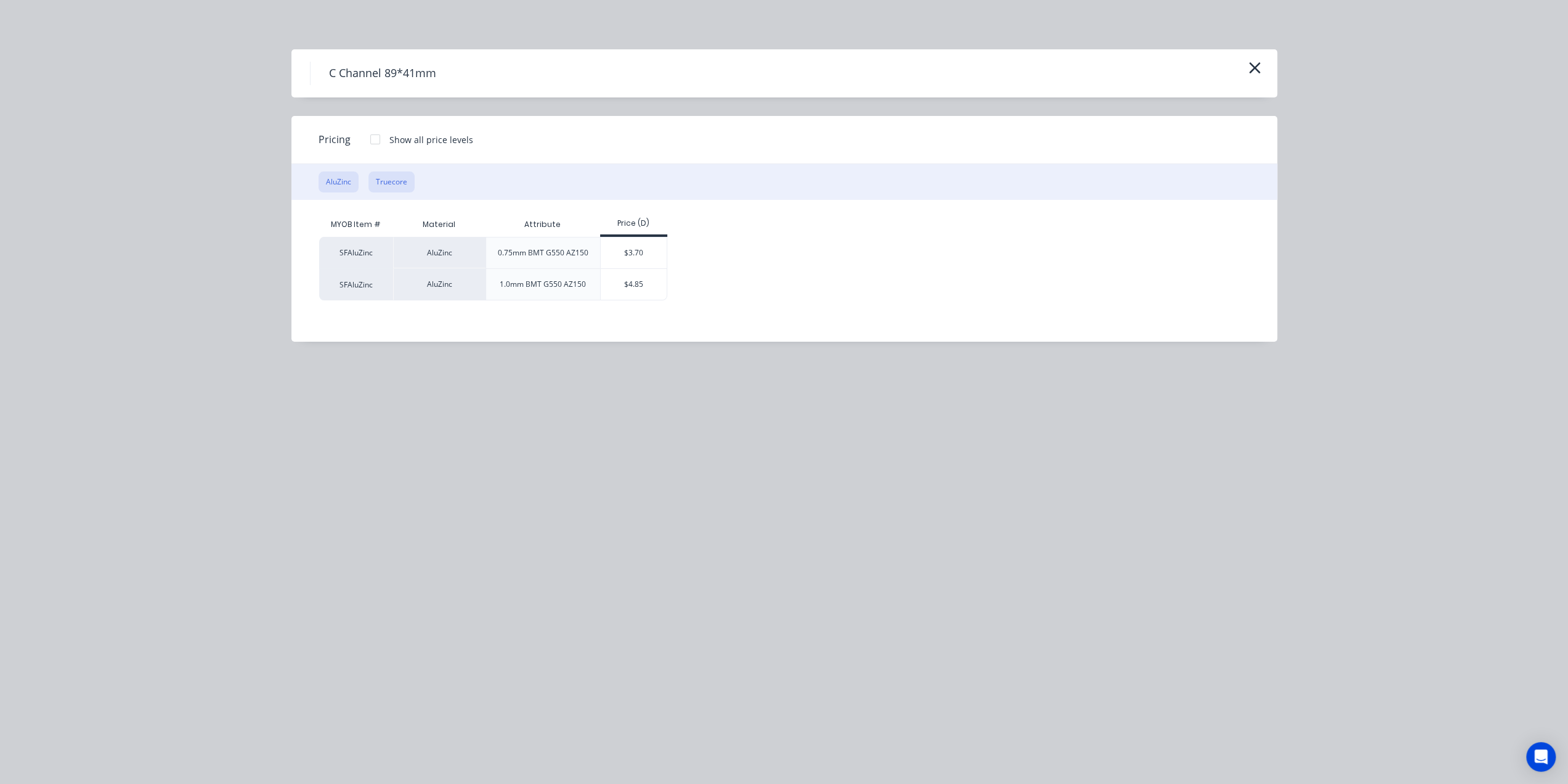
click at [385, 179] on button "Truecore" at bounding box center [391, 181] width 46 height 21
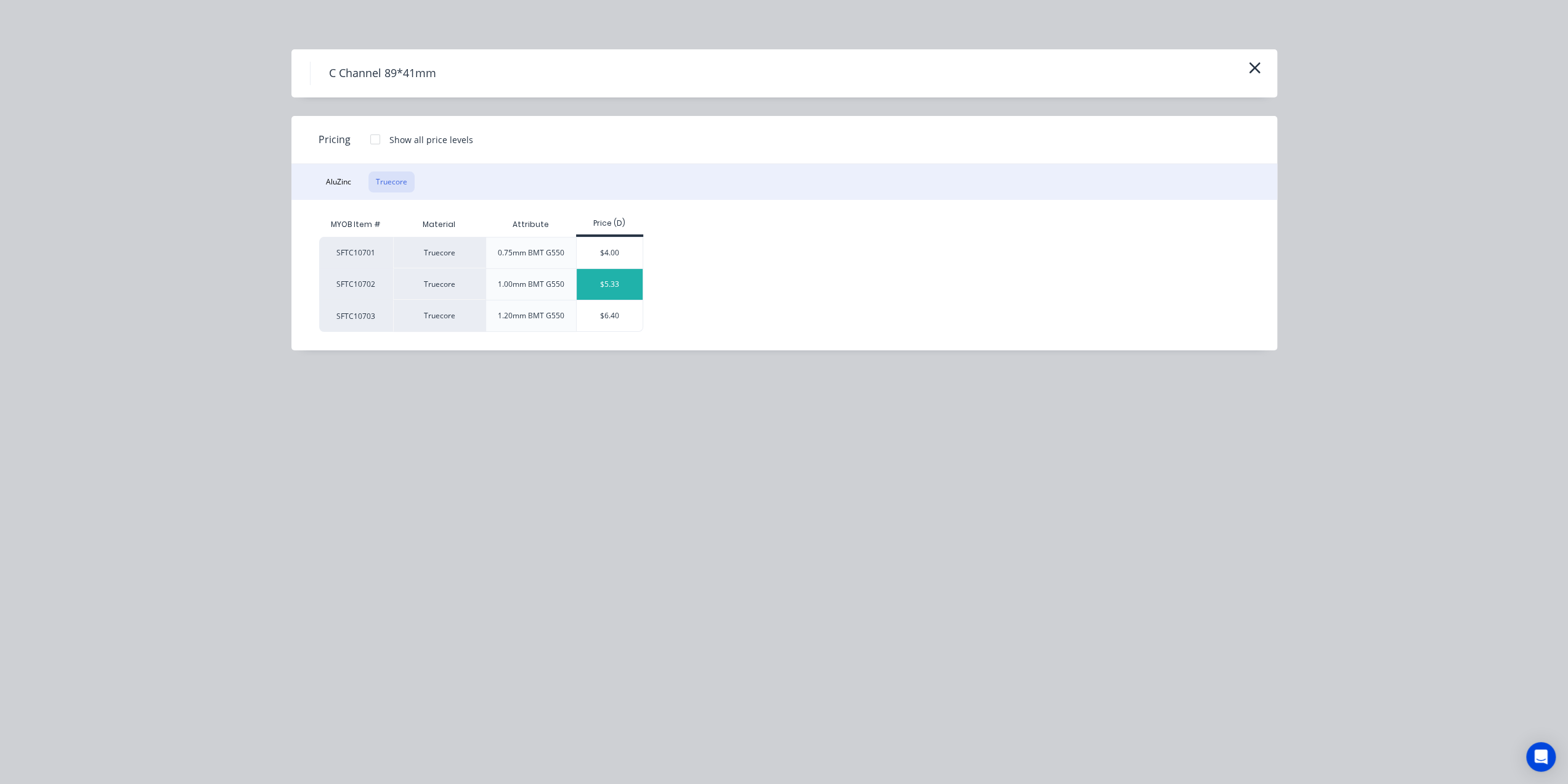
click at [615, 289] on div "$5.33" at bounding box center [610, 284] width 66 height 31
type input "$5.33"
type input "$4,800.20"
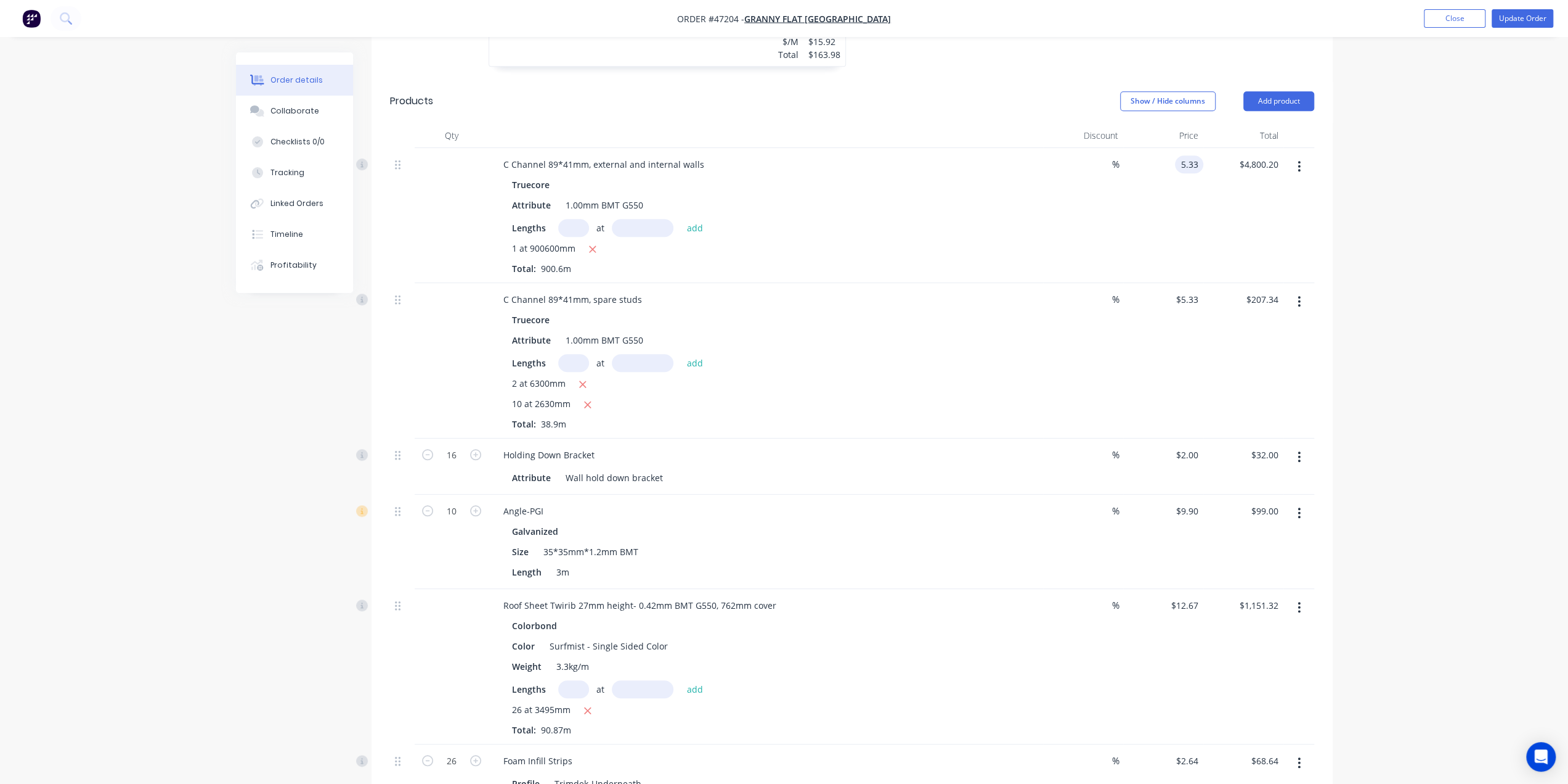
click at [1191, 155] on input "5.33" at bounding box center [1192, 164] width 24 height 18
type input "$6.20"
type input "$5,583.72"
type input "$6.20"
click at [1481, 257] on div "Order details Collaborate Checklists 0/0 Tracking Linked Orders Timeline Profit…" at bounding box center [784, 725] width 1568 height 3054
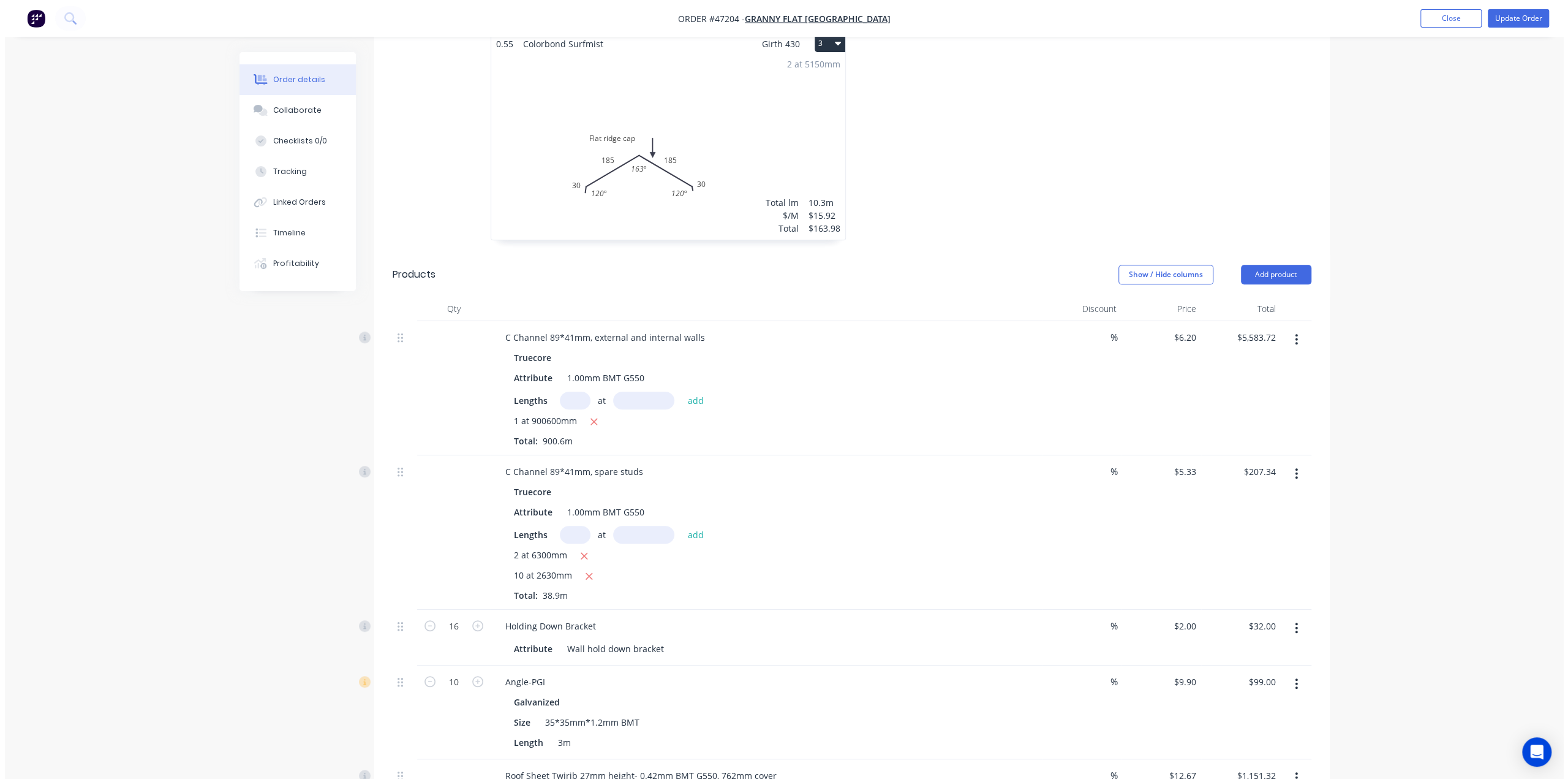
scroll to position [613, 0]
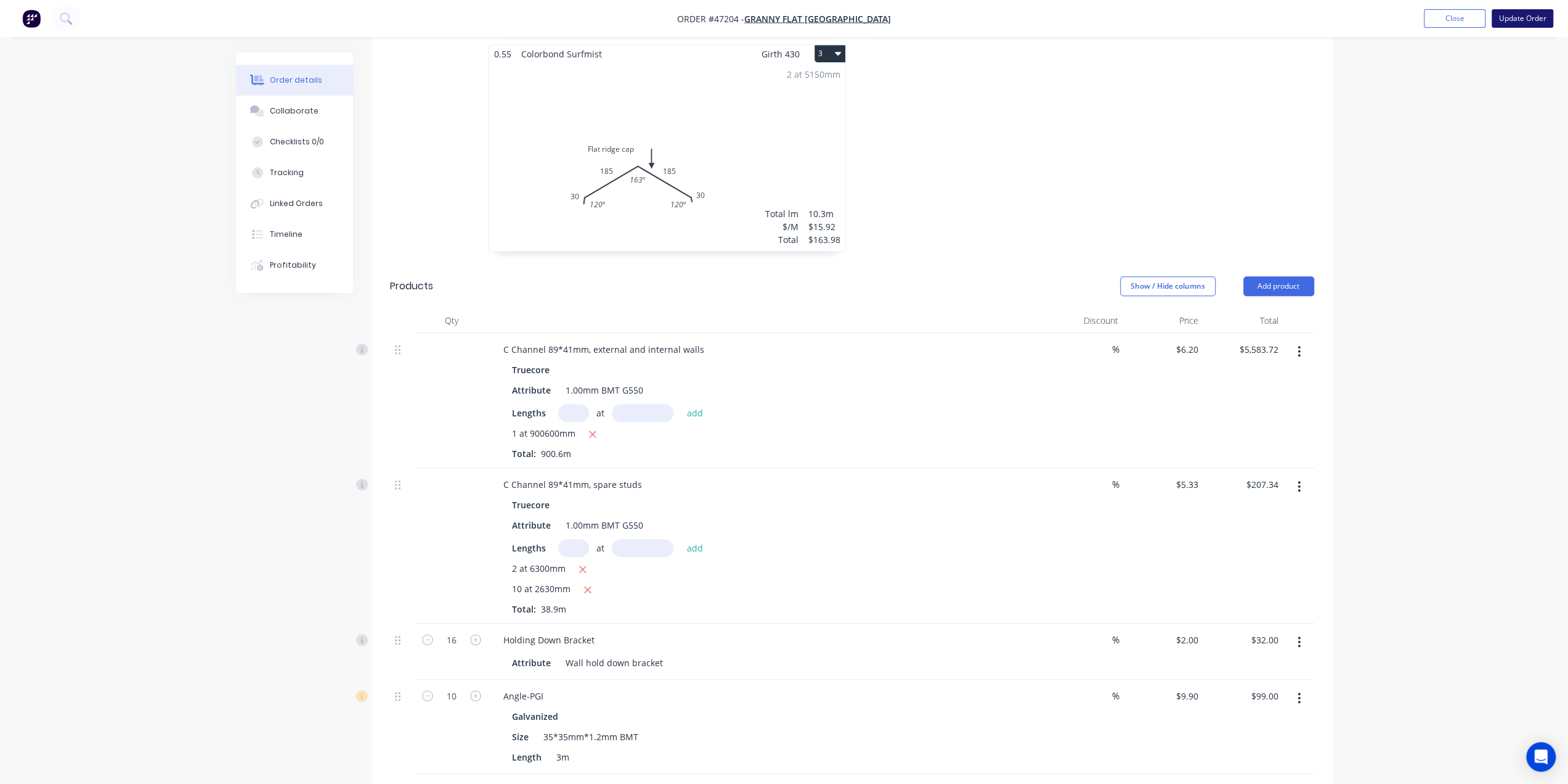
click at [1505, 16] on button "Update Order" at bounding box center [1523, 18] width 61 height 19
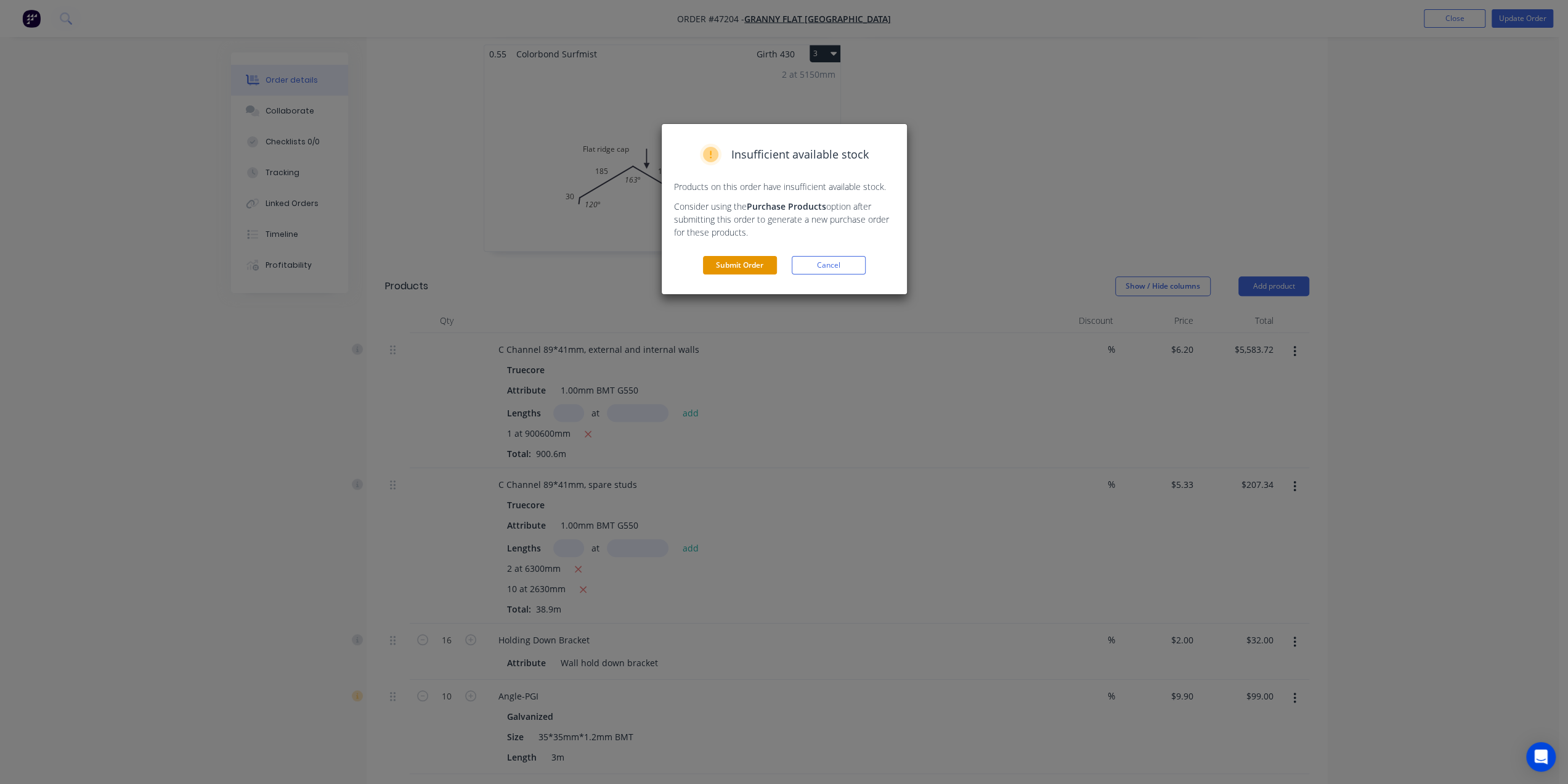
click at [757, 268] on button "Submit Order" at bounding box center [740, 265] width 74 height 19
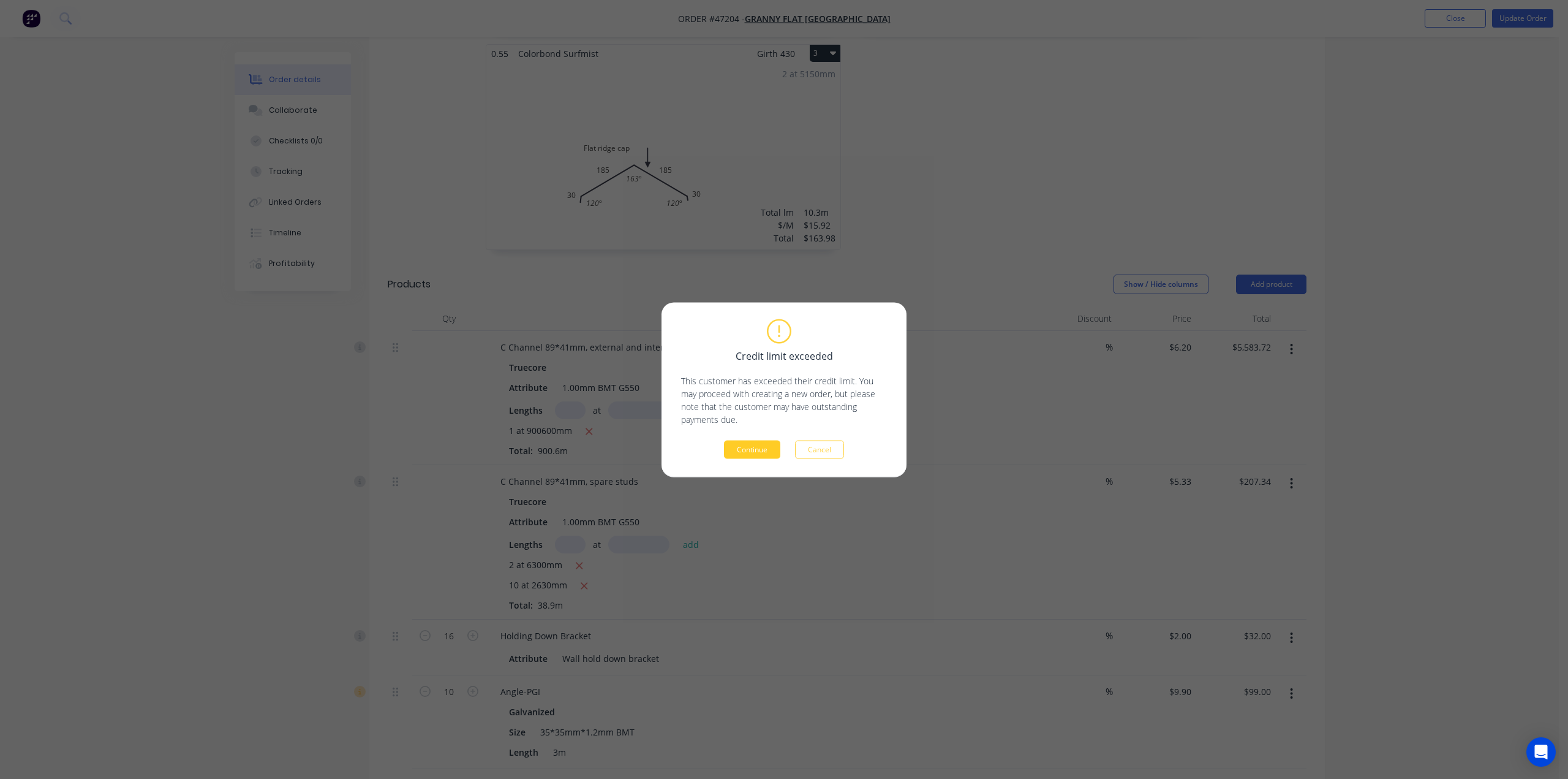
click at [766, 441] on button "Continue" at bounding box center [751, 449] width 56 height 19
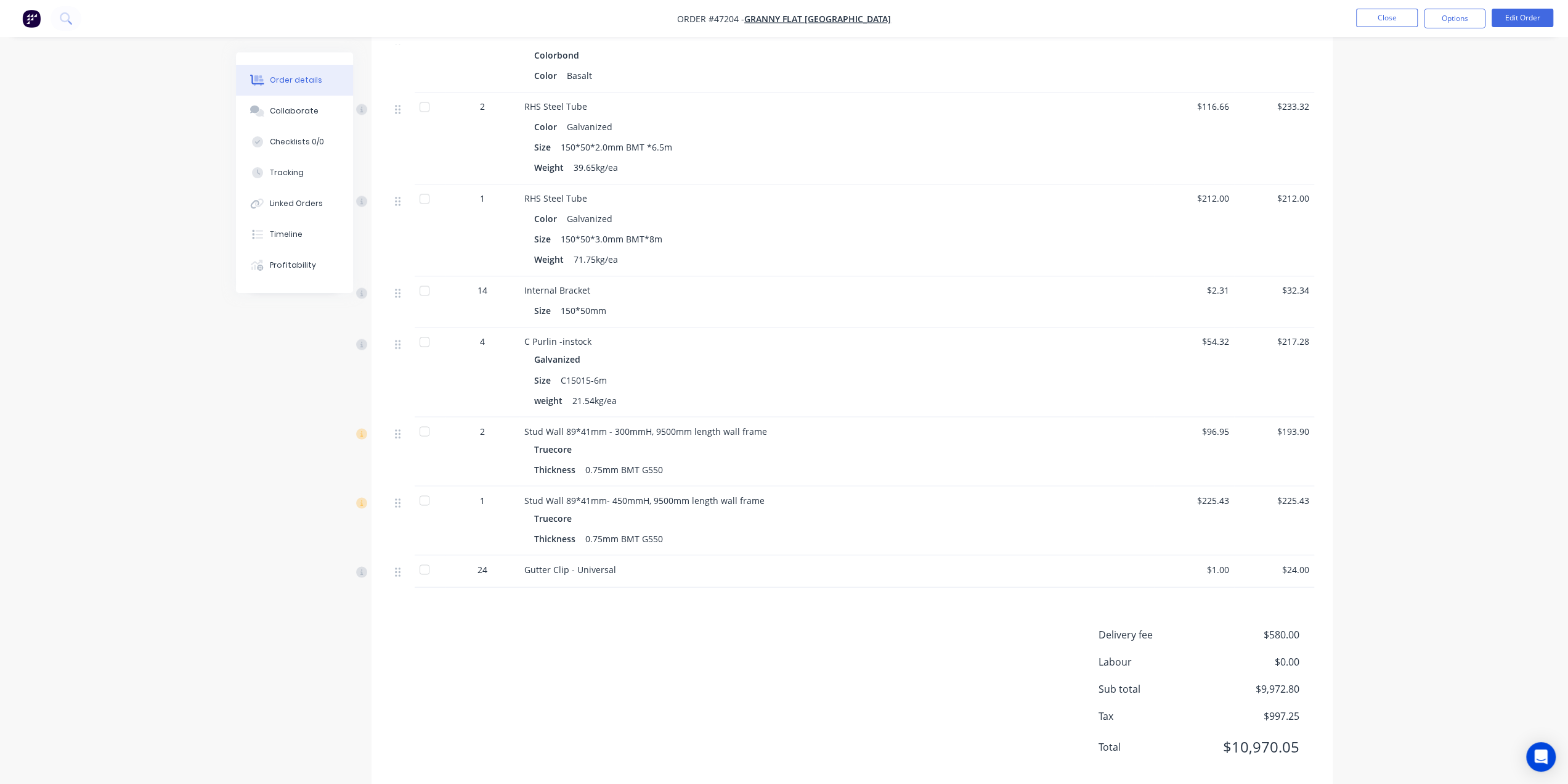
scroll to position [1974, 0]
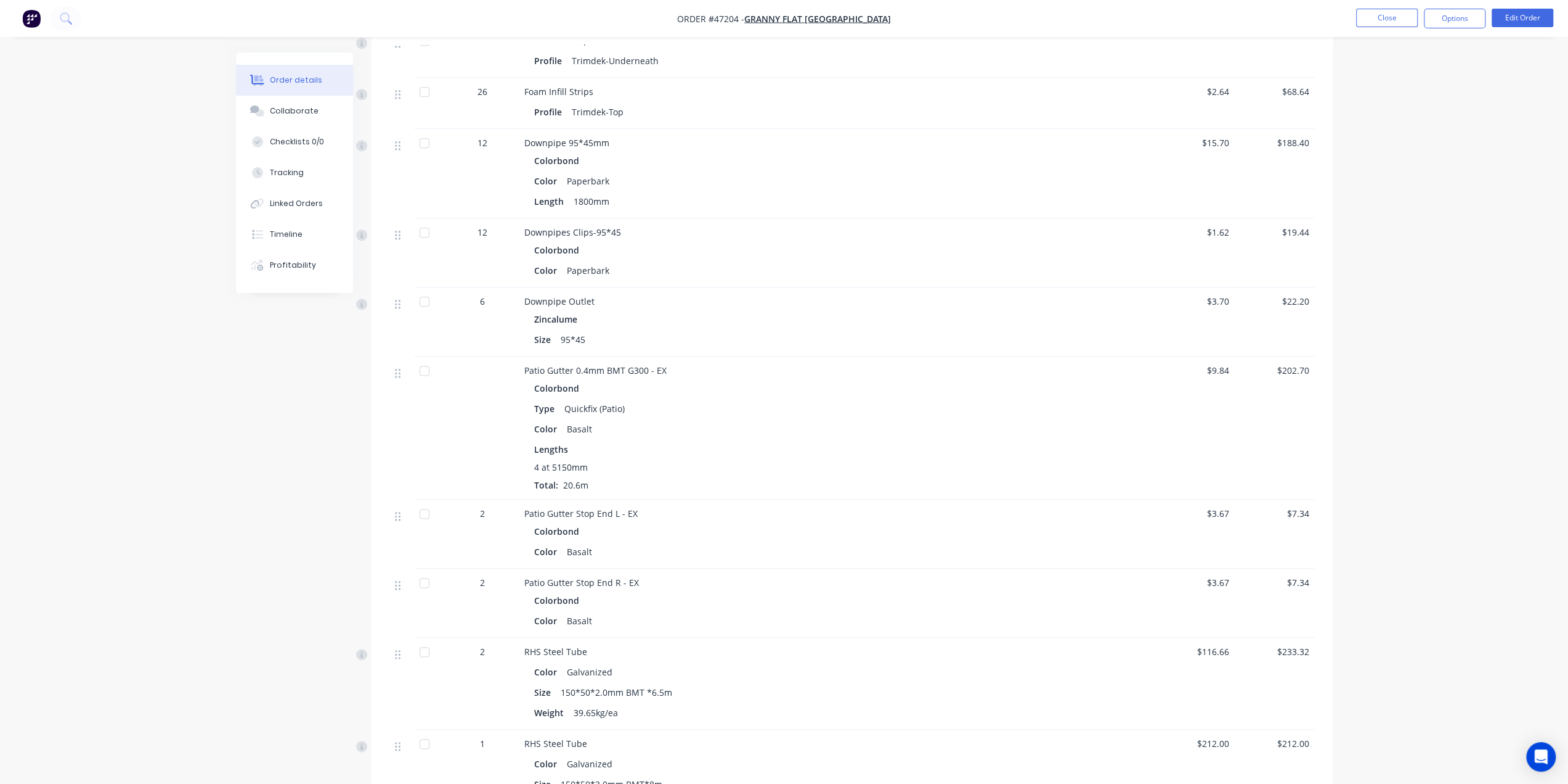
scroll to position [1541, 0]
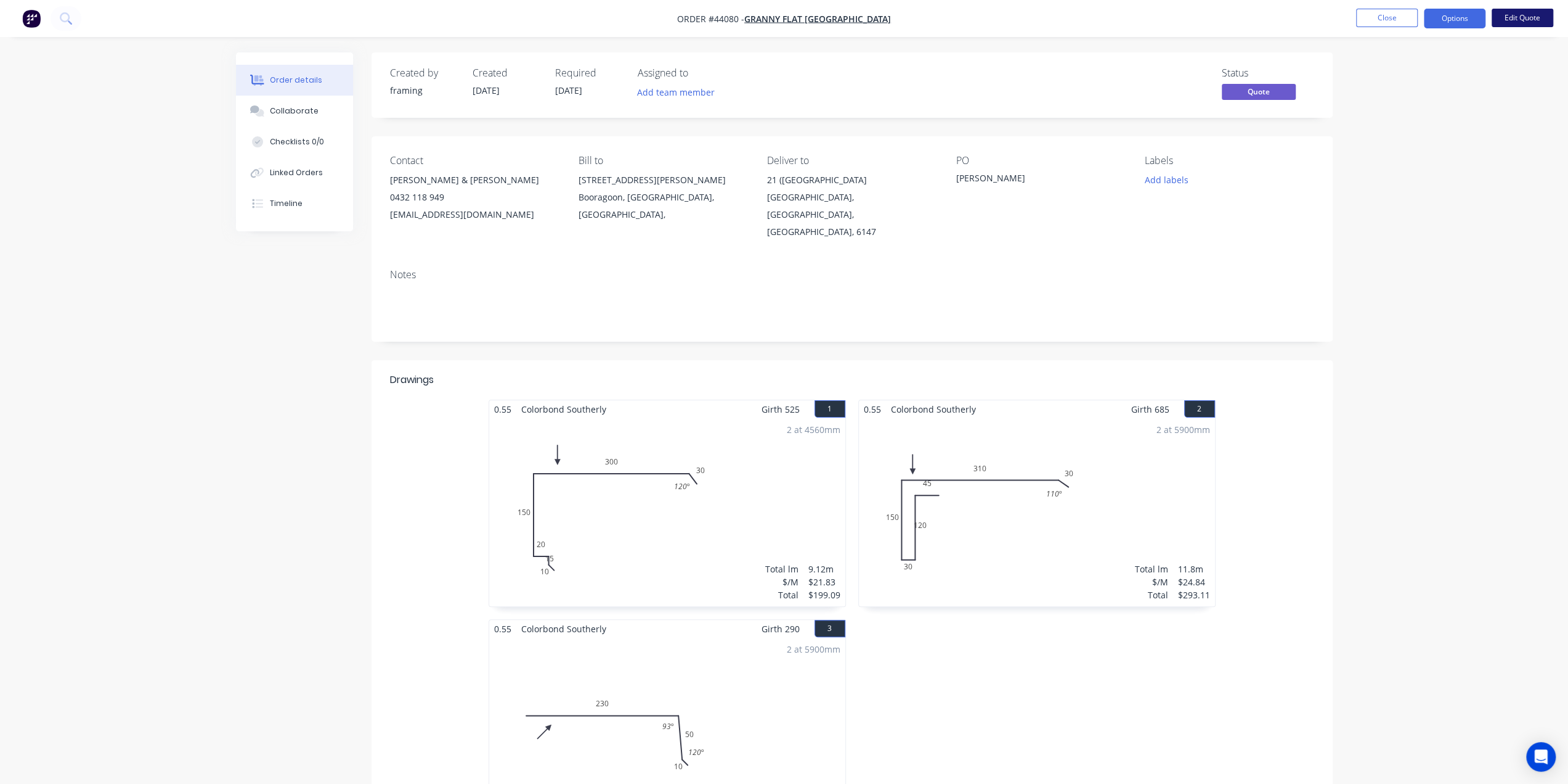
click at [1521, 23] on button "Edit Quote" at bounding box center [1523, 18] width 61 height 19
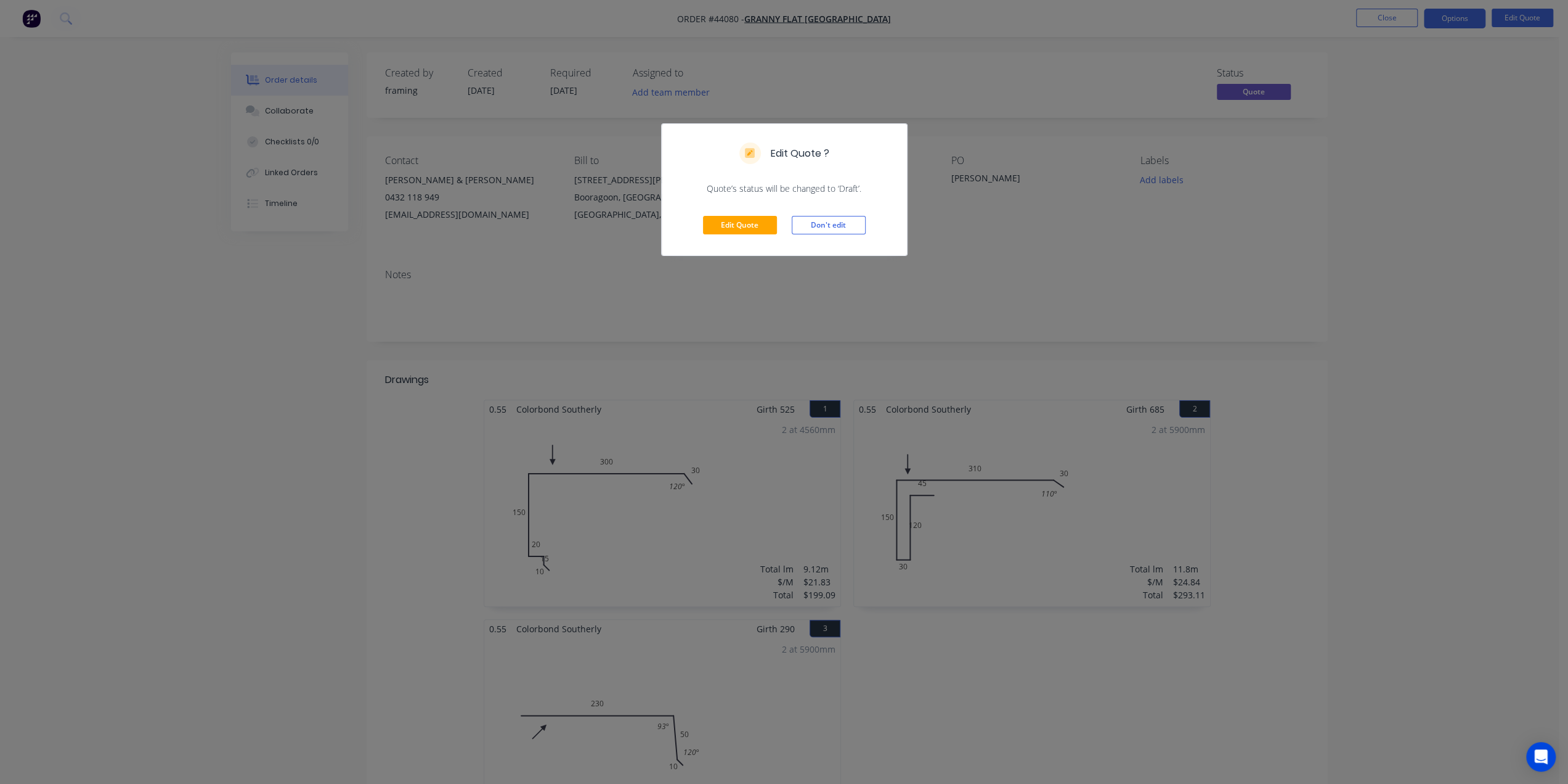
click at [749, 238] on div "Edit Quote Don't edit" at bounding box center [784, 224] width 245 height 60
click at [749, 223] on button "Edit Quote" at bounding box center [740, 224] width 74 height 19
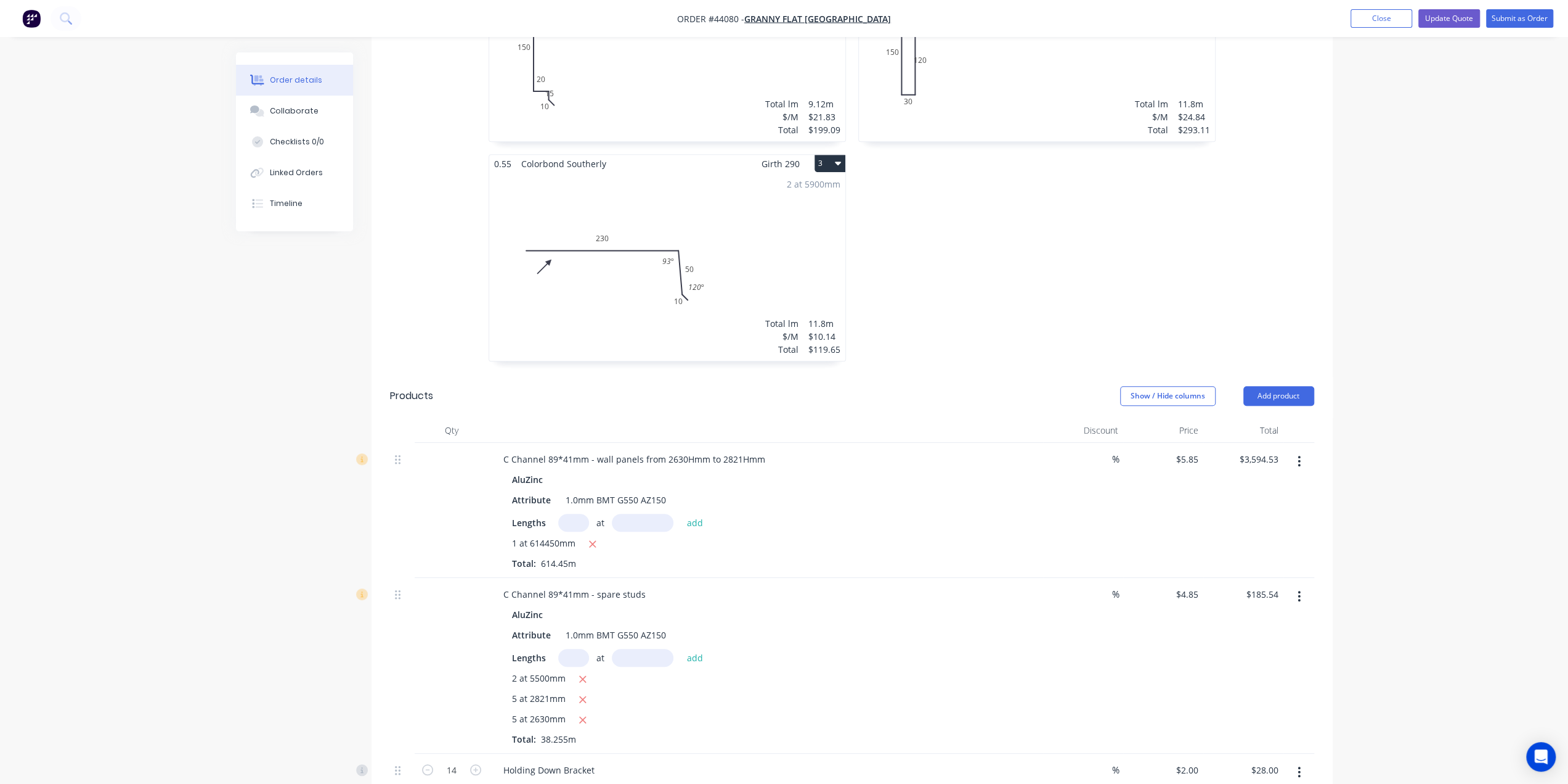
scroll to position [699, 0]
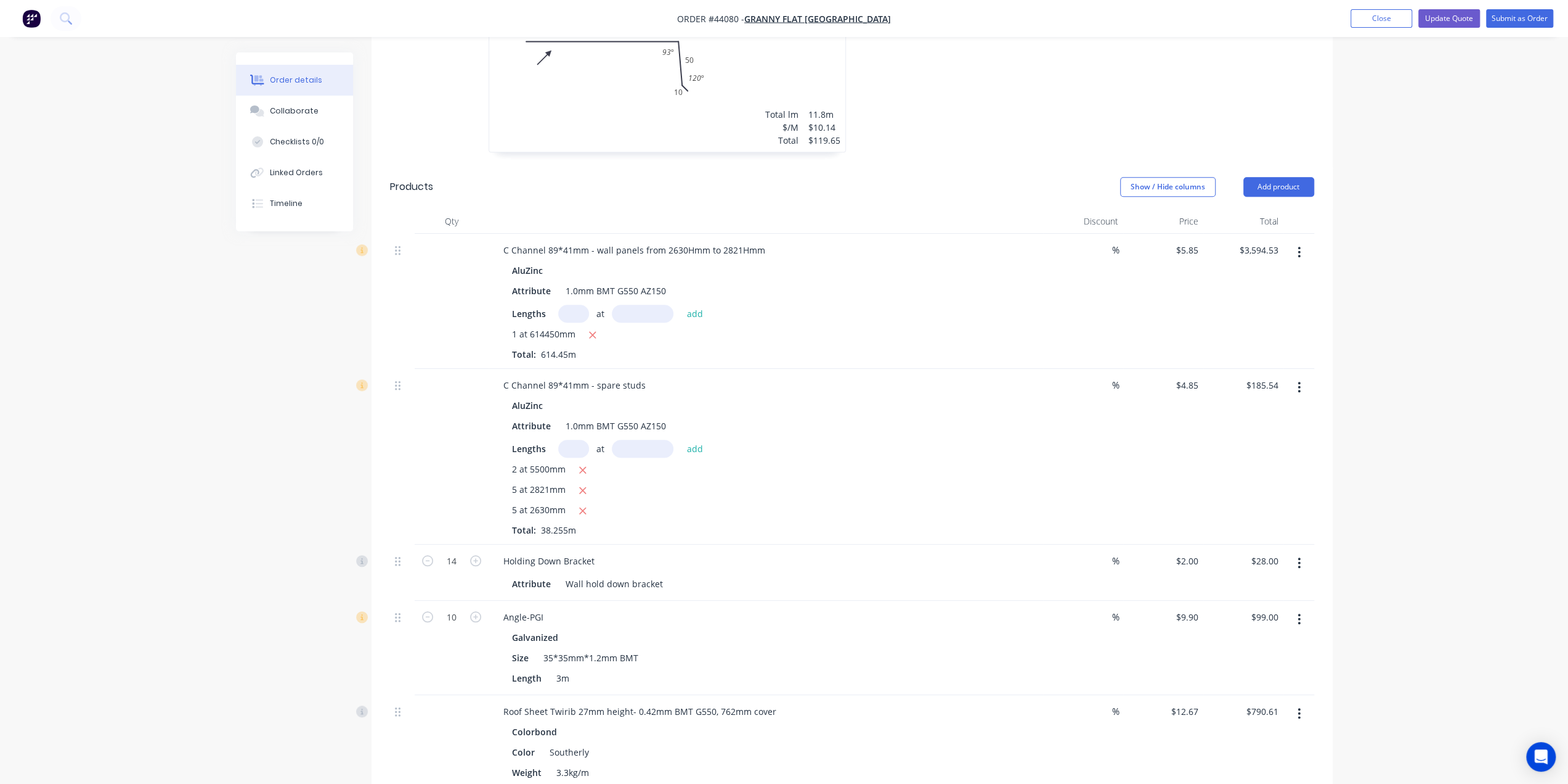
click at [1059, 282] on div "%" at bounding box center [1083, 301] width 80 height 135
click at [1397, 307] on div "Order details Collaborate Checklists 0/0 Linked Orders Timeline Order details C…" at bounding box center [784, 726] width 1568 height 2850
click at [1298, 245] on icon "button" at bounding box center [1299, 252] width 3 height 14
click at [1227, 276] on div "Edit" at bounding box center [1256, 285] width 95 height 18
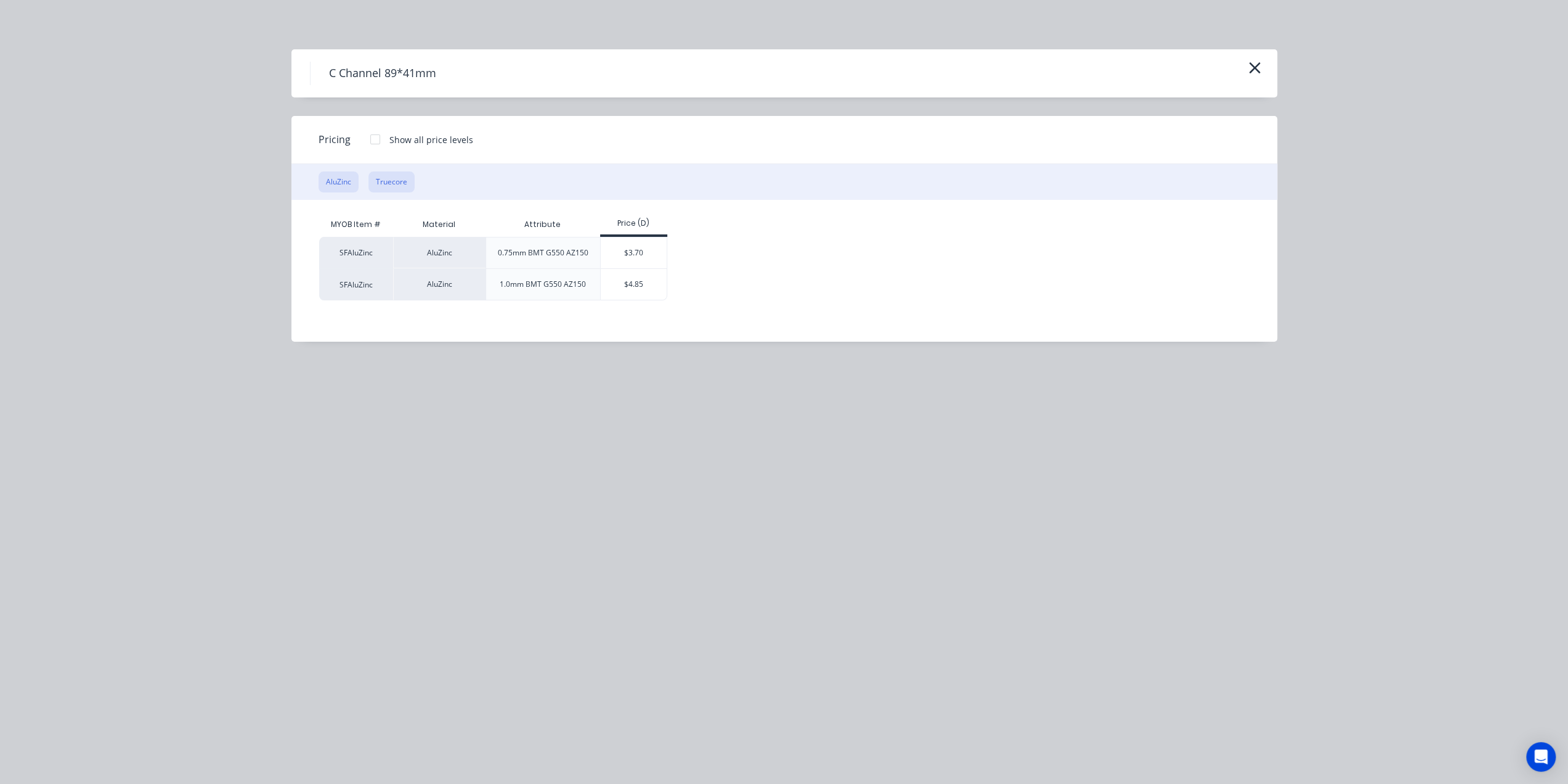
click at [375, 188] on button "Truecore" at bounding box center [391, 181] width 46 height 21
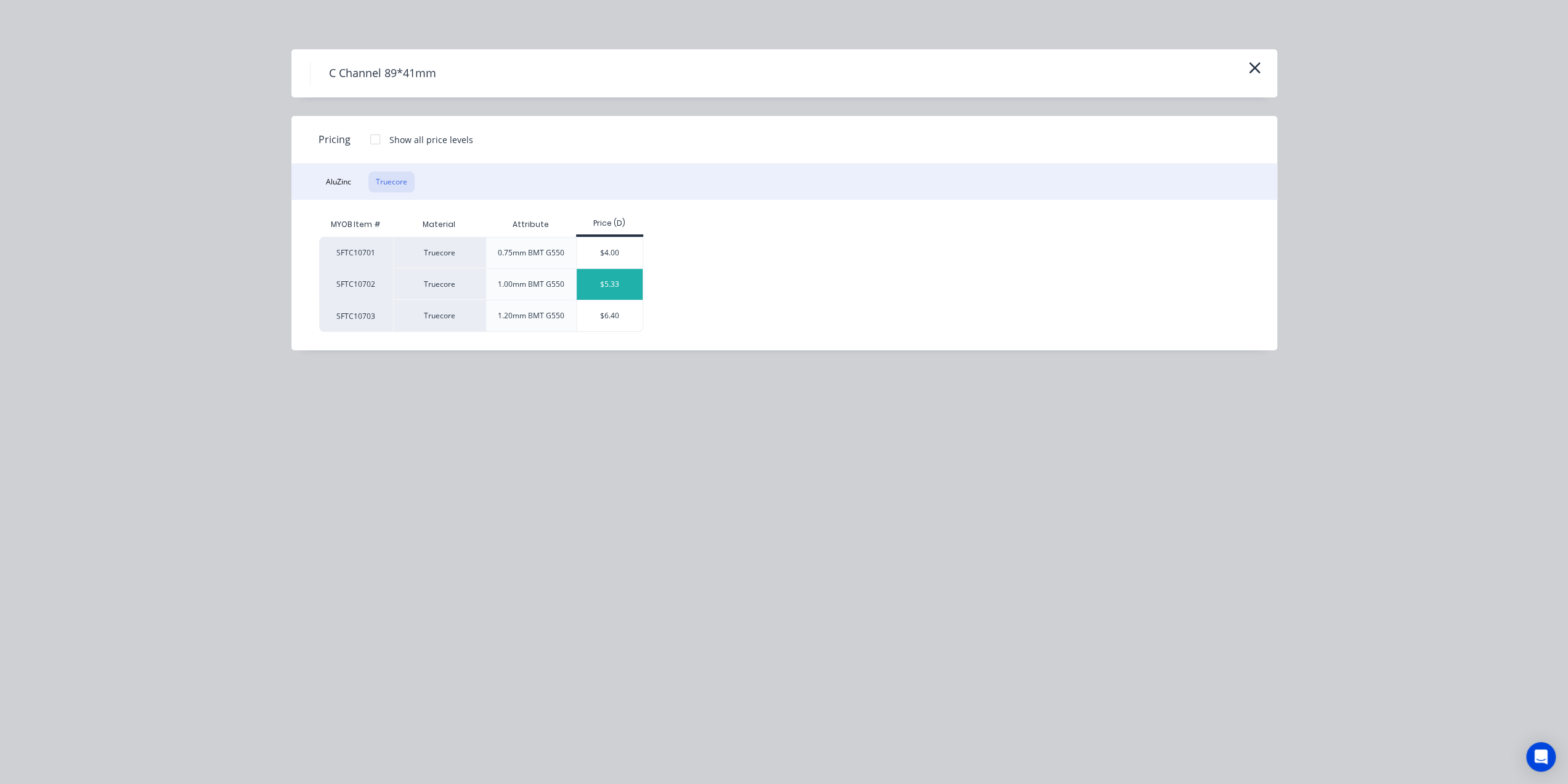
click at [605, 286] on div "$5.33" at bounding box center [610, 284] width 66 height 31
type input "$5.33"
type input "$3,275.02"
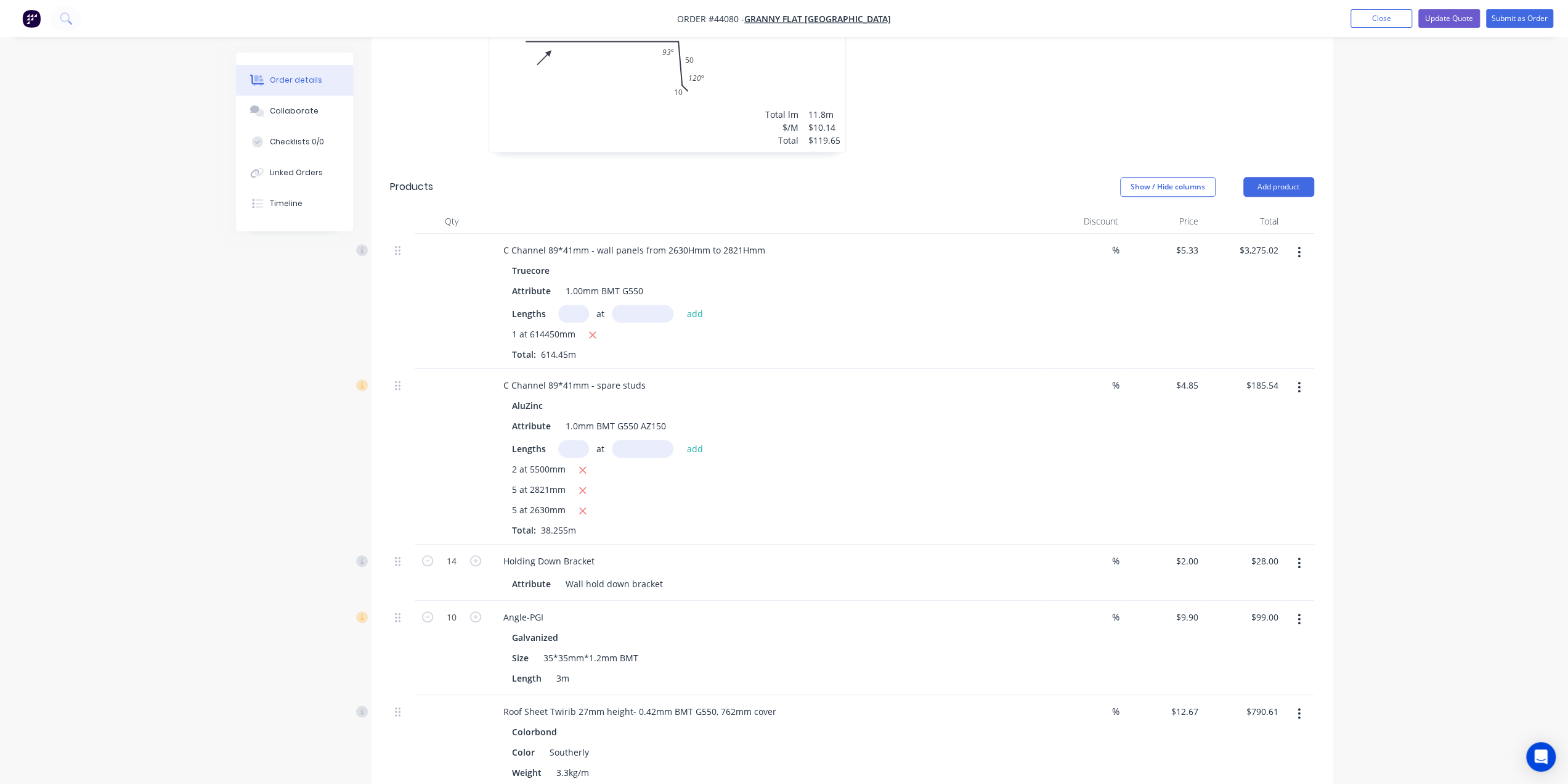
click at [1310, 376] on button "button" at bounding box center [1298, 387] width 29 height 22
click at [1284, 410] on div "Edit" at bounding box center [1256, 419] width 95 height 18
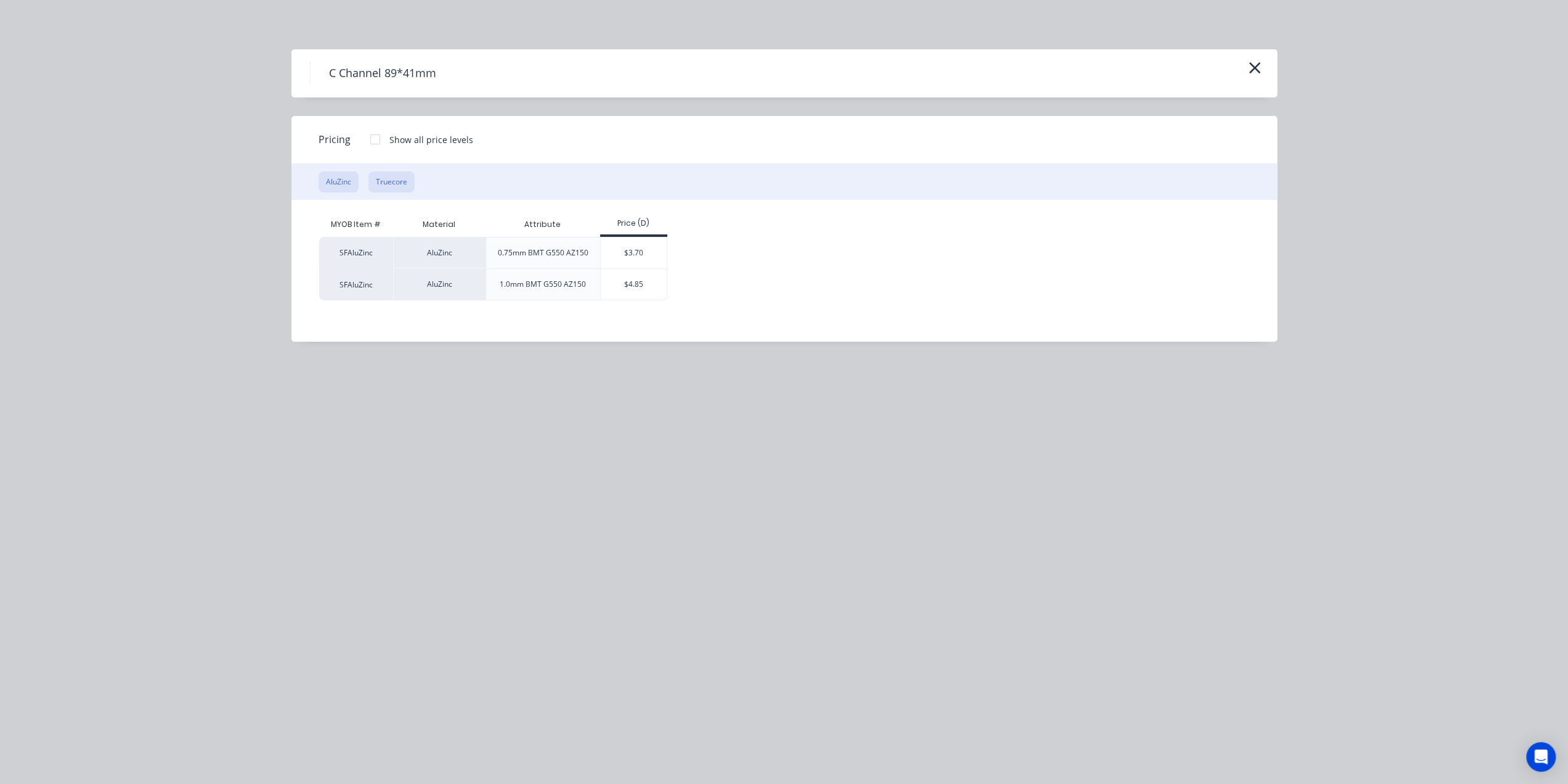
click at [398, 181] on button "Truecore" at bounding box center [391, 181] width 46 height 21
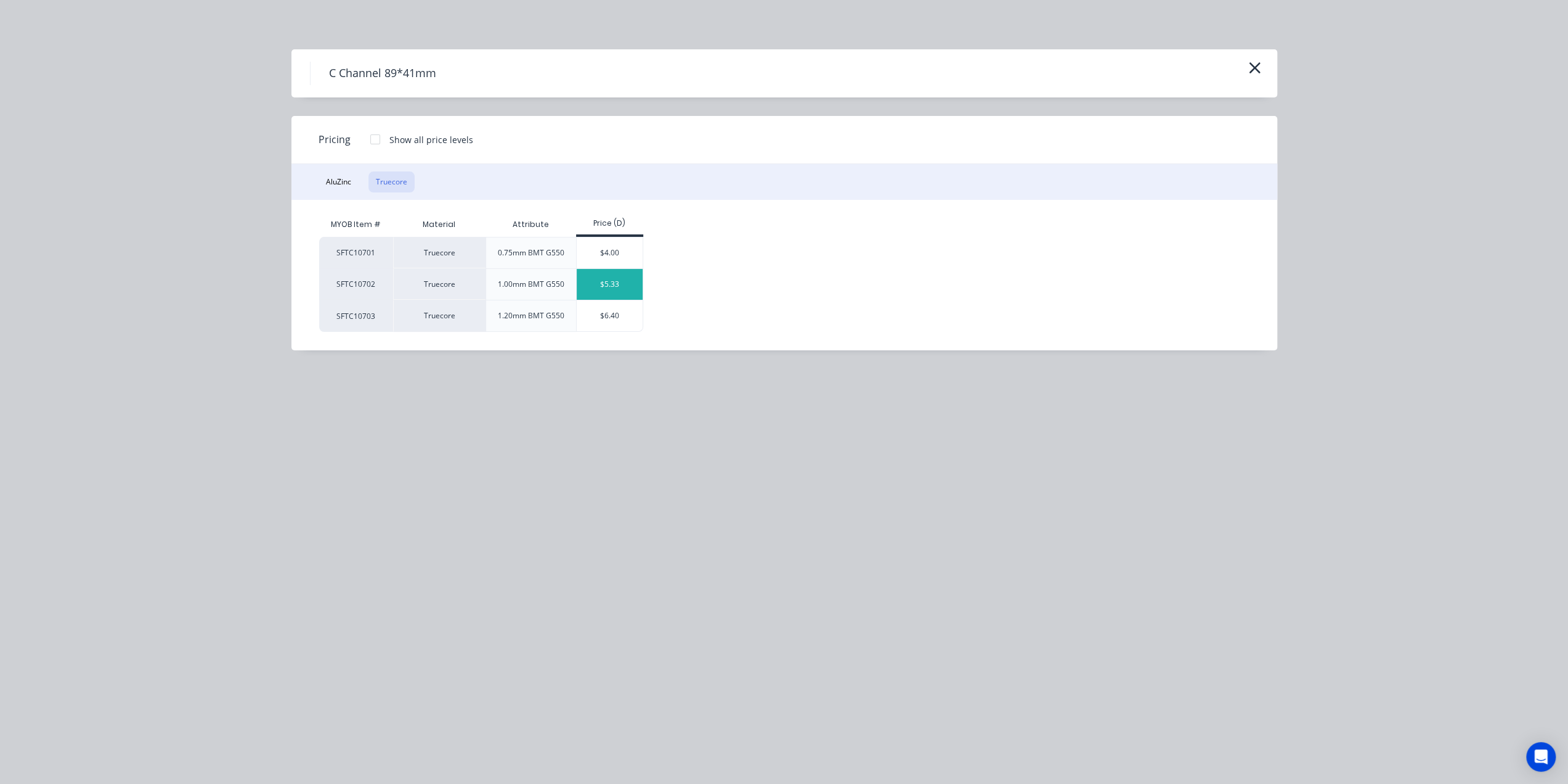
click at [600, 285] on div "$5.33" at bounding box center [610, 284] width 66 height 31
type input "$5.33"
type input "$203.90"
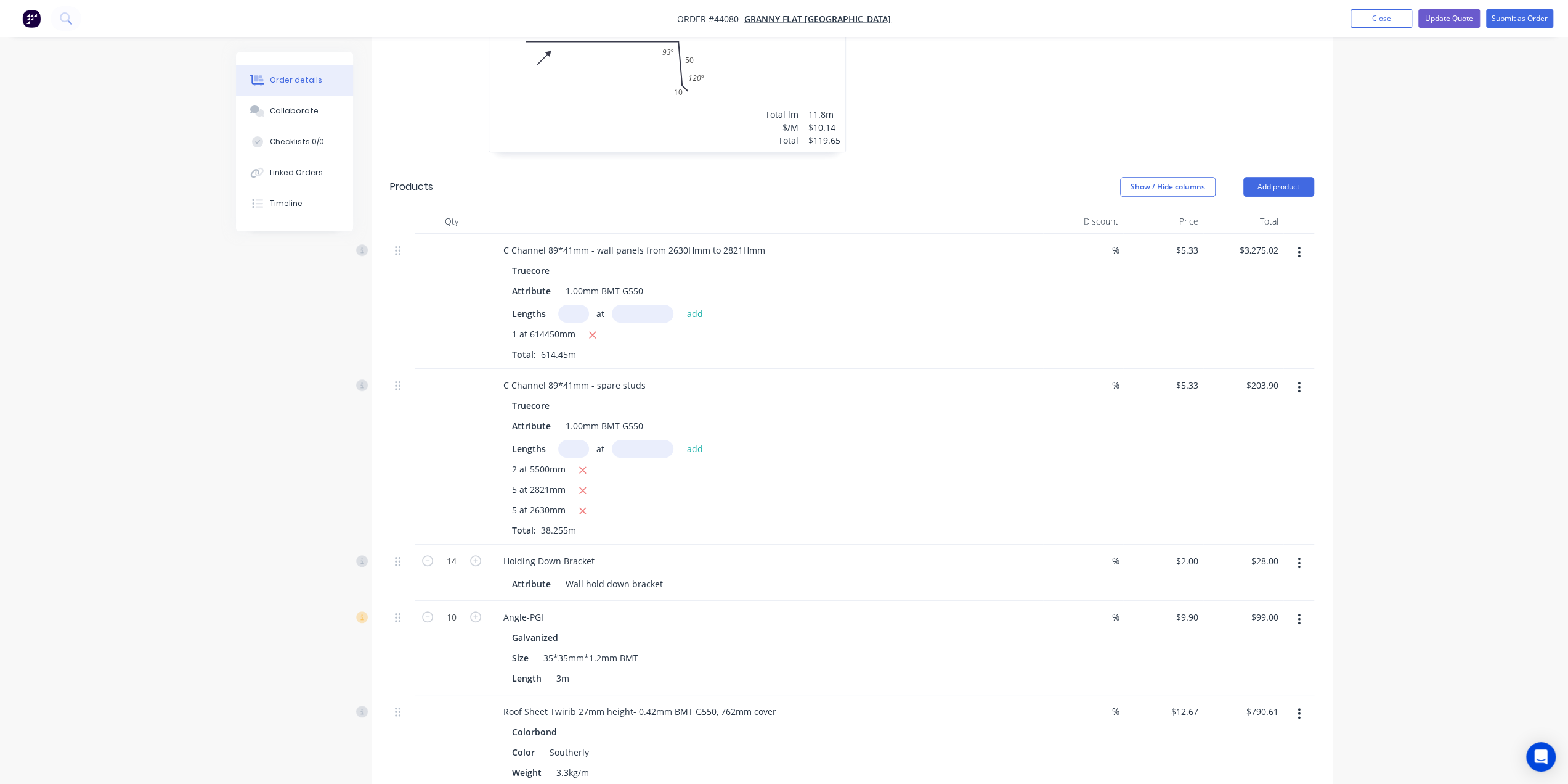
click at [1332, 455] on div "Order details Collaborate Checklists 0/0 Linked Orders Timeline Order details C…" at bounding box center [784, 752] width 1121 height 2798
click at [1495, 674] on div "Order details Collaborate Checklists 0/0 Linked Orders Timeline Order details C…" at bounding box center [784, 726] width 1568 height 2850
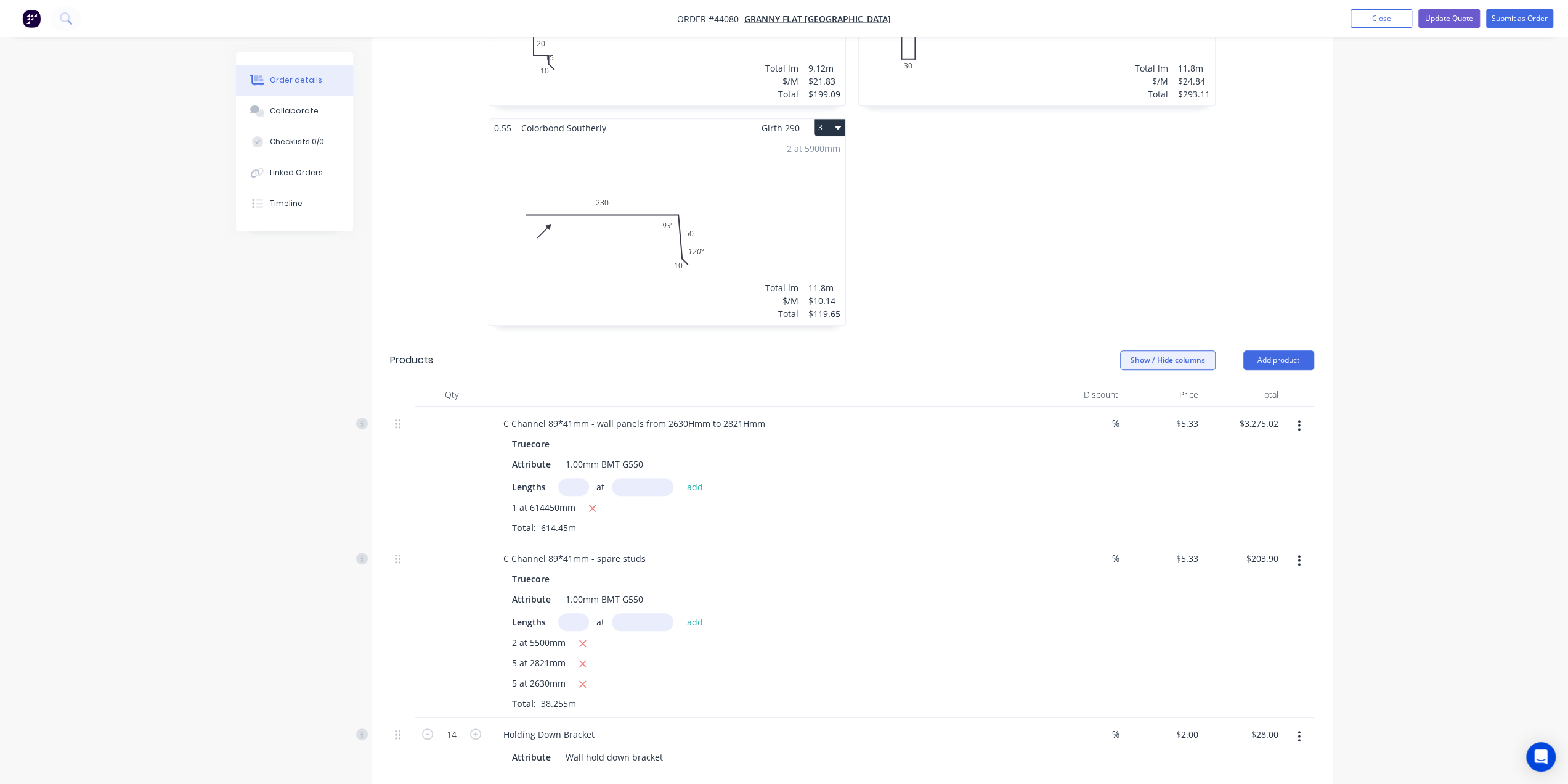
scroll to position [452, 0]
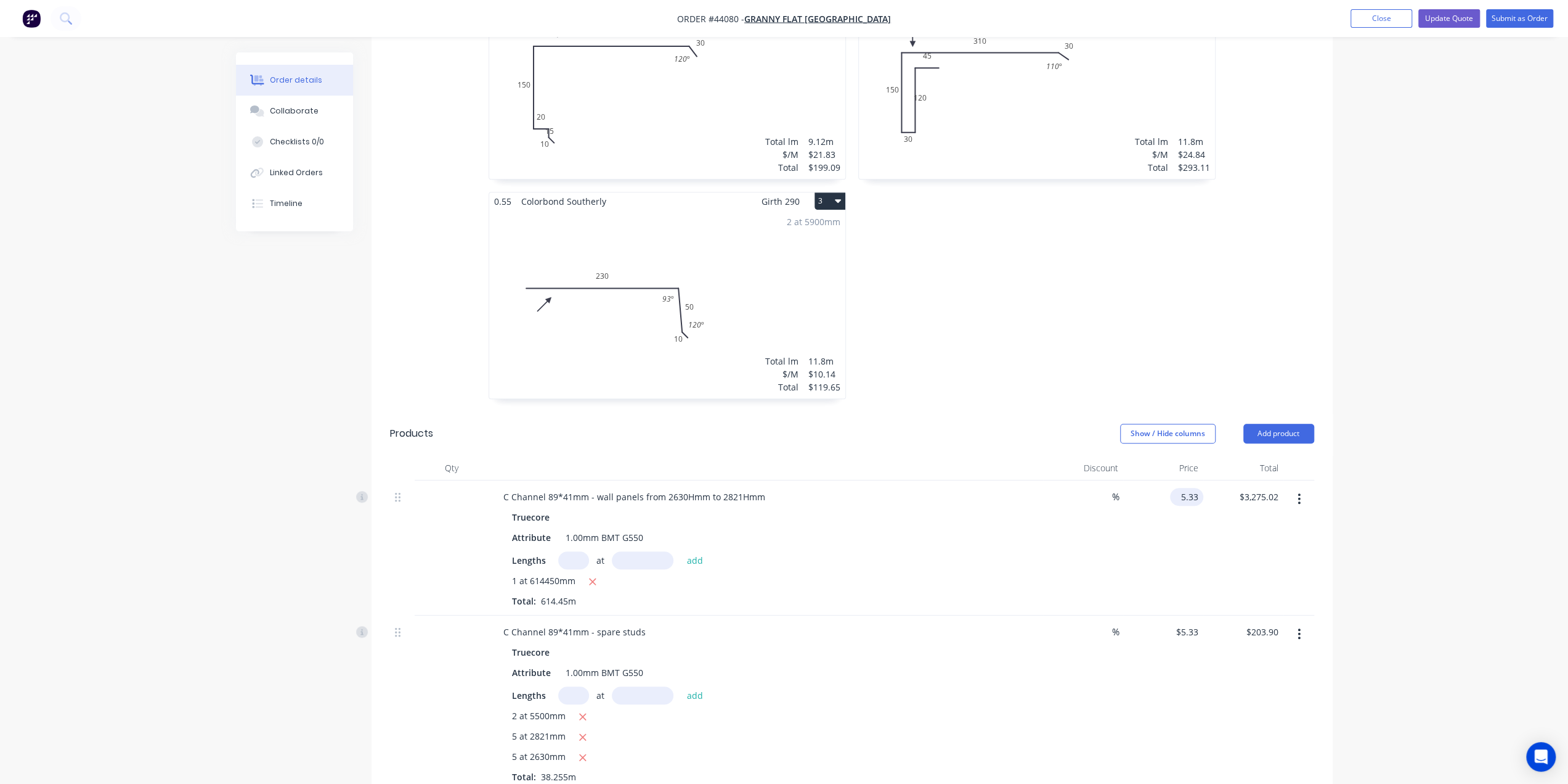
click at [1193, 487] on input "5.33" at bounding box center [1189, 496] width 29 height 18
type input "$6.20"
type input "$3,809.59"
click at [1184, 540] on div "$6.20 6.2" at bounding box center [1163, 548] width 80 height 135
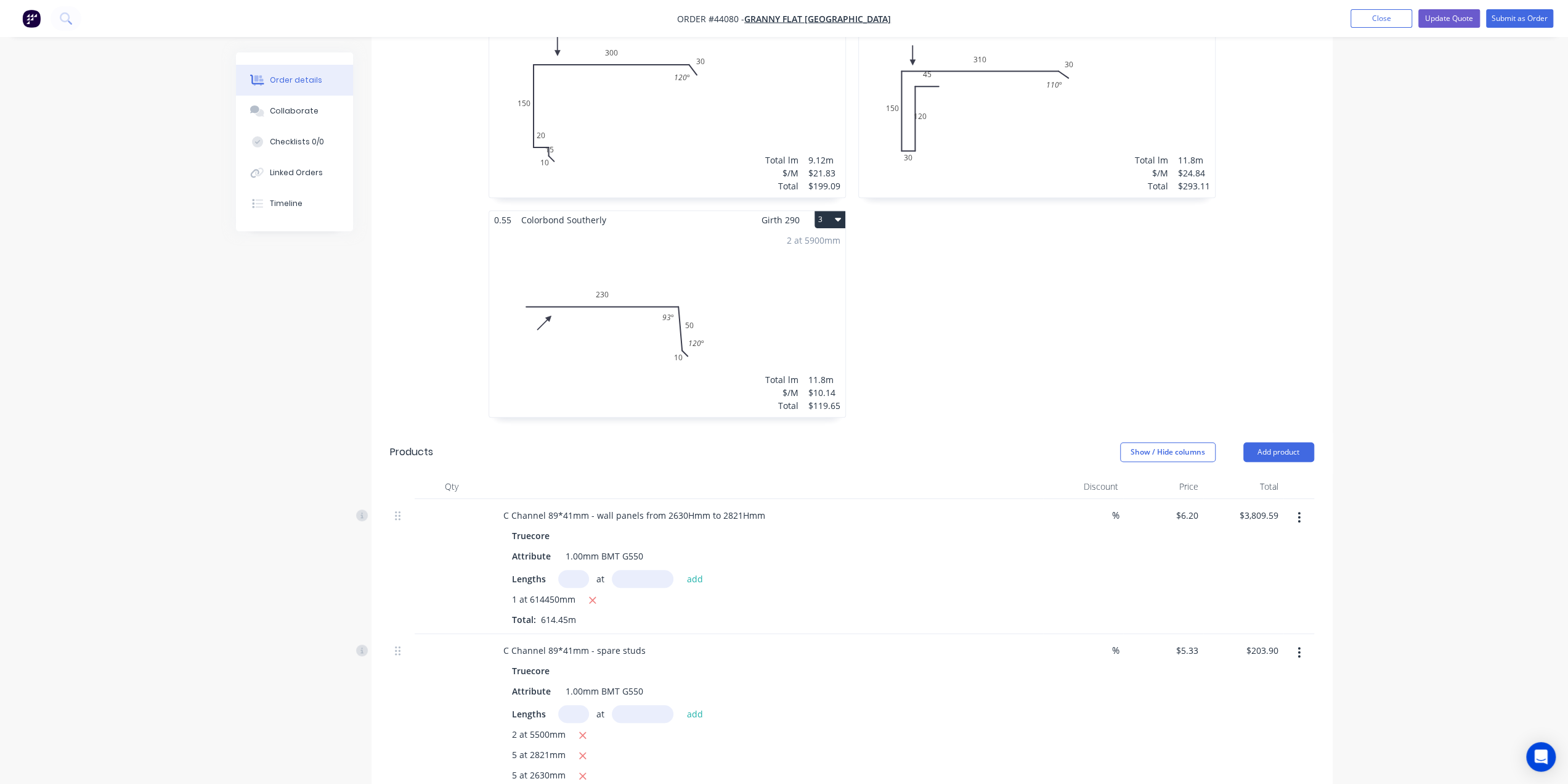
scroll to position [267, 0]
